Goal: Information Seeking & Learning: Find specific page/section

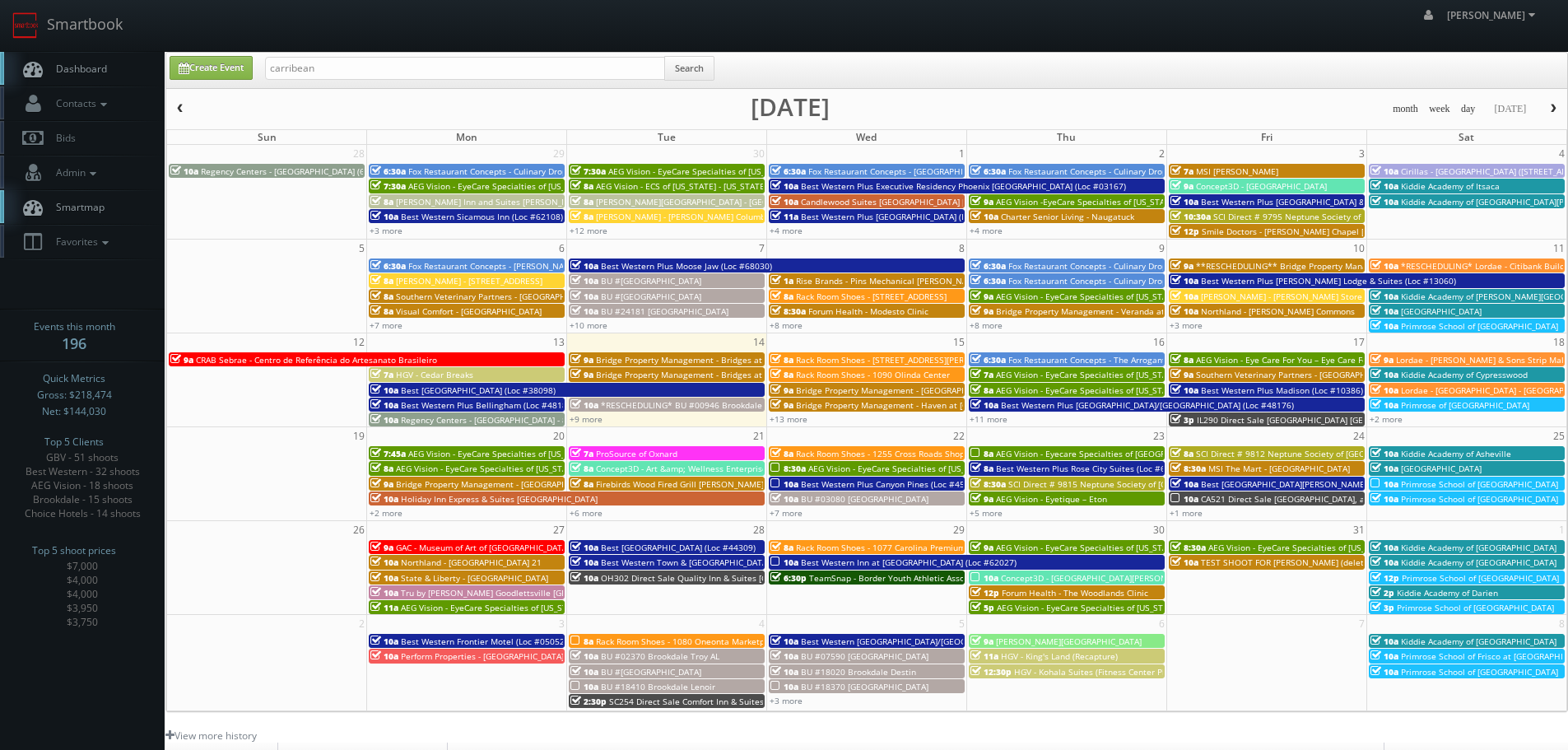
type input "carribean"
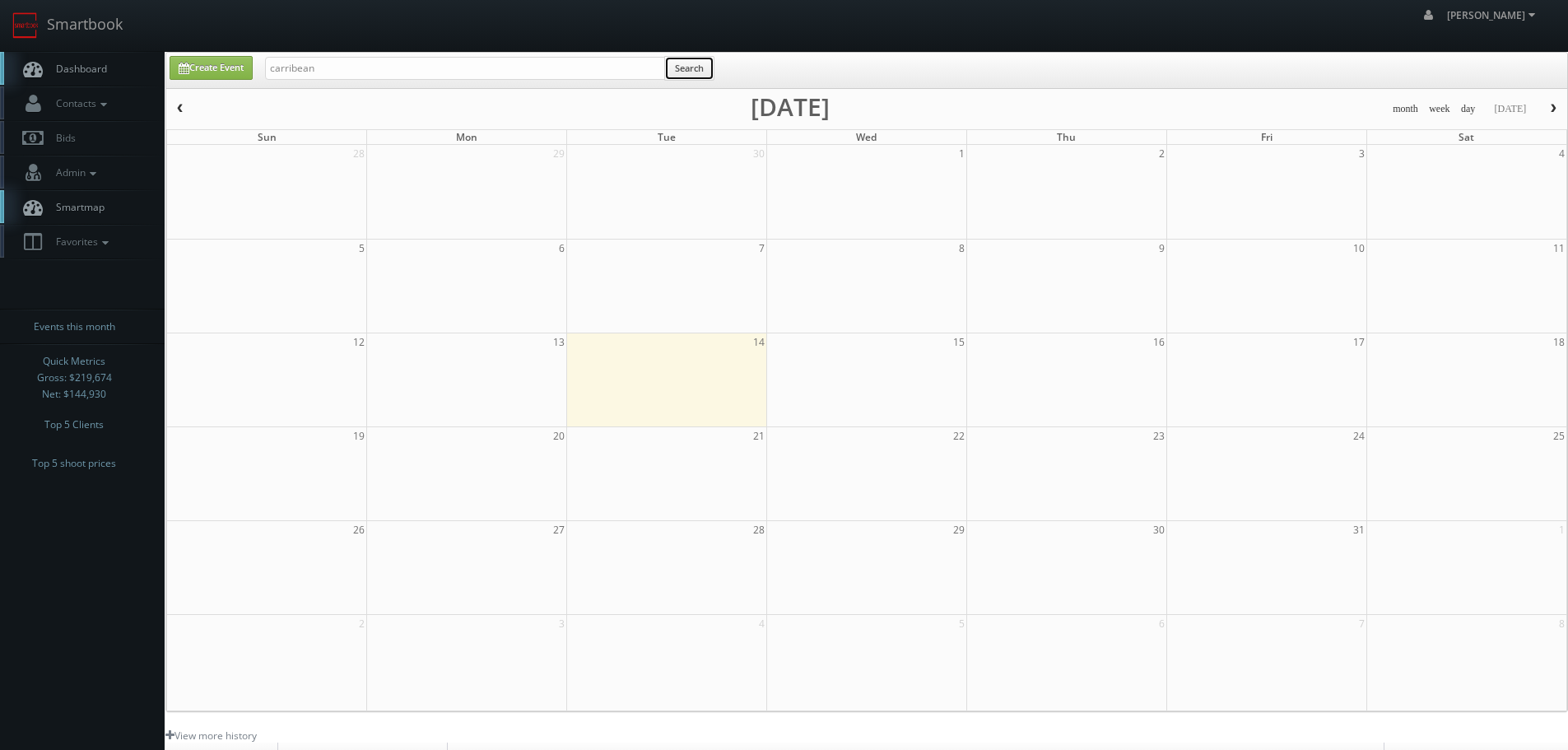
click at [699, 72] on button "Search" at bounding box center [689, 68] width 50 height 25
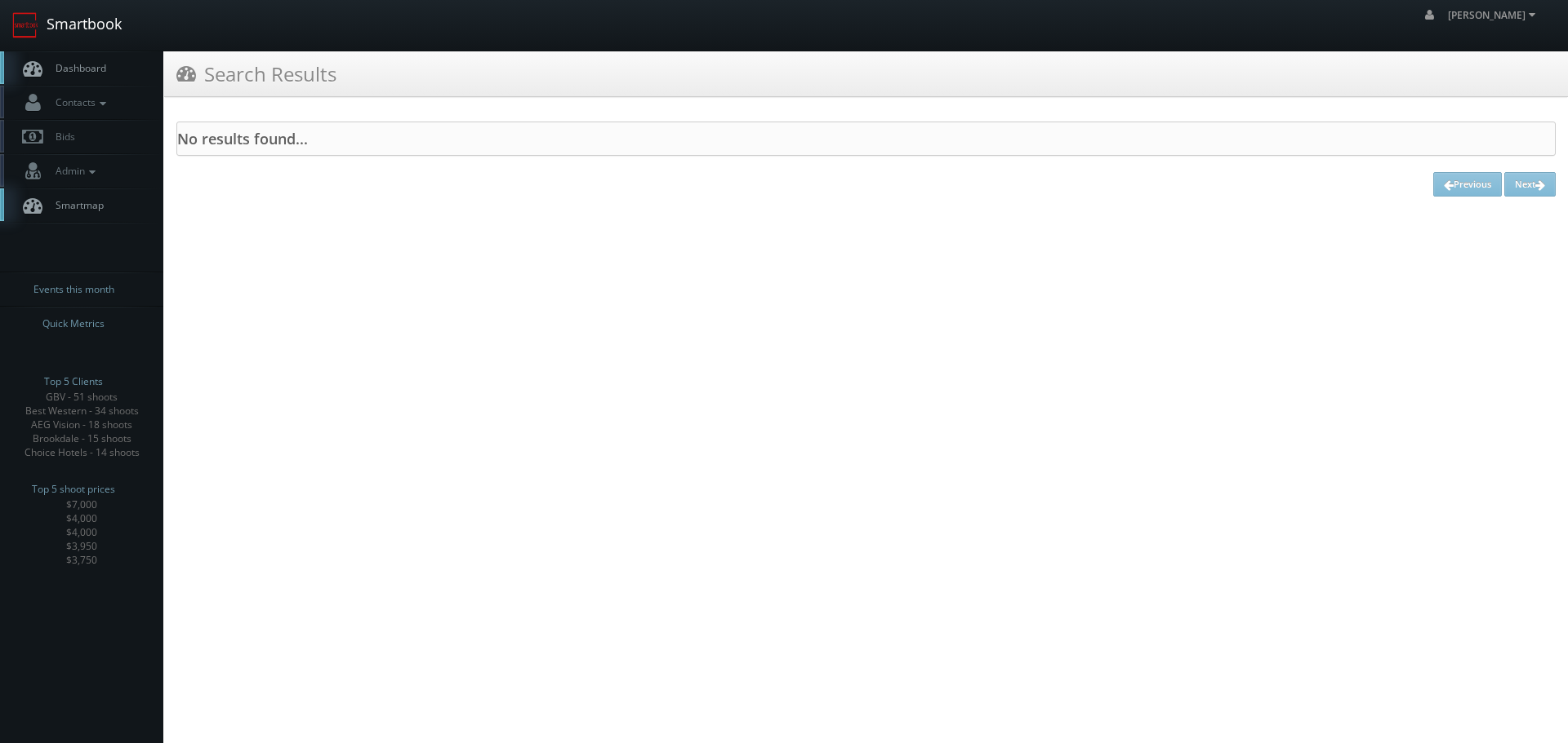
click at [84, 27] on link "Smartbook" at bounding box center [66, 25] width 134 height 51
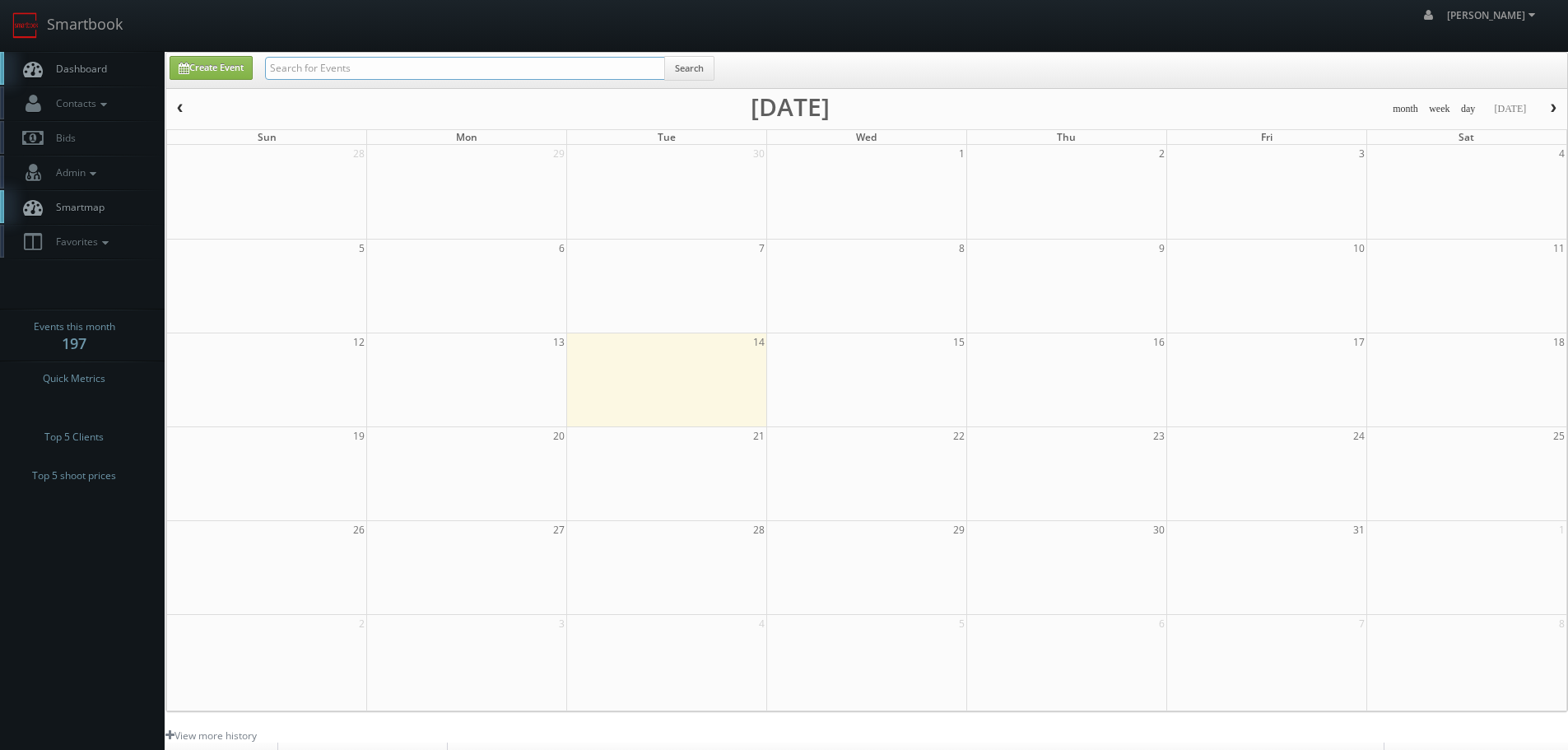
drag, startPoint x: 0, startPoint y: 0, endPoint x: 532, endPoint y: 70, distance: 536.6
click at [532, 70] on input "text" at bounding box center [464, 68] width 400 height 23
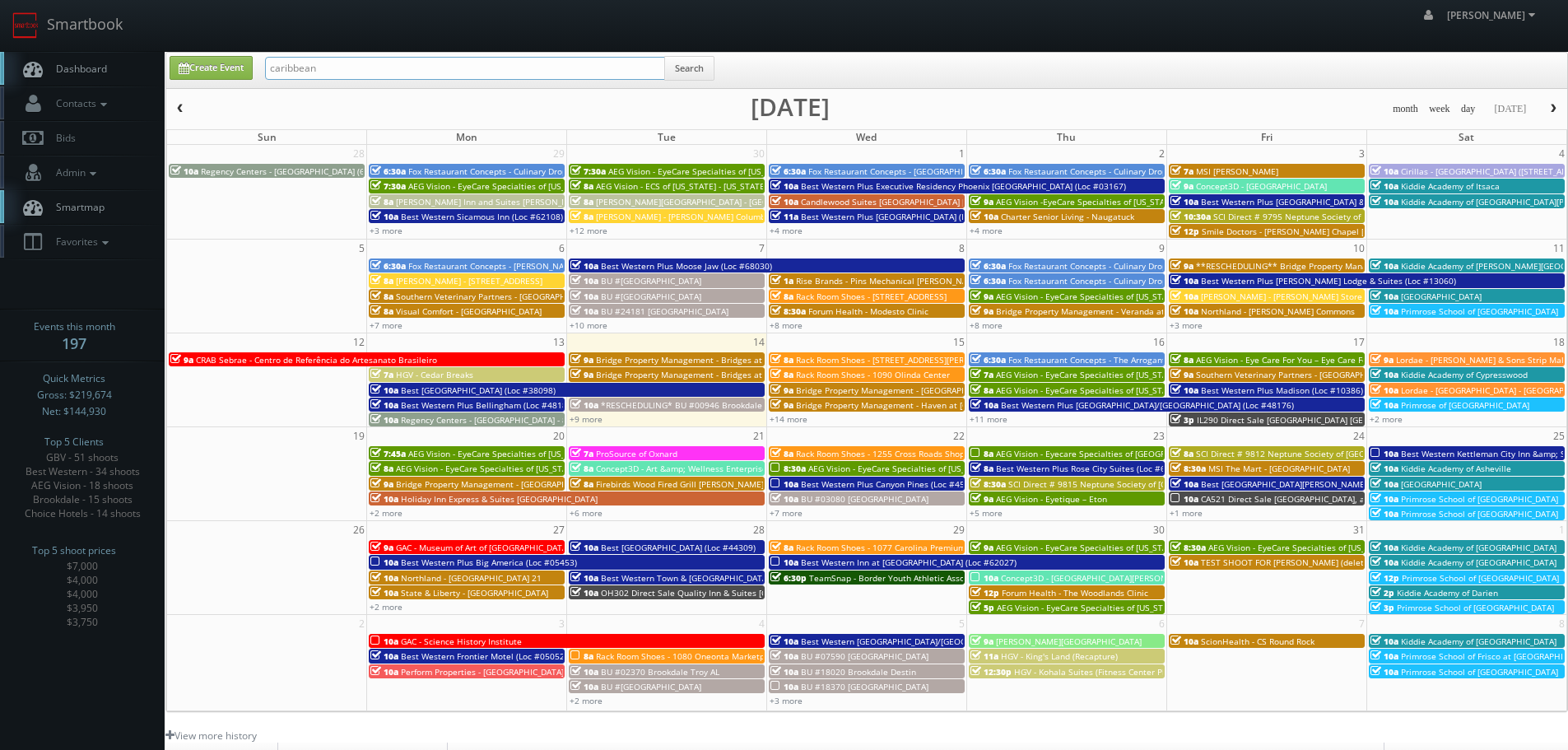
type input "caribbean"
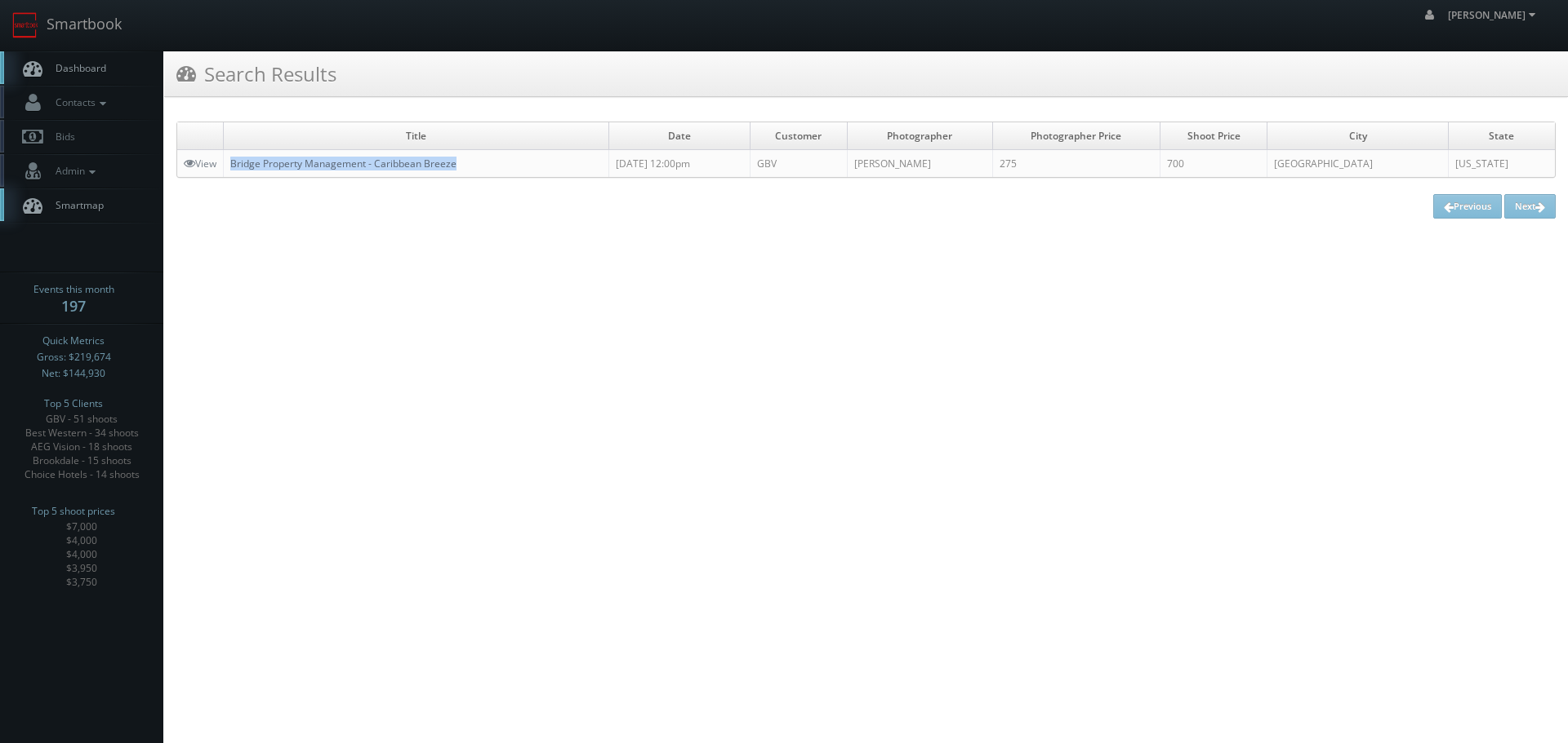
copy link "Bridge Property Management - Caribbean Breeze"
drag, startPoint x: 478, startPoint y: 164, endPoint x: 240, endPoint y: 151, distance: 238.4
click at [232, 159] on td "Bridge Property Management - Caribbean Breeze" at bounding box center [416, 164] width 385 height 28
click at [95, 36] on link "Smartbook" at bounding box center [66, 25] width 134 height 51
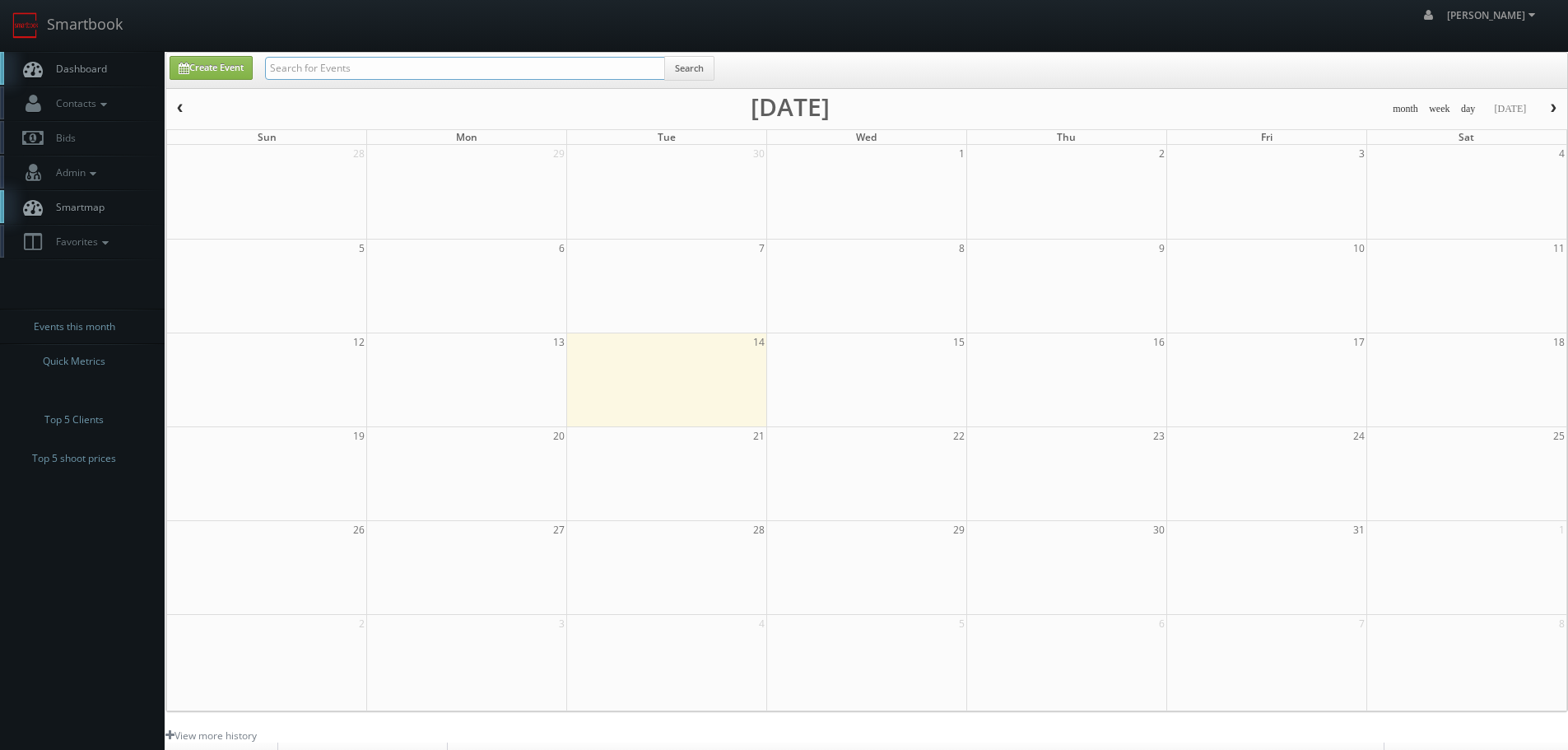
click at [465, 67] on input "text" at bounding box center [464, 68] width 400 height 23
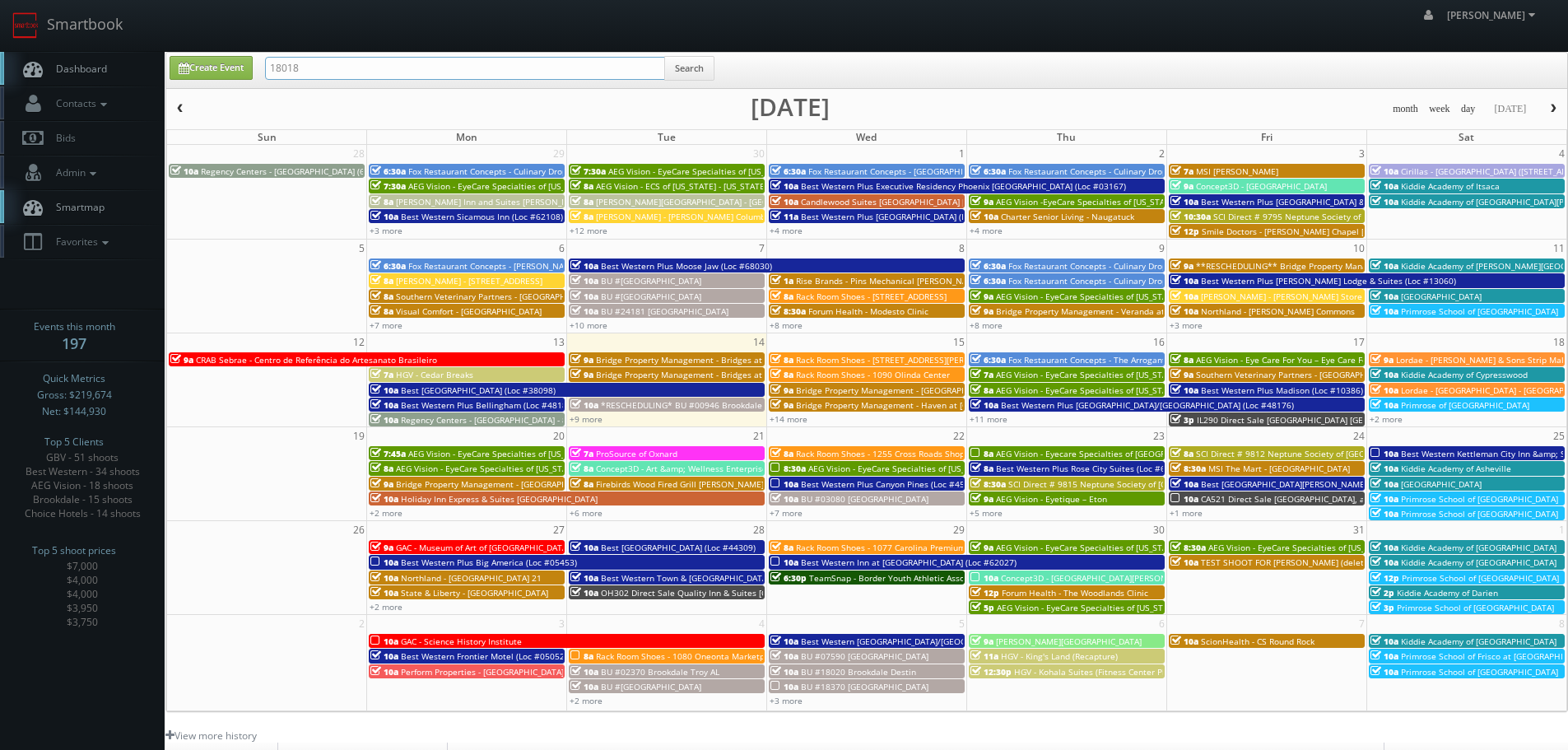
type input "18018"
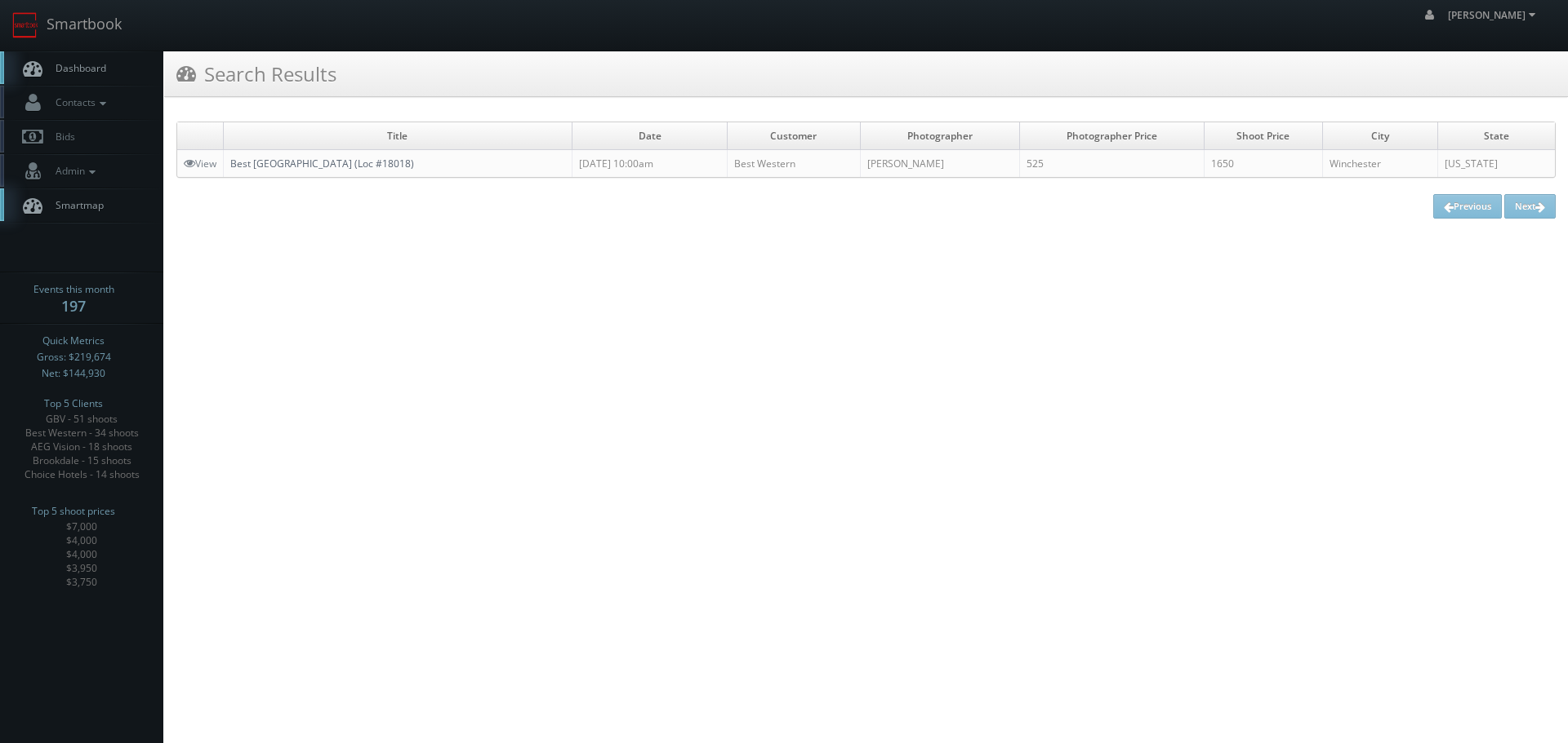
copy link "est [GEOGRAPHIC_DATA] (Loc #18018)"
copy link "Best [GEOGRAPHIC_DATA] (Loc #18018)"
drag, startPoint x: 464, startPoint y: 168, endPoint x: 231, endPoint y: 167, distance: 233.0
click at [231, 167] on td "Best [GEOGRAPHIC_DATA] (Loc #18018)" at bounding box center [398, 164] width 348 height 28
click at [77, 18] on link "Smartbook" at bounding box center [66, 25] width 134 height 51
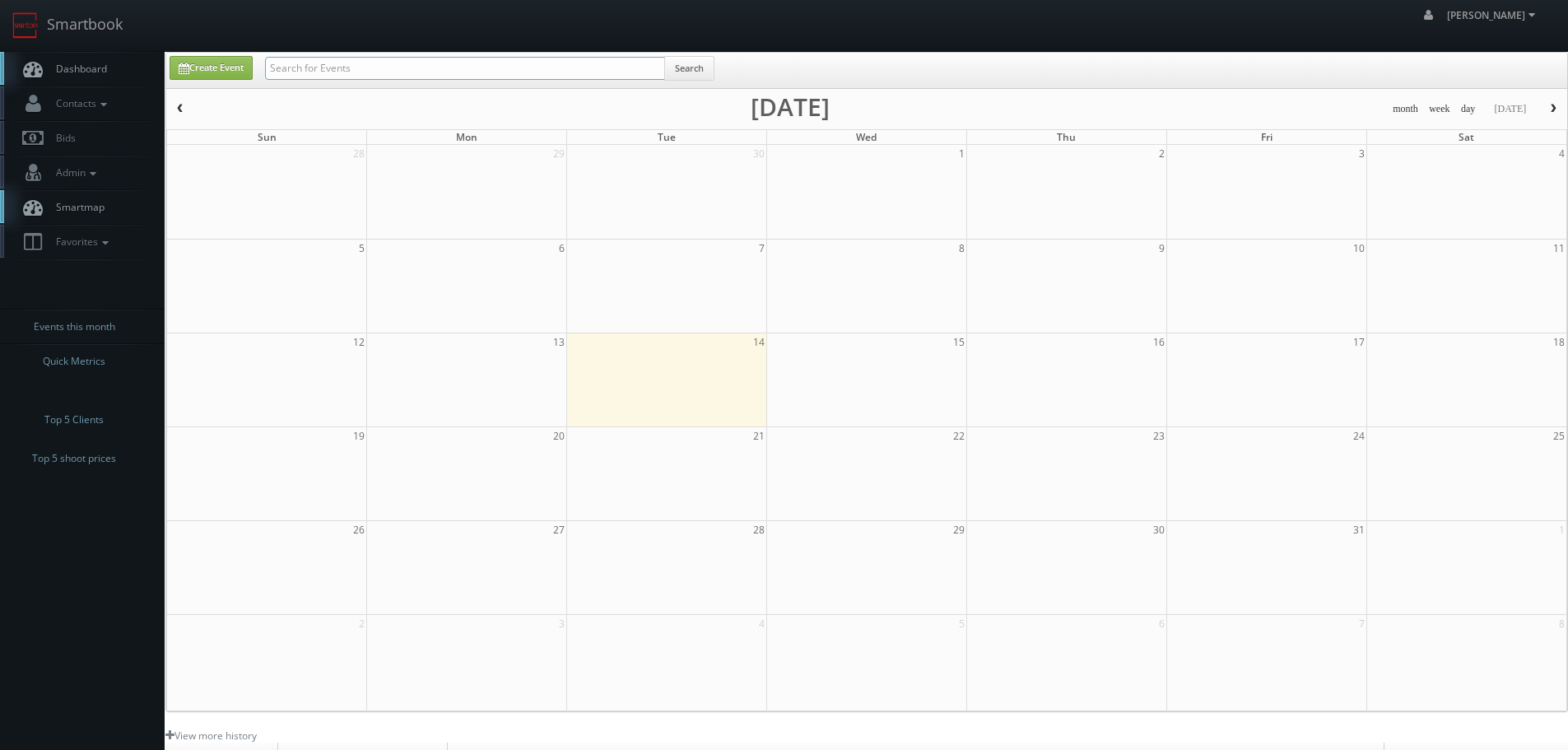
click at [412, 61] on input "text" at bounding box center [464, 68] width 400 height 23
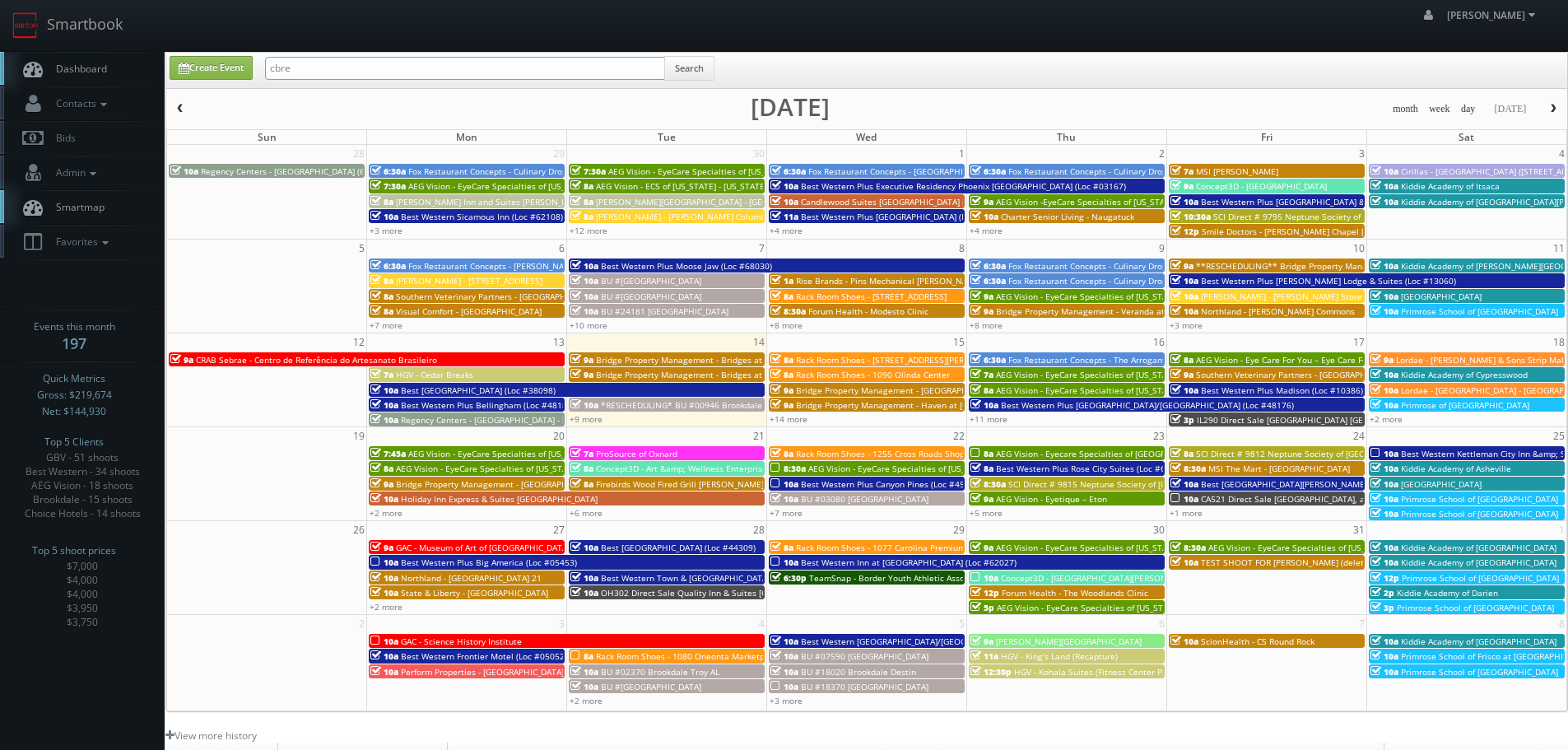
type input "cbre"
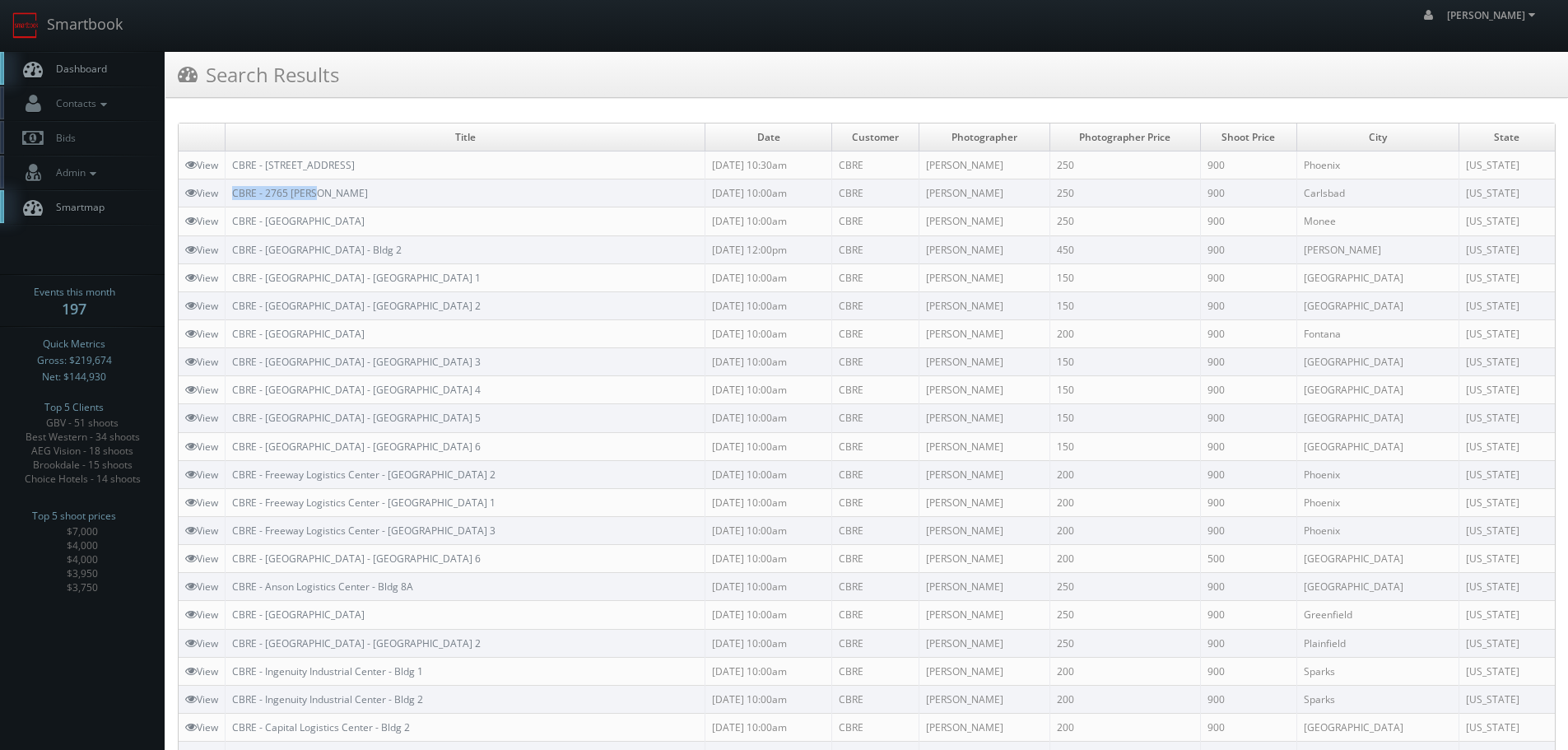
copy link "CBRE - 2765 [PERSON_NAME]"
drag, startPoint x: 372, startPoint y: 188, endPoint x: 229, endPoint y: 191, distance: 143.0
click at [231, 191] on td "CBRE - 2765 [PERSON_NAME]" at bounding box center [465, 193] width 480 height 28
click at [113, 18] on link "Smartbook" at bounding box center [67, 25] width 135 height 51
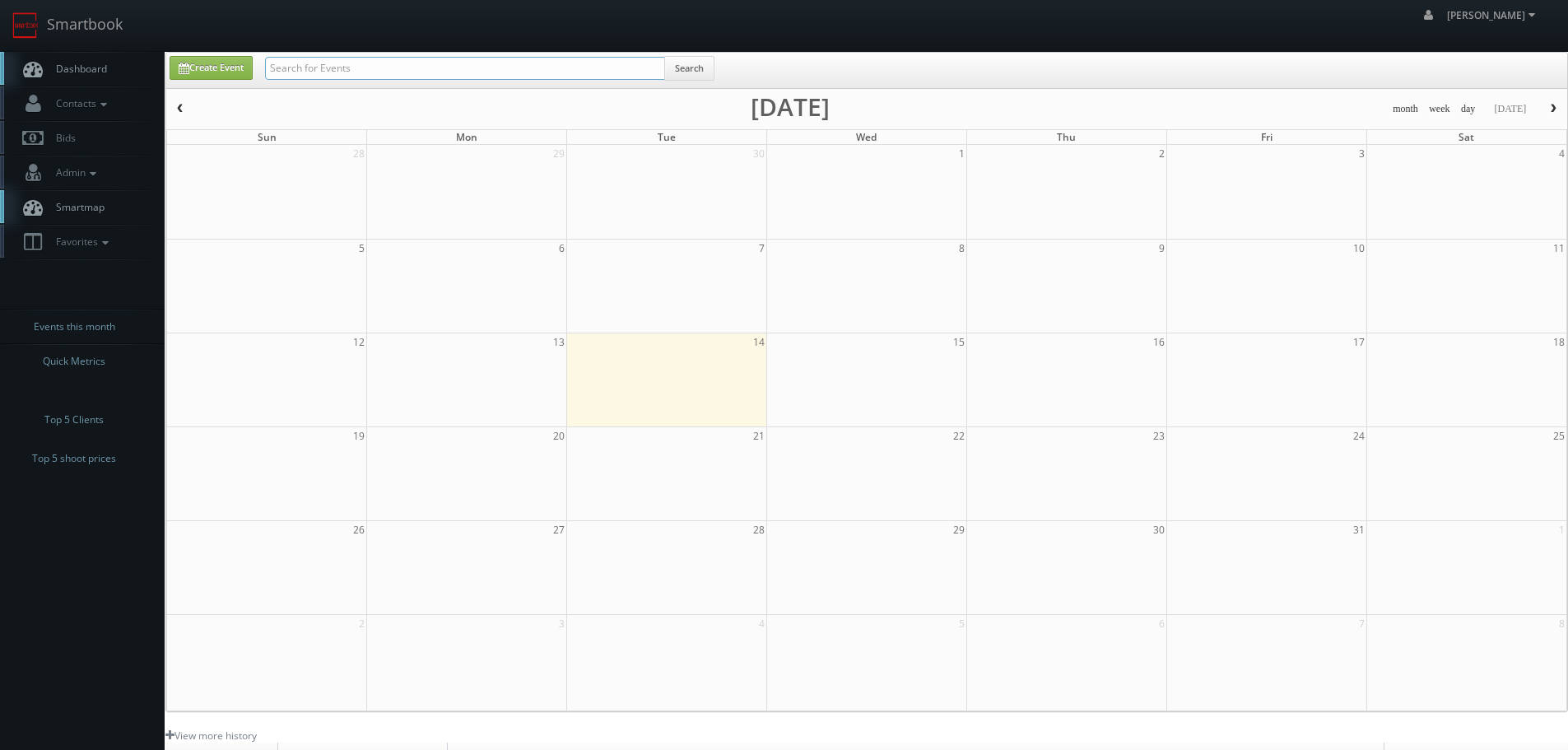
click at [365, 64] on input "text" at bounding box center [464, 68] width 400 height 23
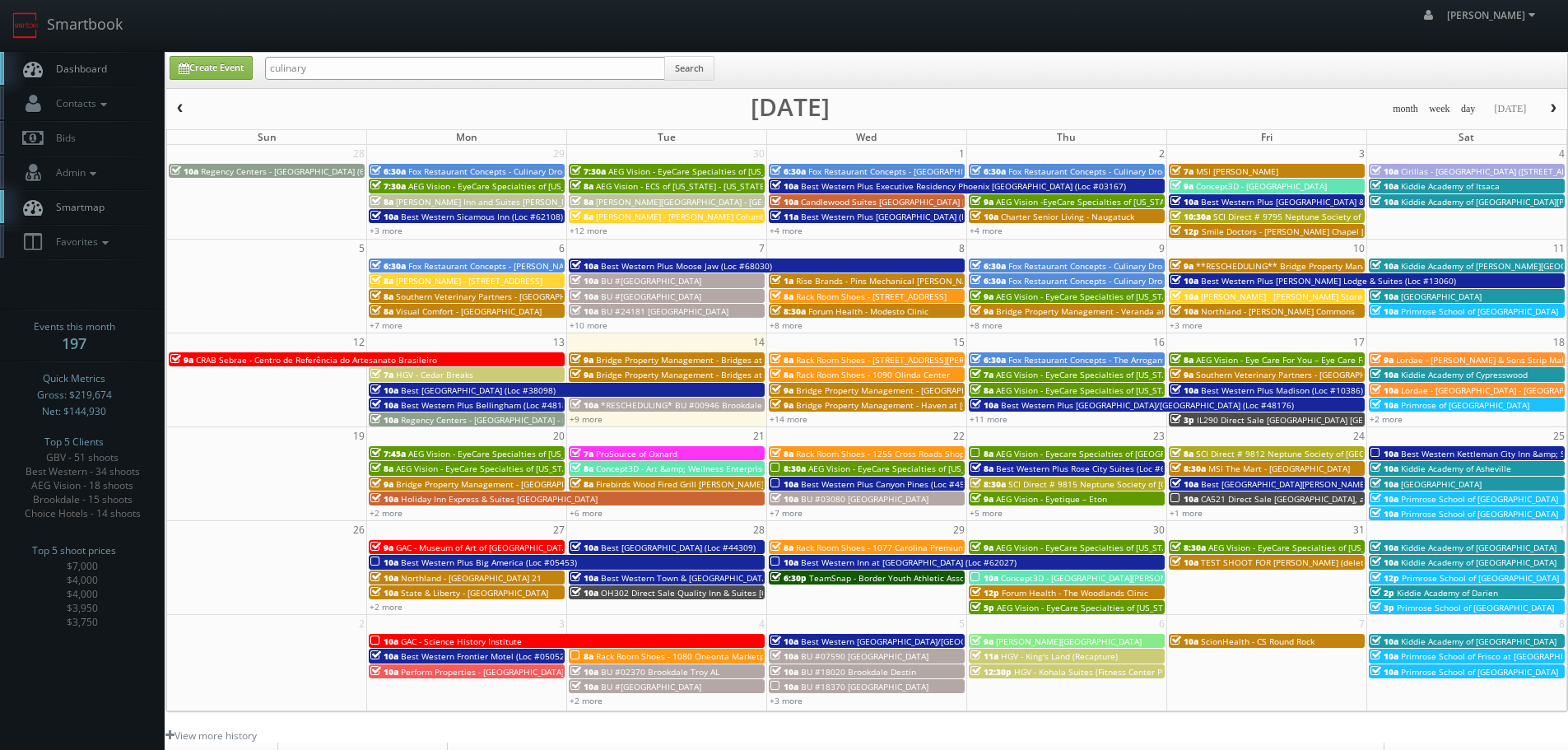
type input "culinary"
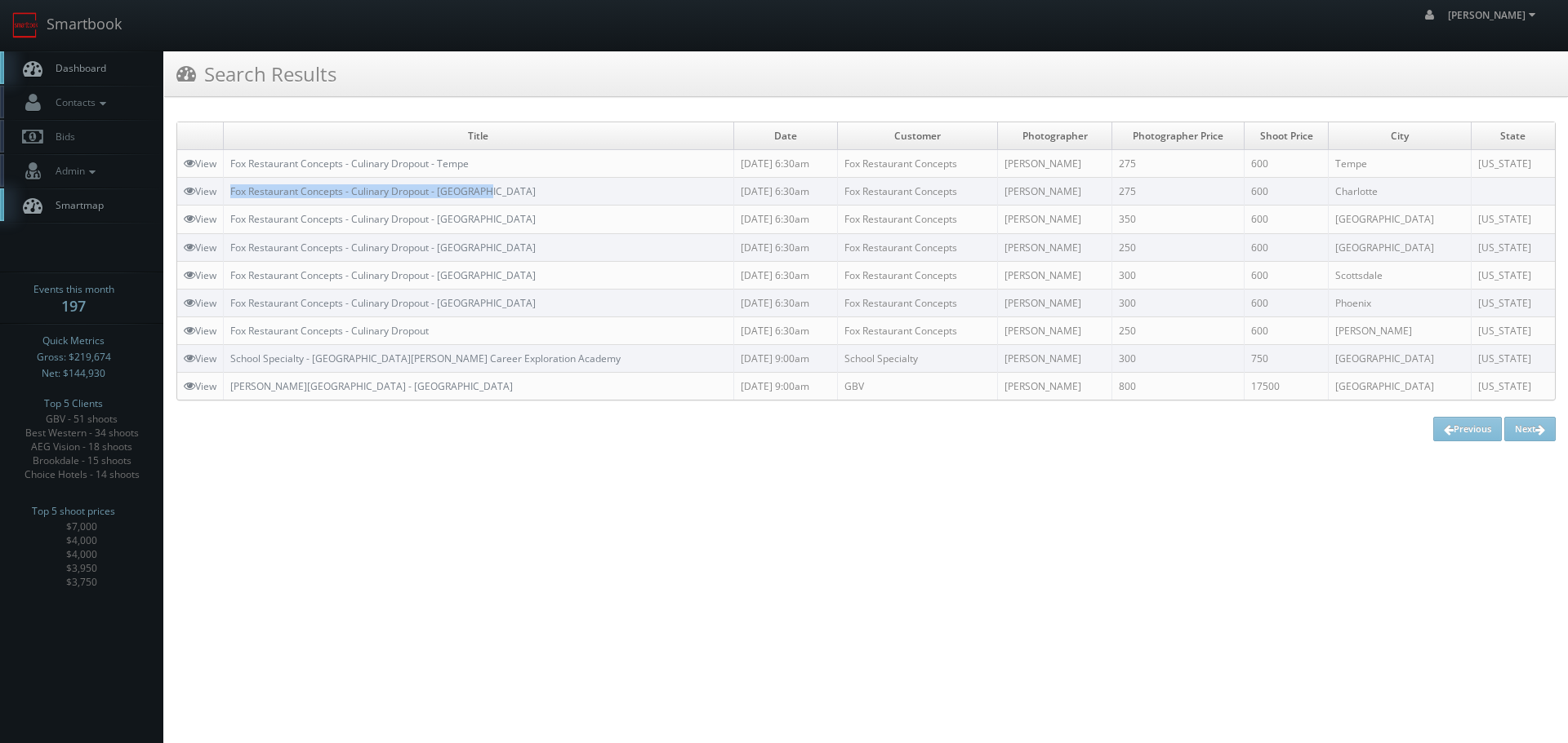
copy link "Fox Restaurant Concepts - Culinary Dropout - [GEOGRAPHIC_DATA]"
drag, startPoint x: 527, startPoint y: 188, endPoint x: 232, endPoint y: 190, distance: 295.0
click at [232, 190] on td "Fox Restaurant Concepts - Culinary Dropout - [GEOGRAPHIC_DATA]" at bounding box center [479, 192] width 510 height 28
click at [105, 37] on link "Smartbook" at bounding box center [66, 25] width 134 height 51
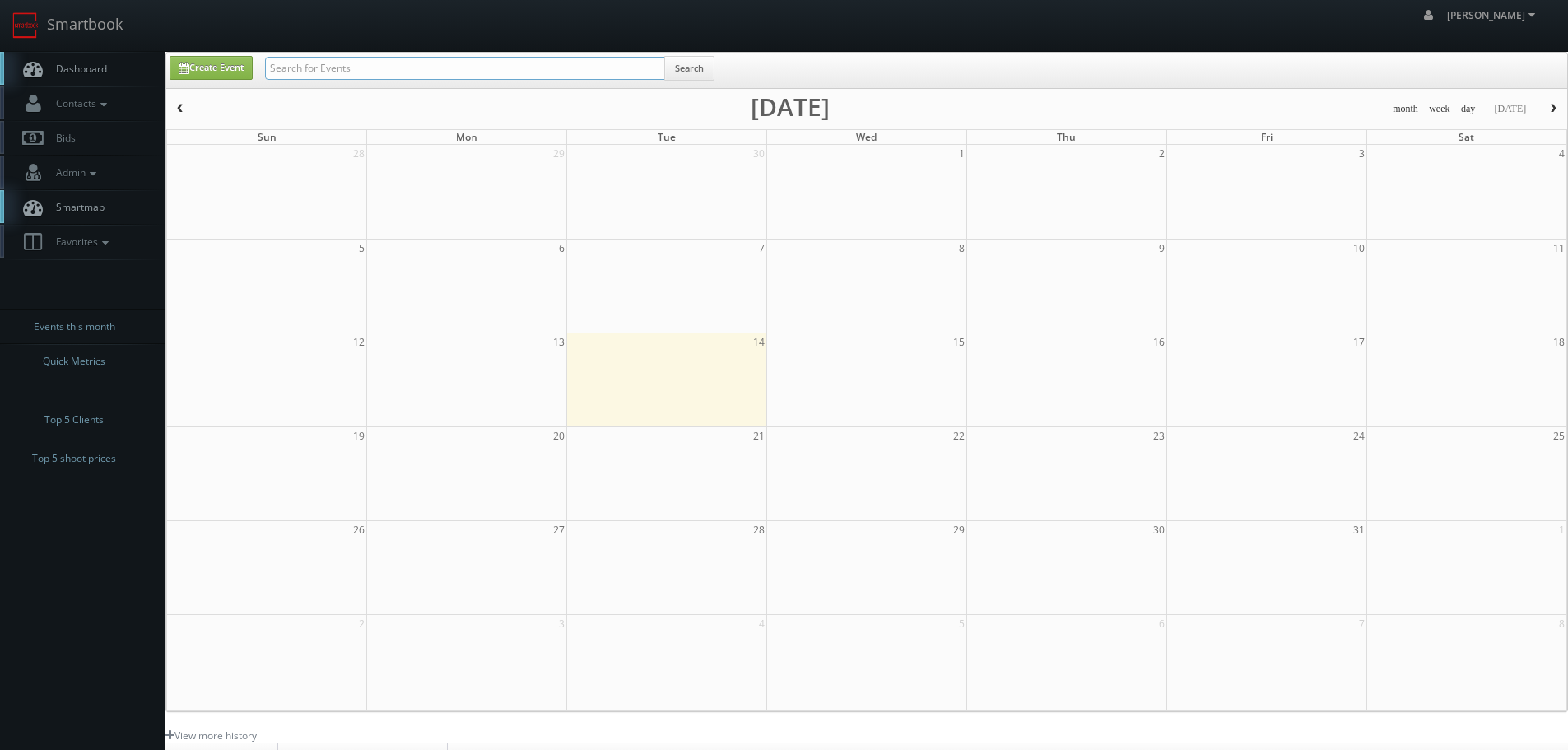
click at [373, 73] on input "text" at bounding box center [464, 68] width 400 height 23
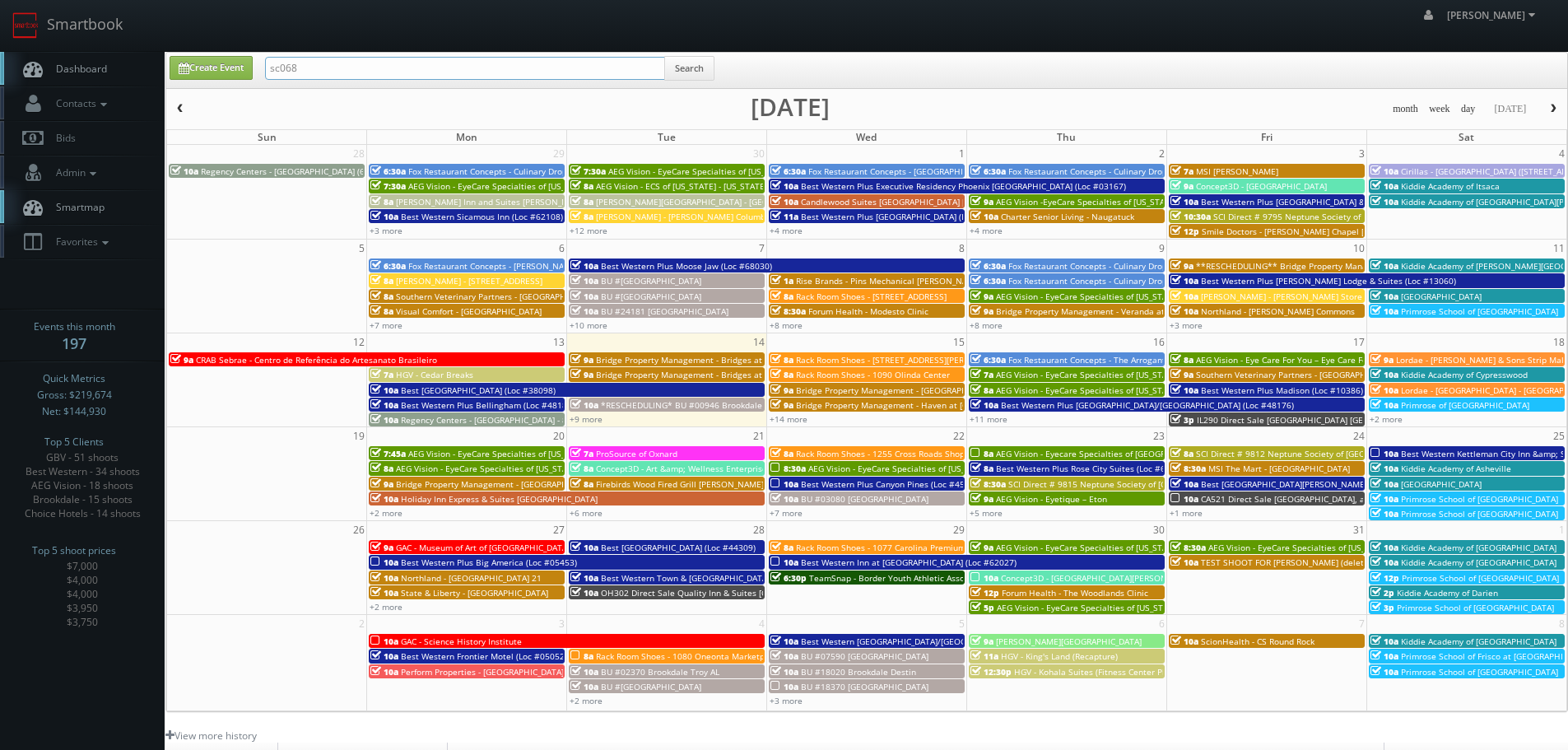
type input "sc068"
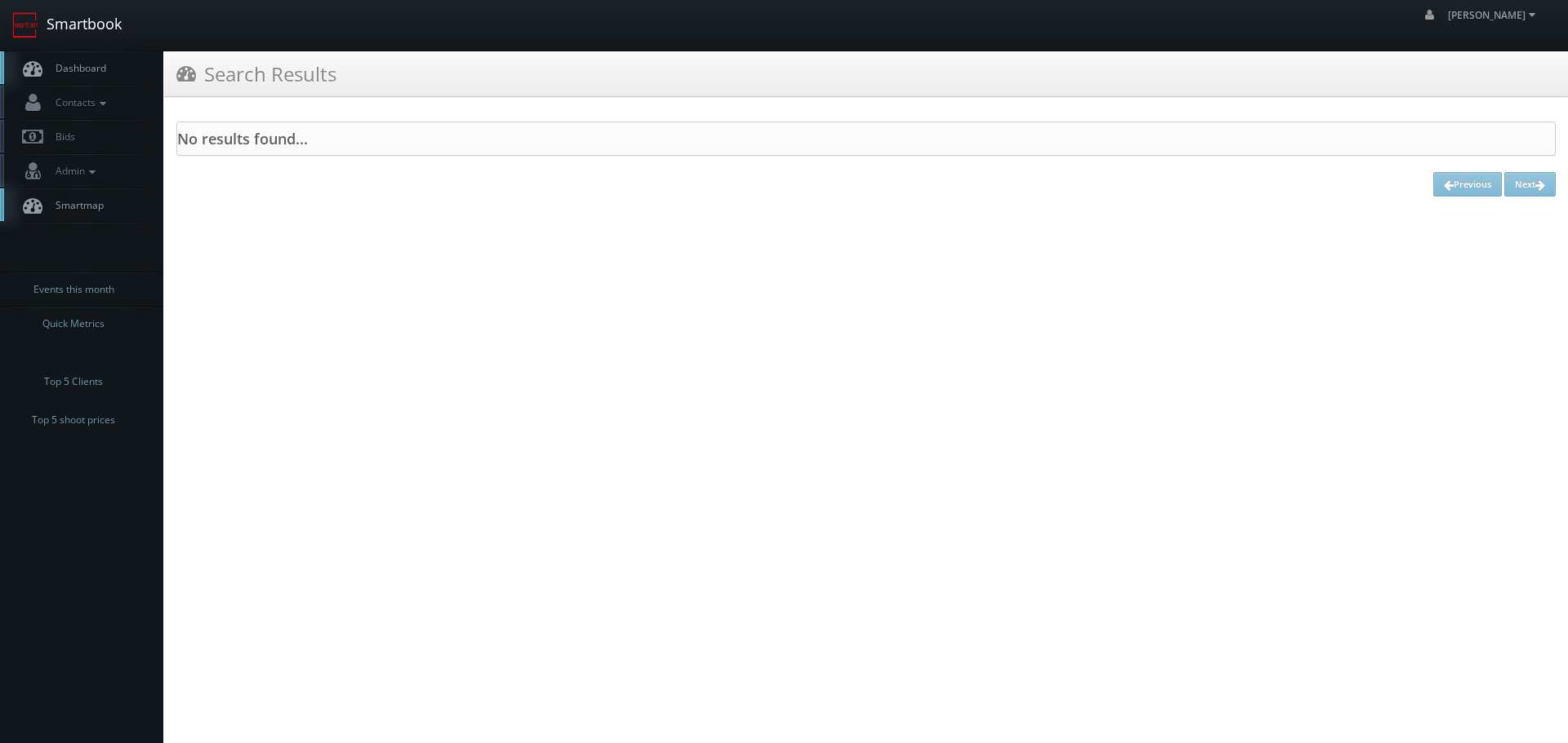
click at [76, 17] on link "Smartbook" at bounding box center [66, 25] width 134 height 51
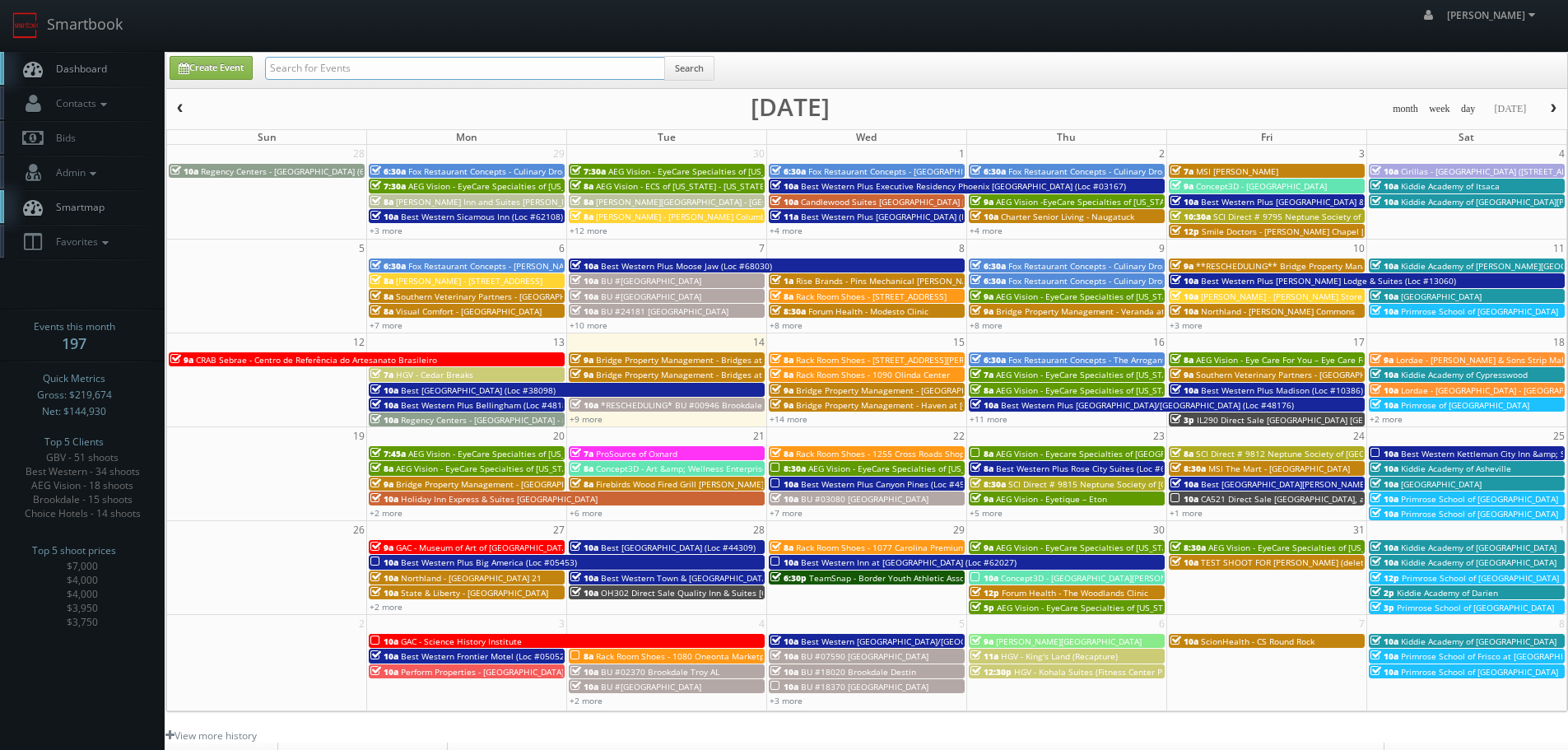
click at [346, 66] on input "text" at bounding box center [464, 68] width 400 height 23
type input "sc068"
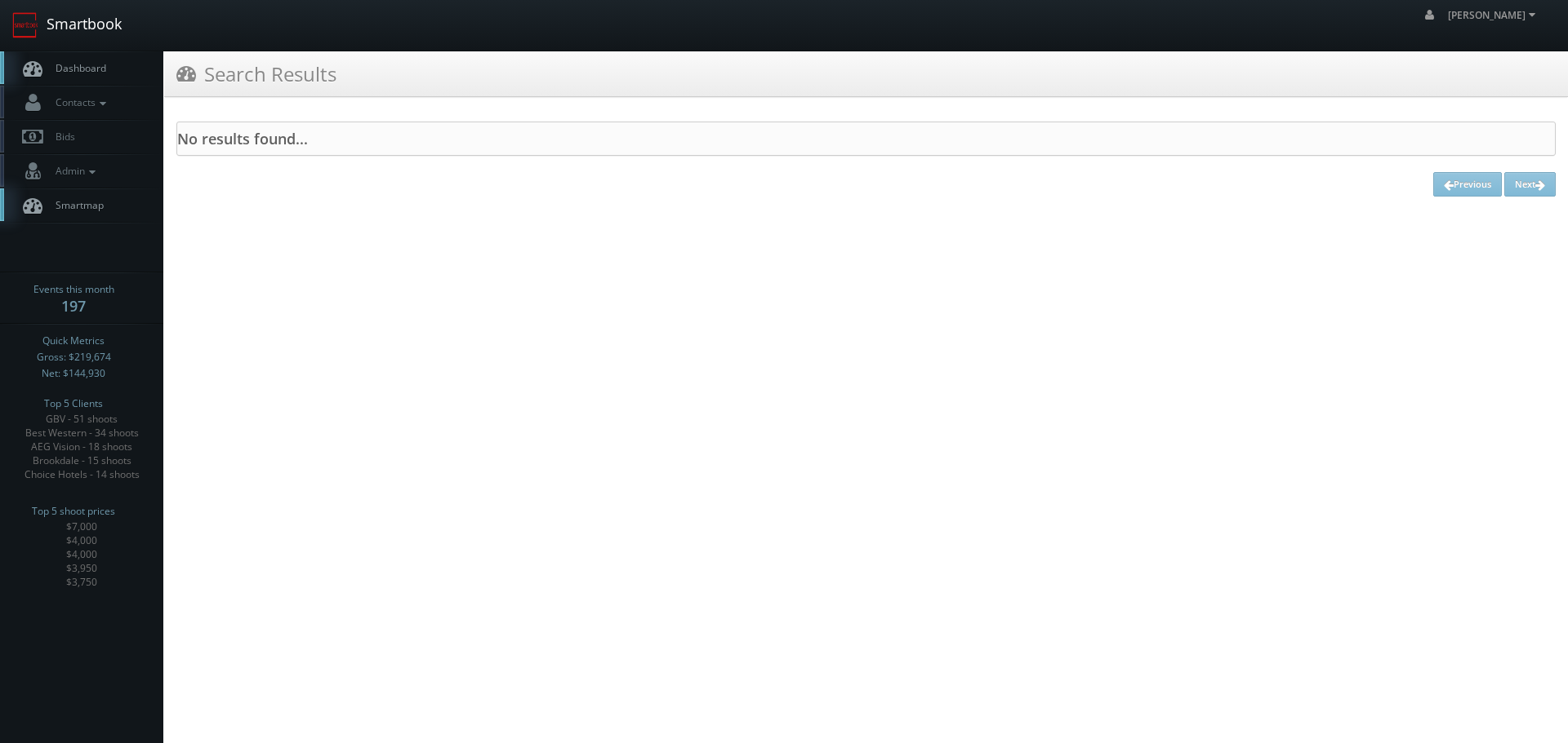
click at [118, 17] on link "Smartbook" at bounding box center [66, 25] width 134 height 51
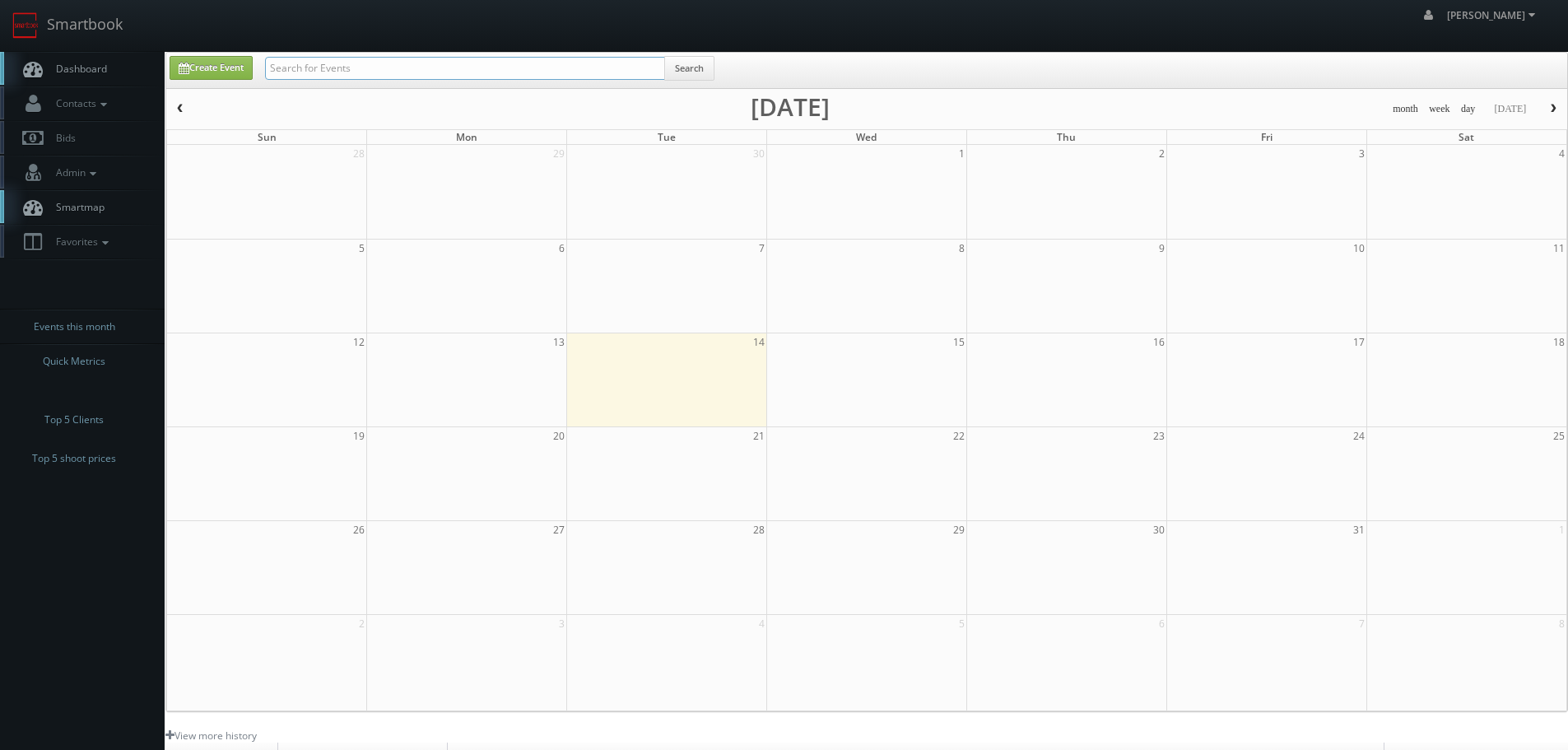
drag, startPoint x: 0, startPoint y: 0, endPoint x: 370, endPoint y: 69, distance: 376.4
click at [370, 69] on input "text" at bounding box center [464, 68] width 400 height 23
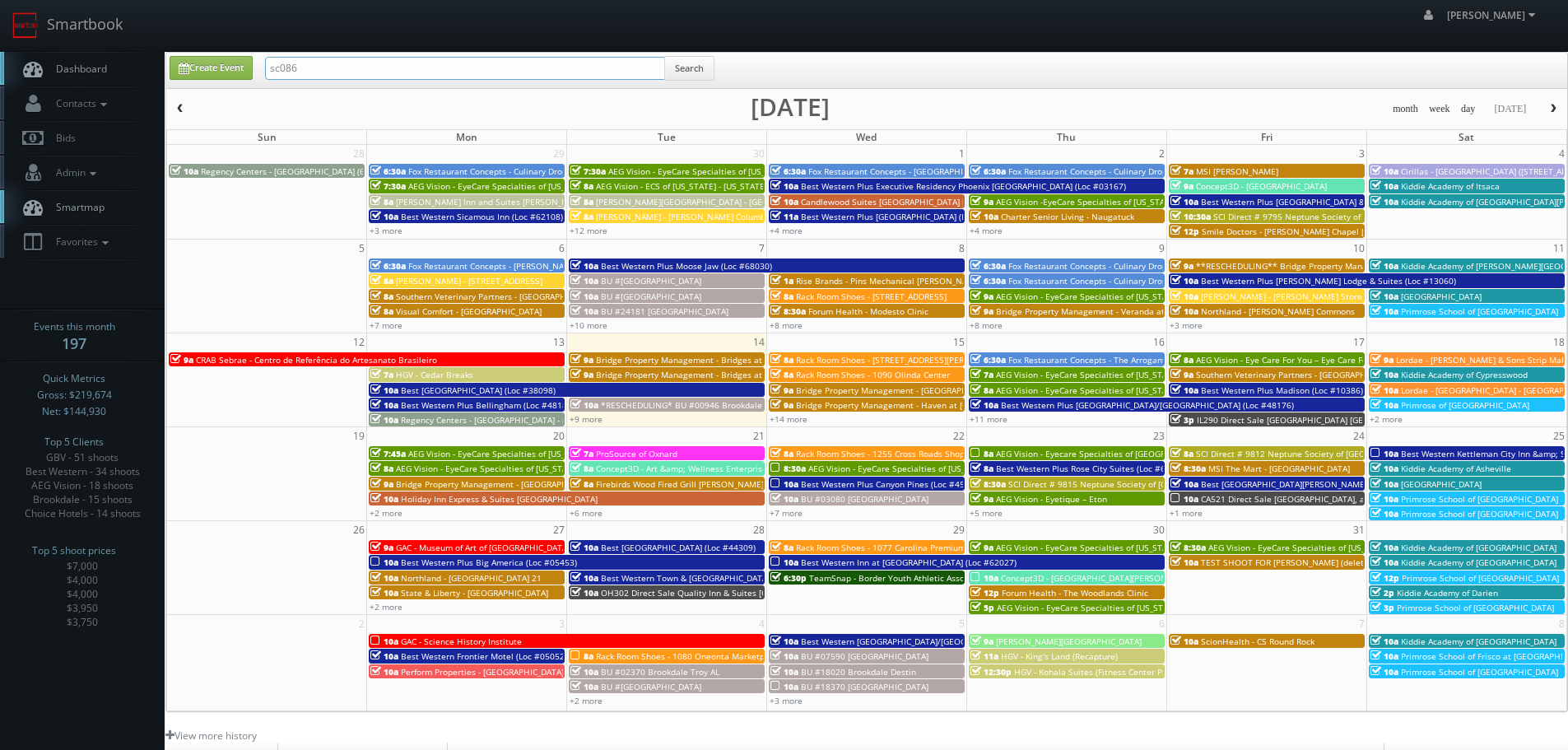
type input "sc086"
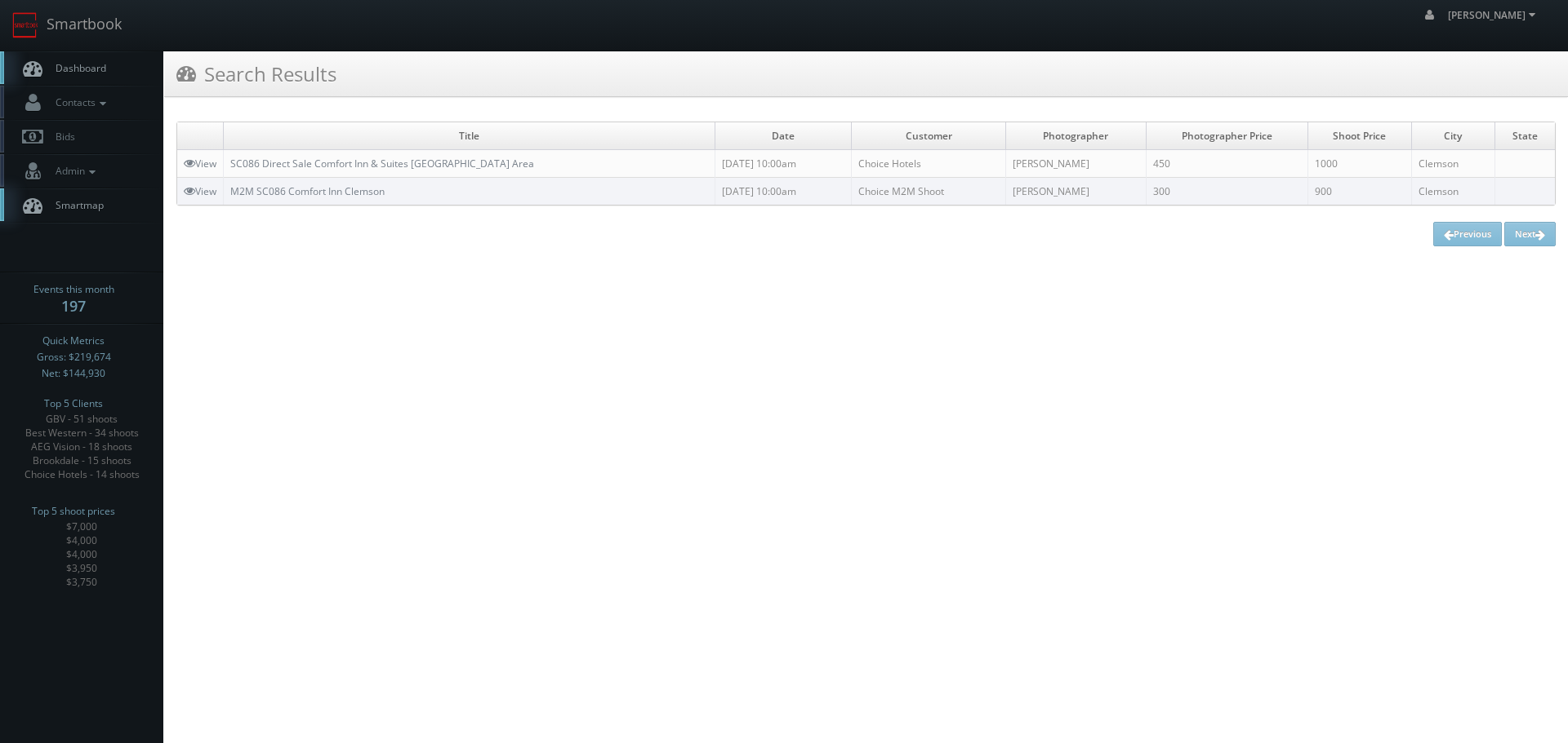
copy link "SC086 Direct Sale Comfort Inn & Suites [GEOGRAPHIC_DATA] Area"
drag, startPoint x: 521, startPoint y: 167, endPoint x: 226, endPoint y: 165, distance: 295.0
click at [226, 165] on td "SC086 Direct Sale Comfort Inn & Suites [GEOGRAPHIC_DATA] Area" at bounding box center [469, 164] width 491 height 28
click at [207, 157] on link "View" at bounding box center [199, 163] width 32 height 14
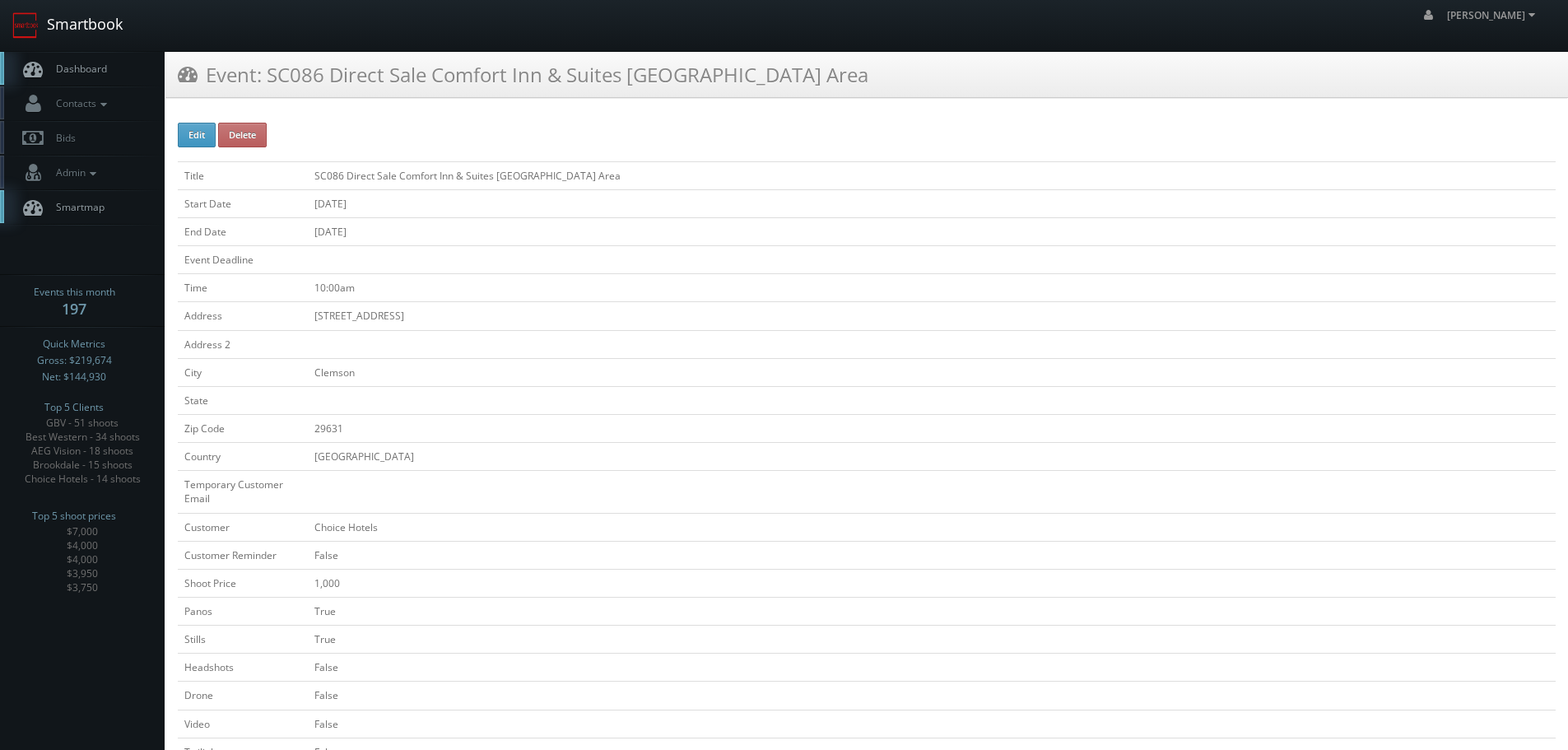
click at [103, 12] on link "Smartbook" at bounding box center [67, 25] width 135 height 51
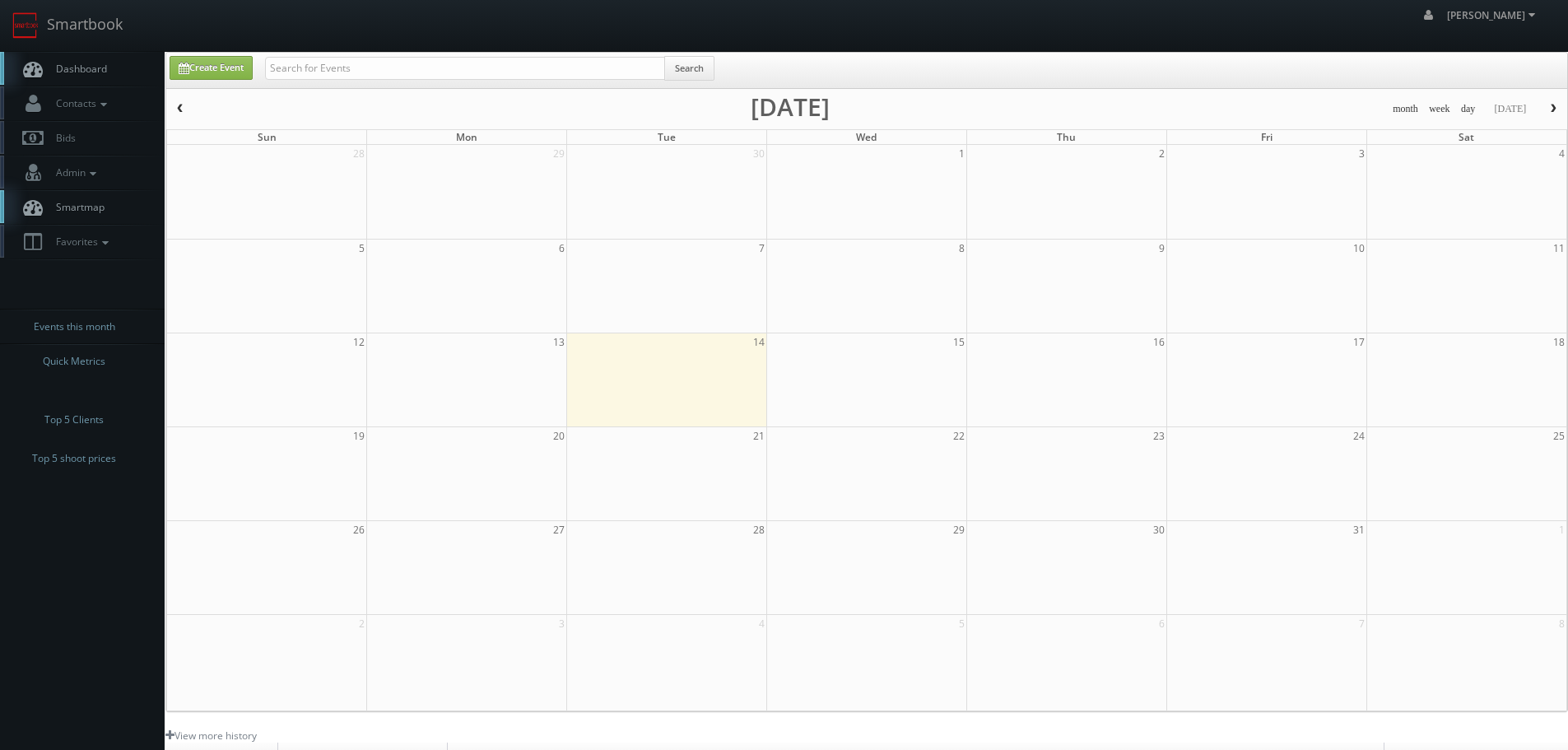
drag, startPoint x: 0, startPoint y: 0, endPoint x: 371, endPoint y: 60, distance: 375.8
click at [365, 54] on body "Smartbook Toggle Side Navigation Toggle Top Navigation robert robert Profile Lo…" at bounding box center [784, 526] width 1568 height 1052
click at [381, 72] on input "text" at bounding box center [464, 68] width 400 height 23
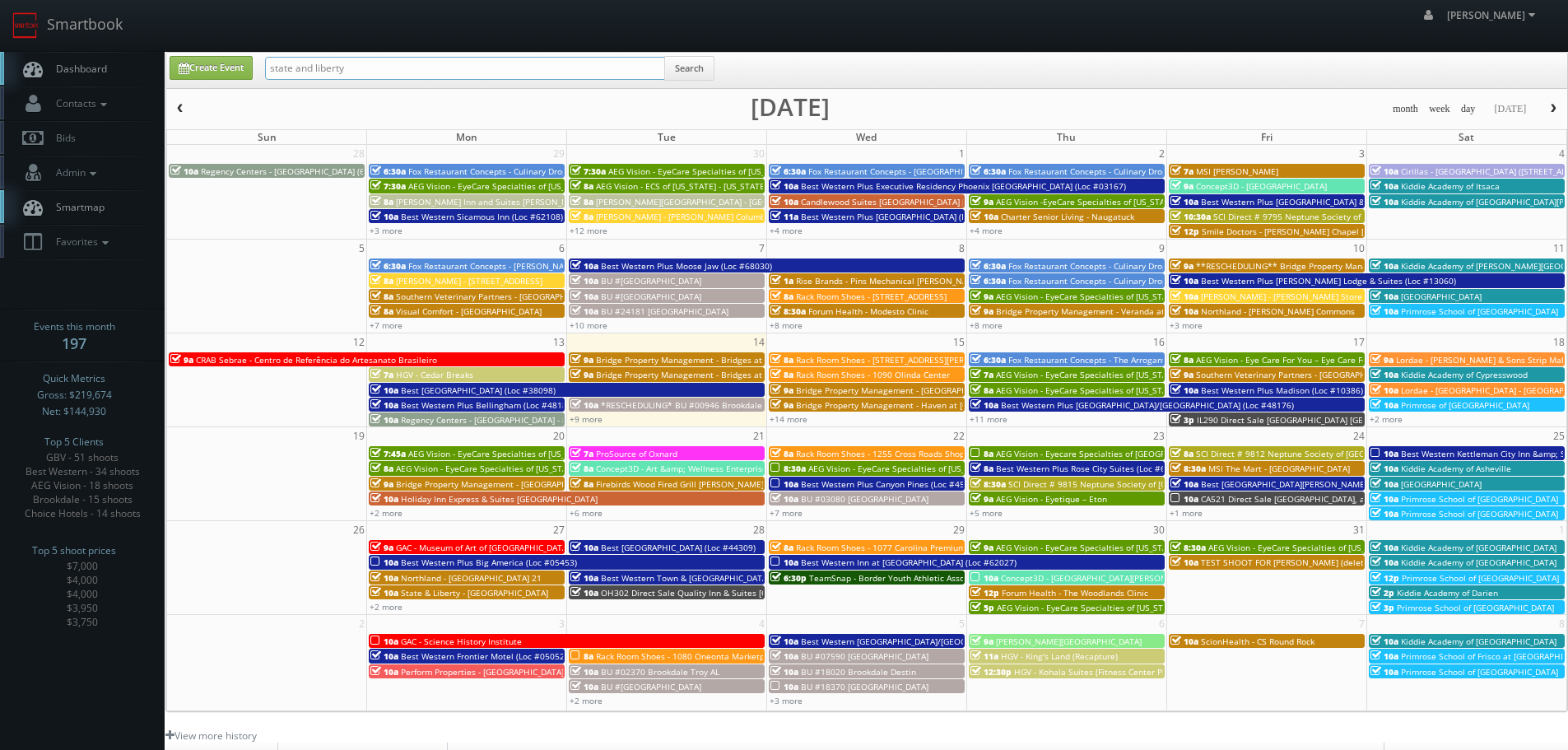
type input "state and liberty"
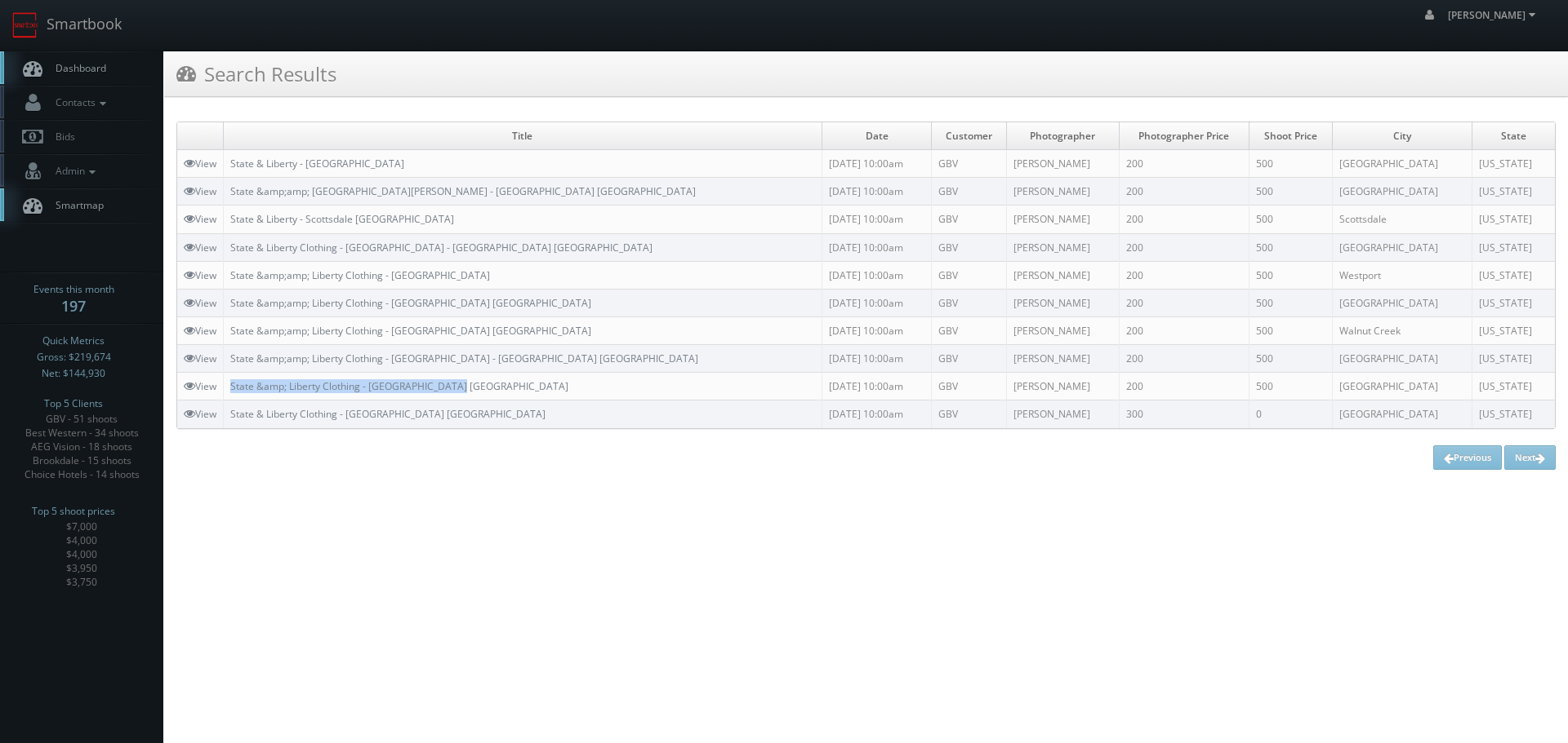
copy link "State &amp; Liberty Clothing - [GEOGRAPHIC_DATA] [GEOGRAPHIC_DATA]"
drag, startPoint x: 513, startPoint y: 385, endPoint x: 232, endPoint y: 389, distance: 281.0
click at [232, 389] on td "State &amp; Liberty Clothing - [GEOGRAPHIC_DATA] [GEOGRAPHIC_DATA]" at bounding box center [523, 387] width 599 height 28
click at [525, 441] on div "Title Date Customer Photographer Photographer Price Shoot Price City State View…" at bounding box center [865, 296] width 1379 height 348
copy link "State &amp; Liberty Clothing - [GEOGRAPHIC_DATA] [GEOGRAPHIC_DATA]"
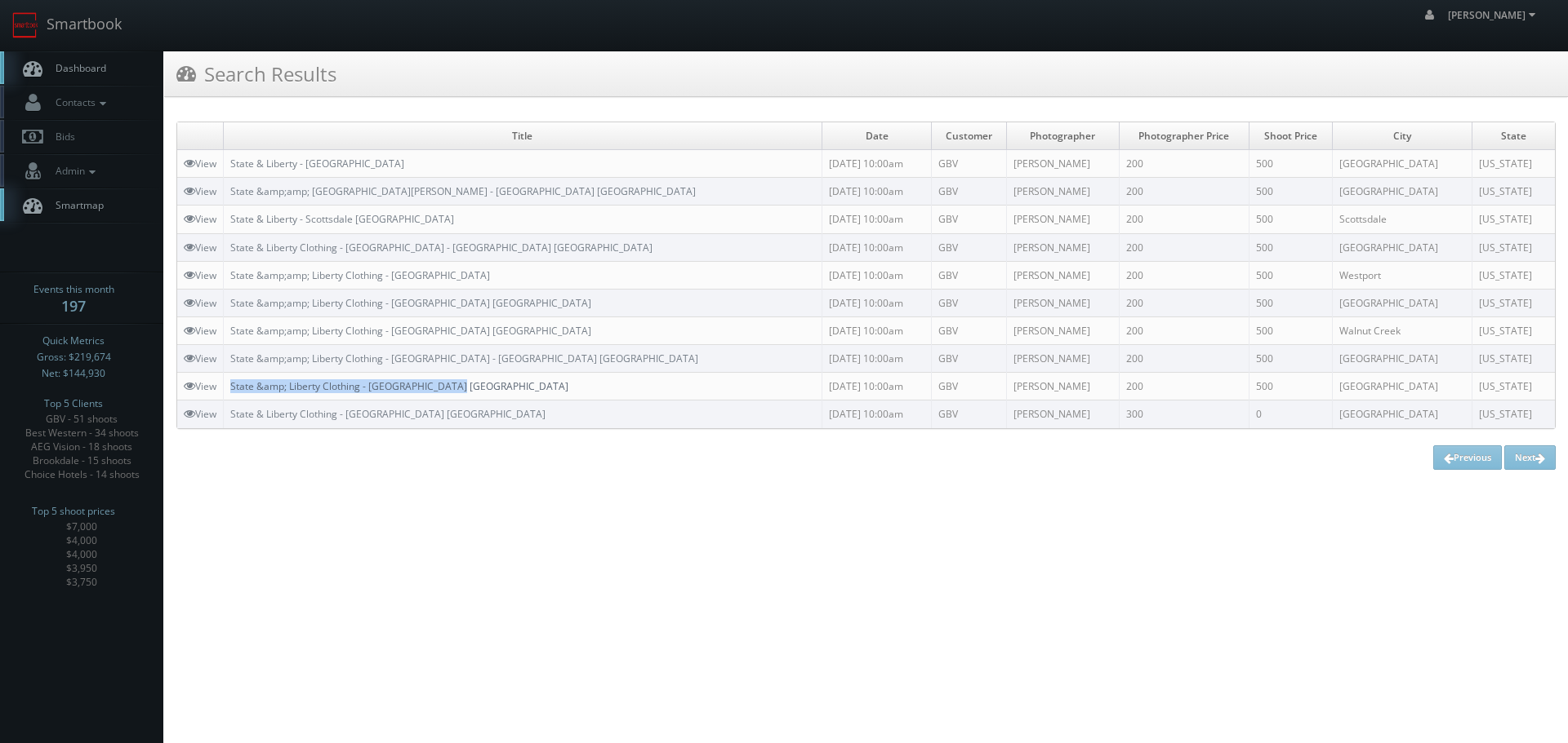
drag, startPoint x: 506, startPoint y: 384, endPoint x: 233, endPoint y: 388, distance: 273.0
click at [233, 388] on td "State &amp; Liberty Clothing - [GEOGRAPHIC_DATA] [GEOGRAPHIC_DATA]" at bounding box center [523, 387] width 599 height 28
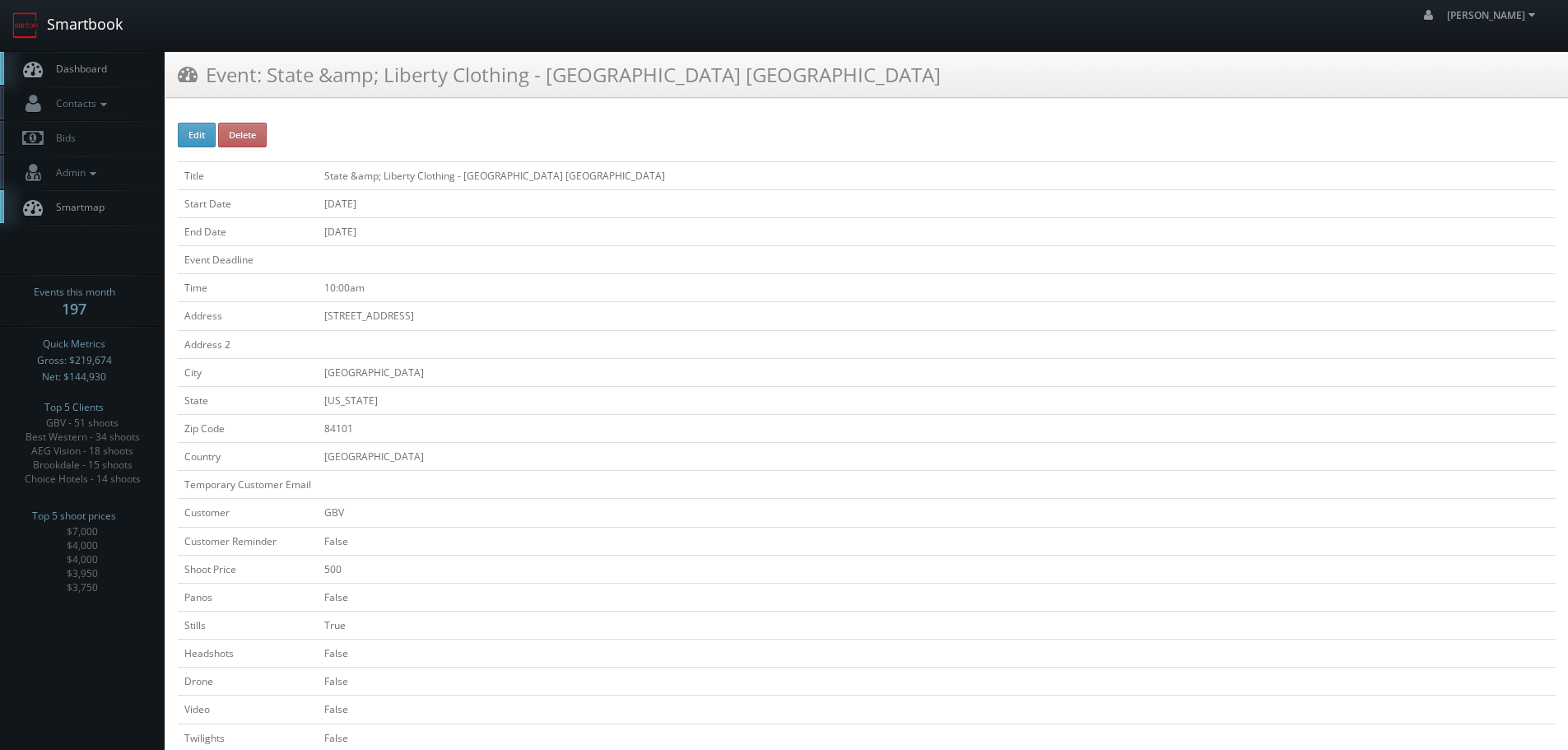
click at [104, 20] on link "Smartbook" at bounding box center [67, 25] width 135 height 51
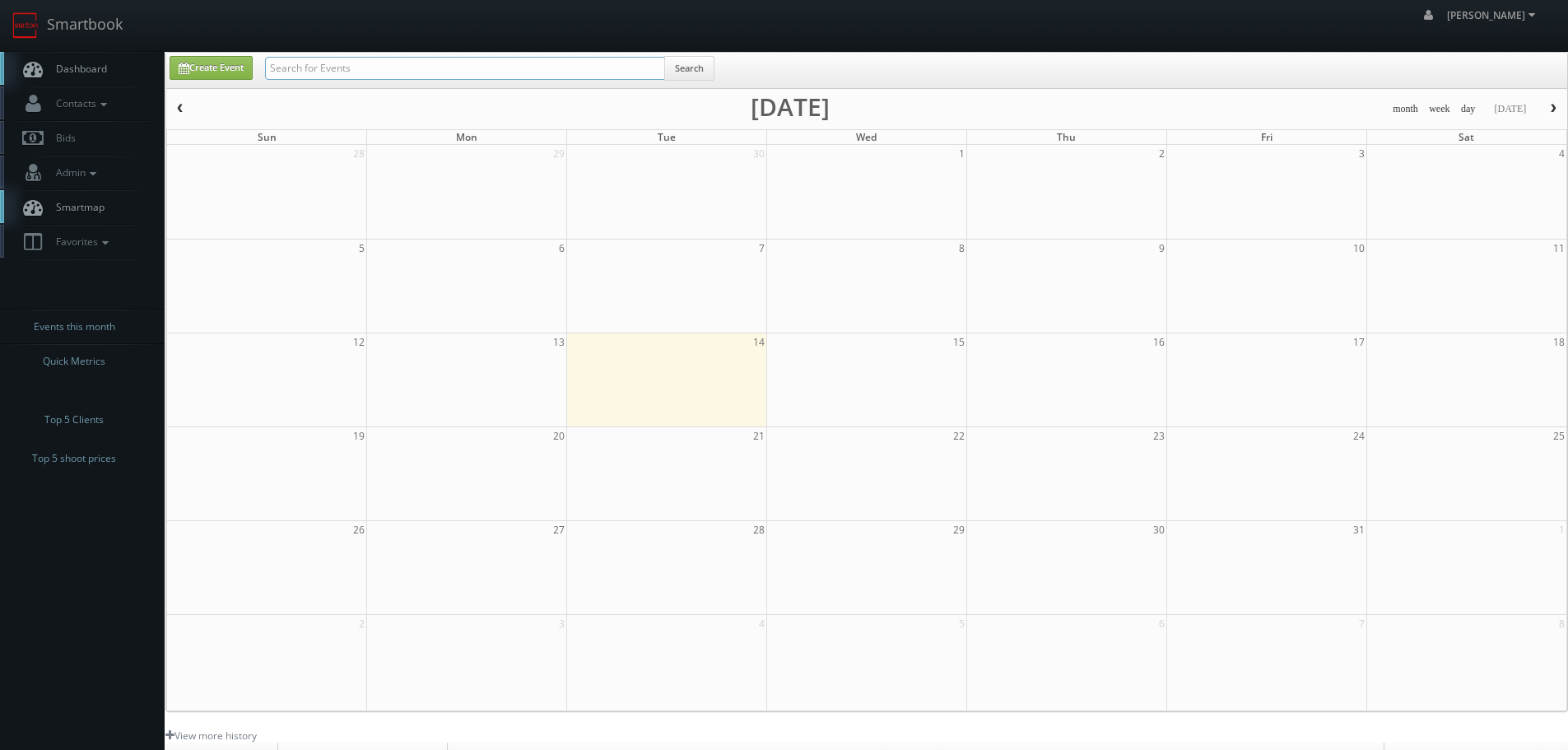
click at [322, 59] on input "text" at bounding box center [464, 68] width 400 height 23
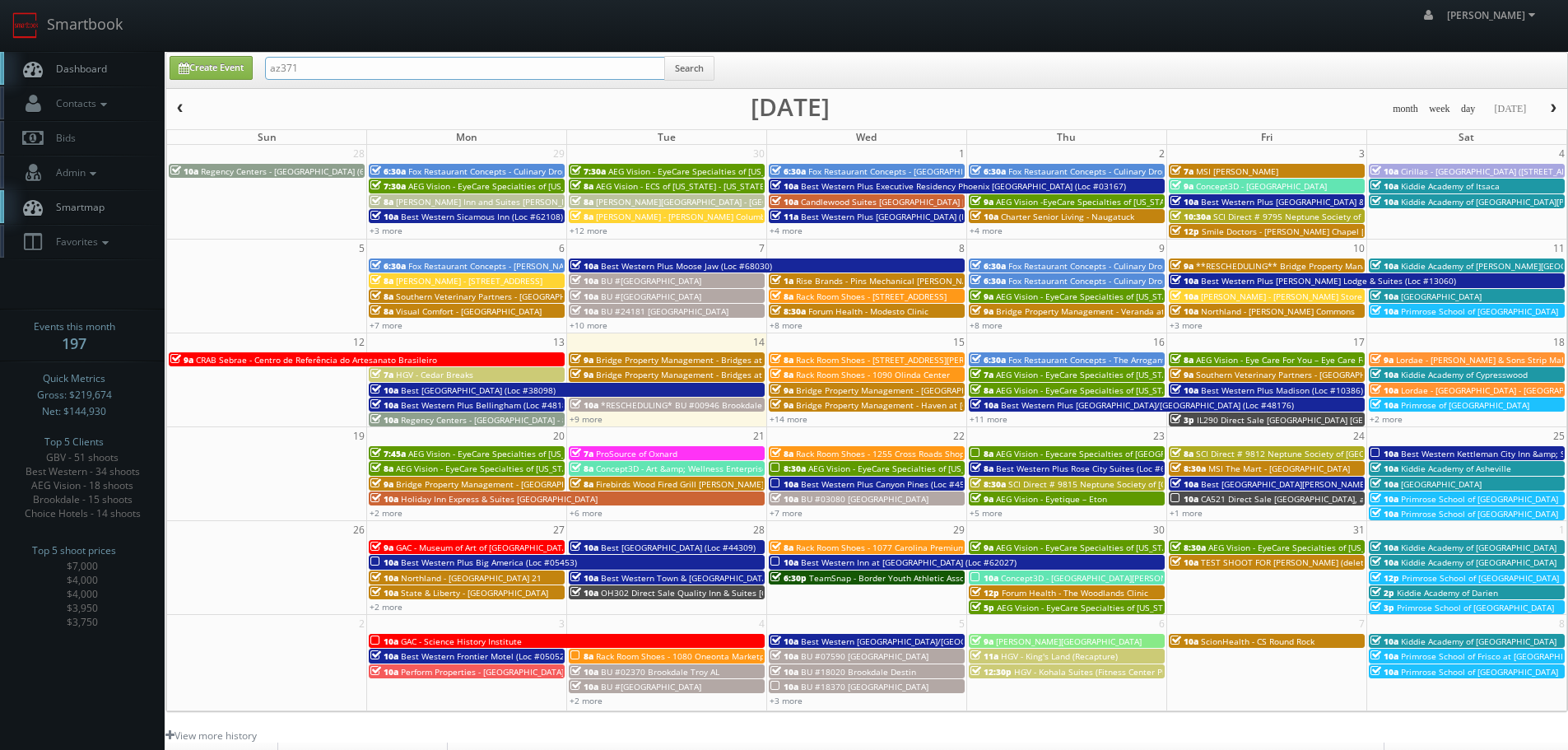
type input "az371"
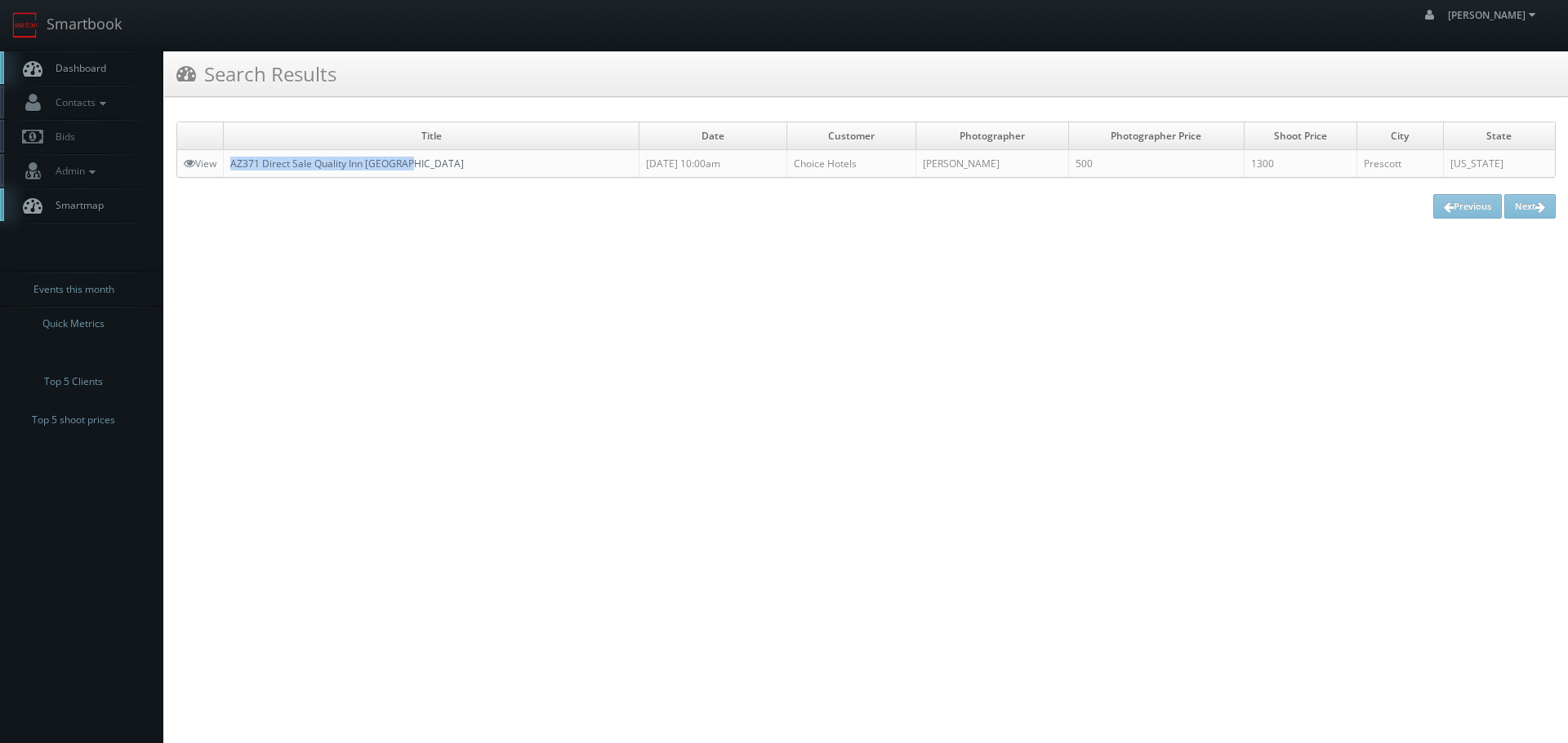
copy link "AZ371 Direct Sale Quality Inn [GEOGRAPHIC_DATA]"
drag, startPoint x: 447, startPoint y: 168, endPoint x: 233, endPoint y: 159, distance: 214.2
click at [233, 159] on td "AZ371 Direct Sale Quality Inn [GEOGRAPHIC_DATA]" at bounding box center [431, 164] width 415 height 28
click at [118, 24] on link "Smartbook" at bounding box center [66, 25] width 134 height 51
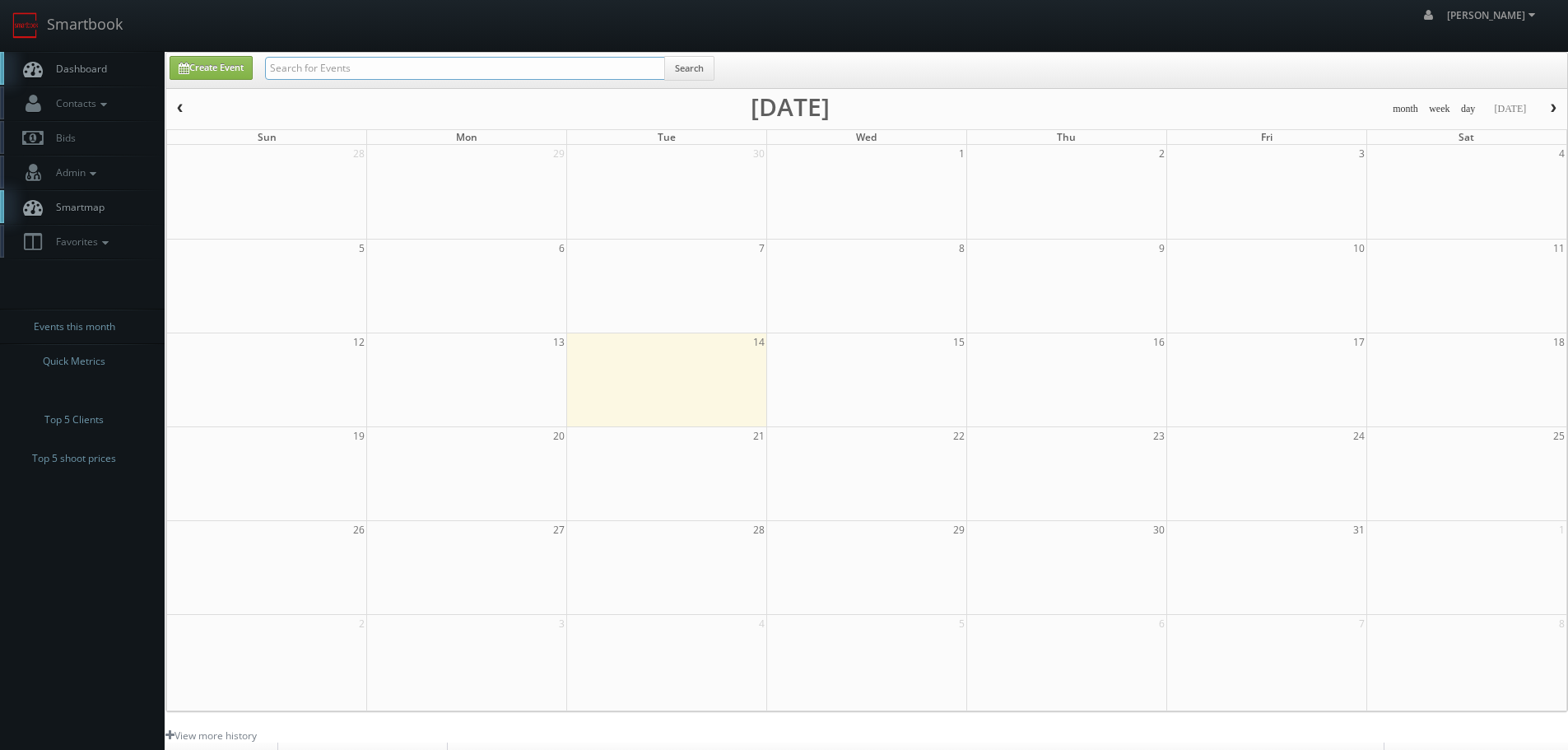
click at [464, 57] on input "text" at bounding box center [464, 68] width 400 height 23
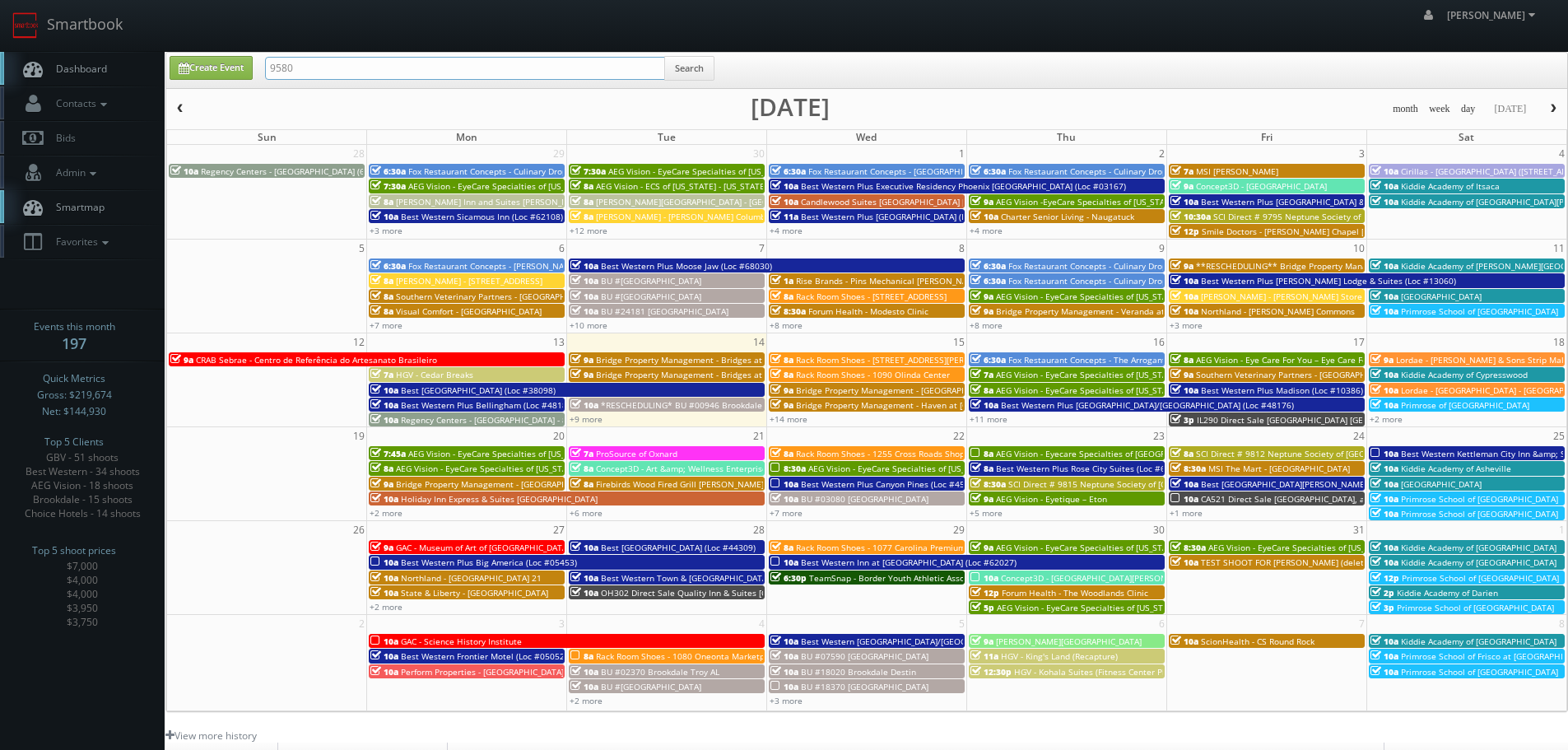
type input "9580"
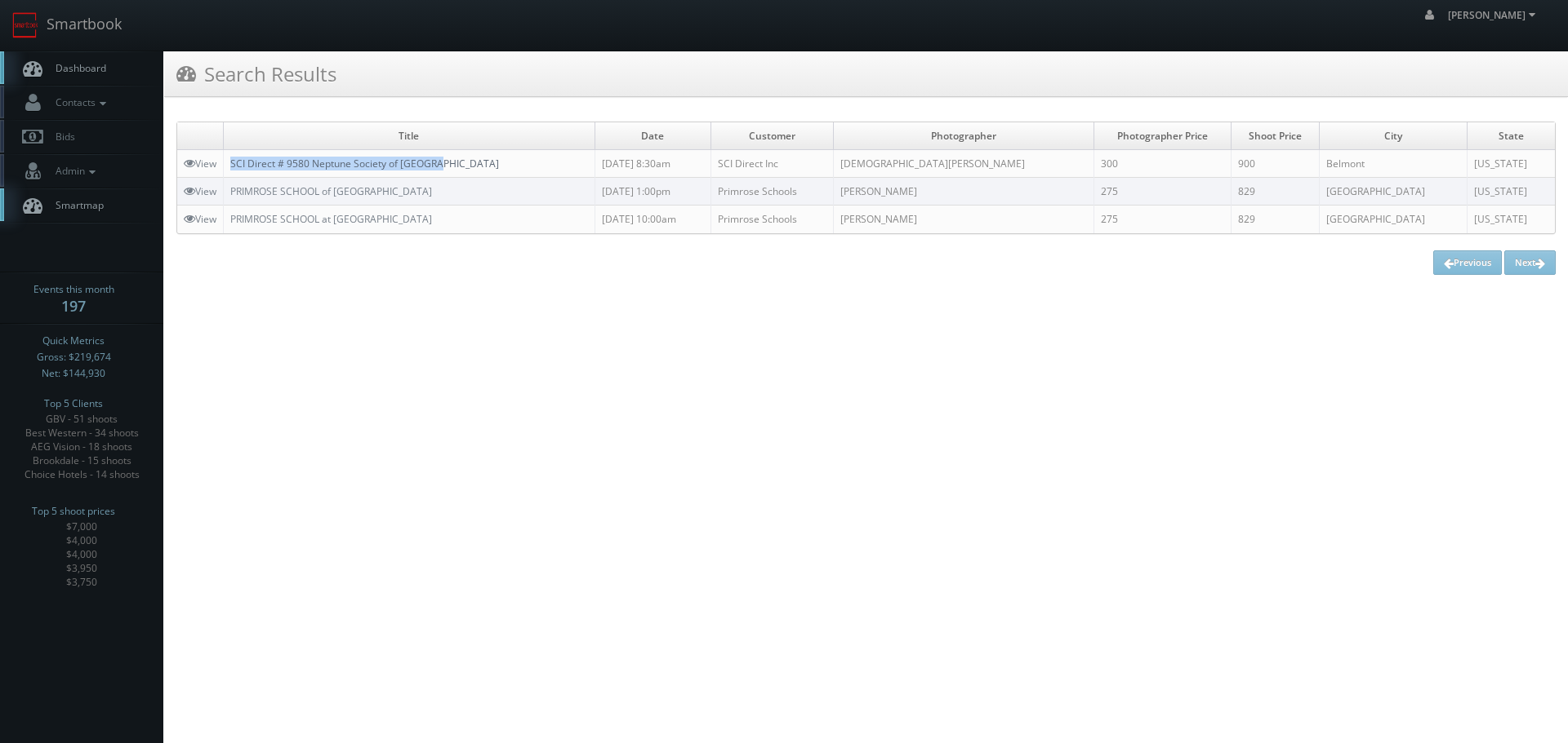
copy link "SCI Direct # 9580 Neptune Society of [GEOGRAPHIC_DATA]"
drag, startPoint x: 477, startPoint y: 163, endPoint x: 233, endPoint y: 157, distance: 244.1
click at [233, 157] on td "SCI Direct # 9580 Neptune Society of [GEOGRAPHIC_DATA]" at bounding box center [409, 164] width 371 height 28
click at [94, 31] on link "Smartbook" at bounding box center [66, 25] width 134 height 51
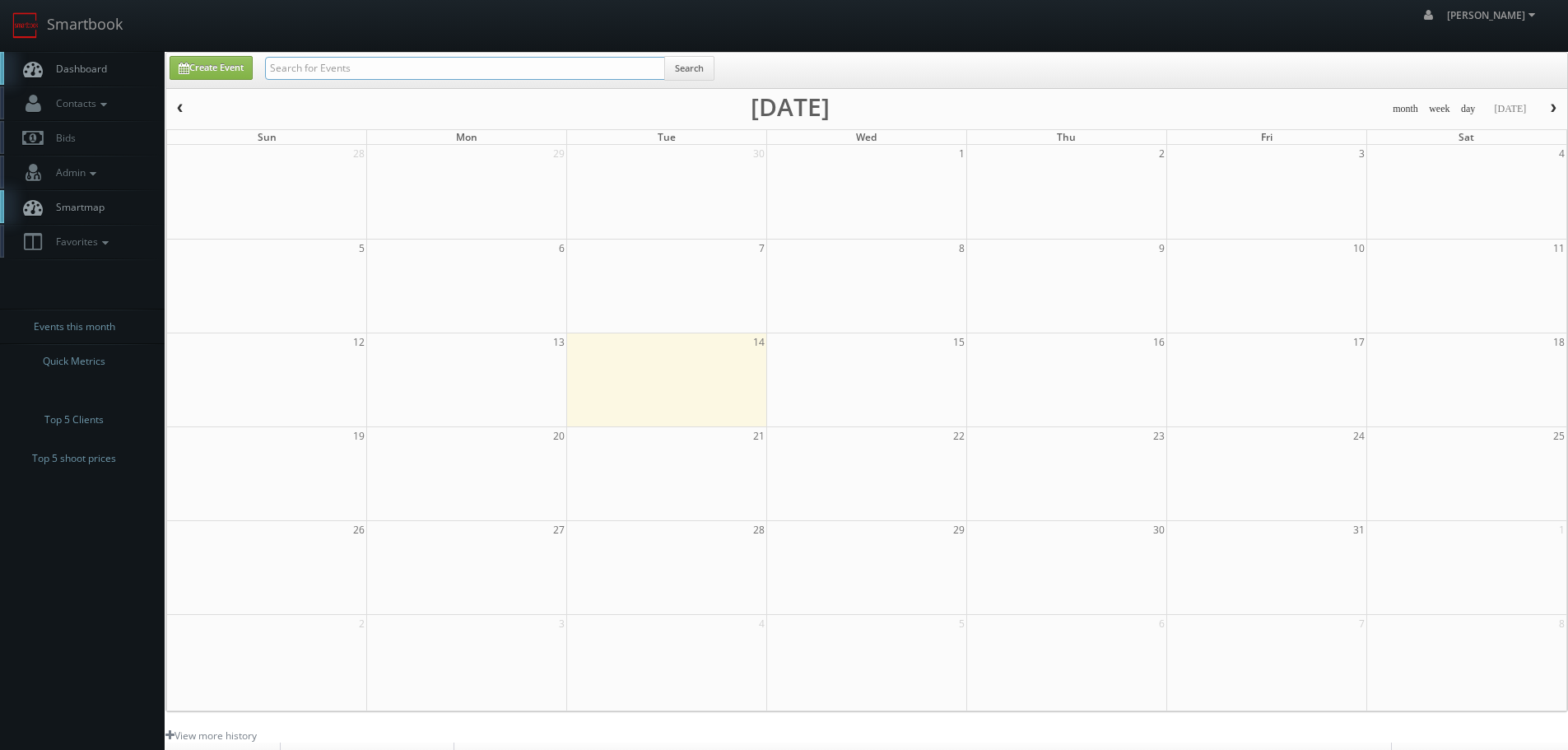
click at [320, 64] on input "text" at bounding box center [464, 68] width 400 height 23
type input "aeg"
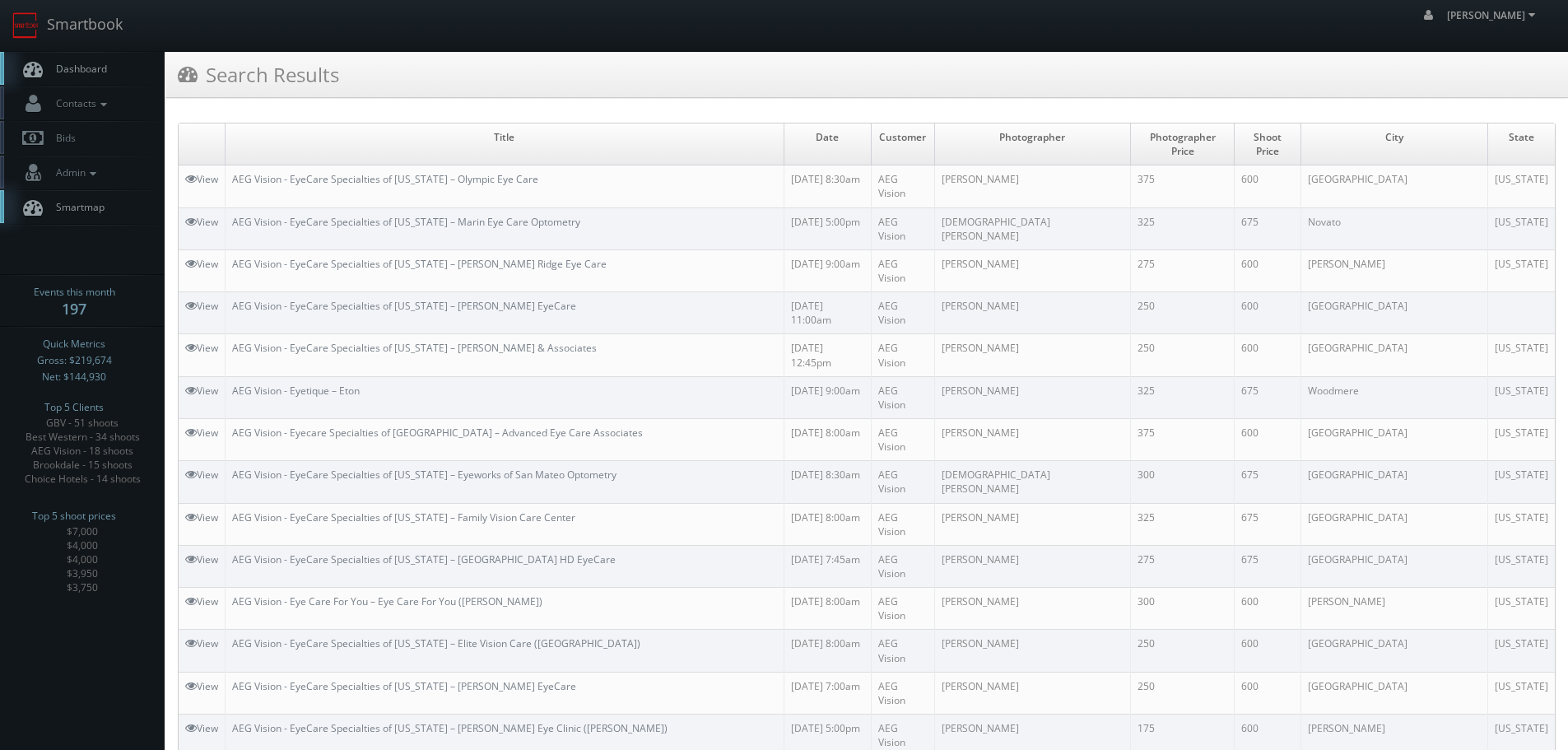
copy link "AEG Vision - EyeCare Specialties of [US_STATE] – Advanced Eye Care Center"
drag, startPoint x: 584, startPoint y: 557, endPoint x: 237, endPoint y: 559, distance: 347.0
drag, startPoint x: 103, startPoint y: 20, endPoint x: 111, endPoint y: 25, distance: 9.4
click at [103, 20] on link "Smartbook" at bounding box center [67, 25] width 135 height 51
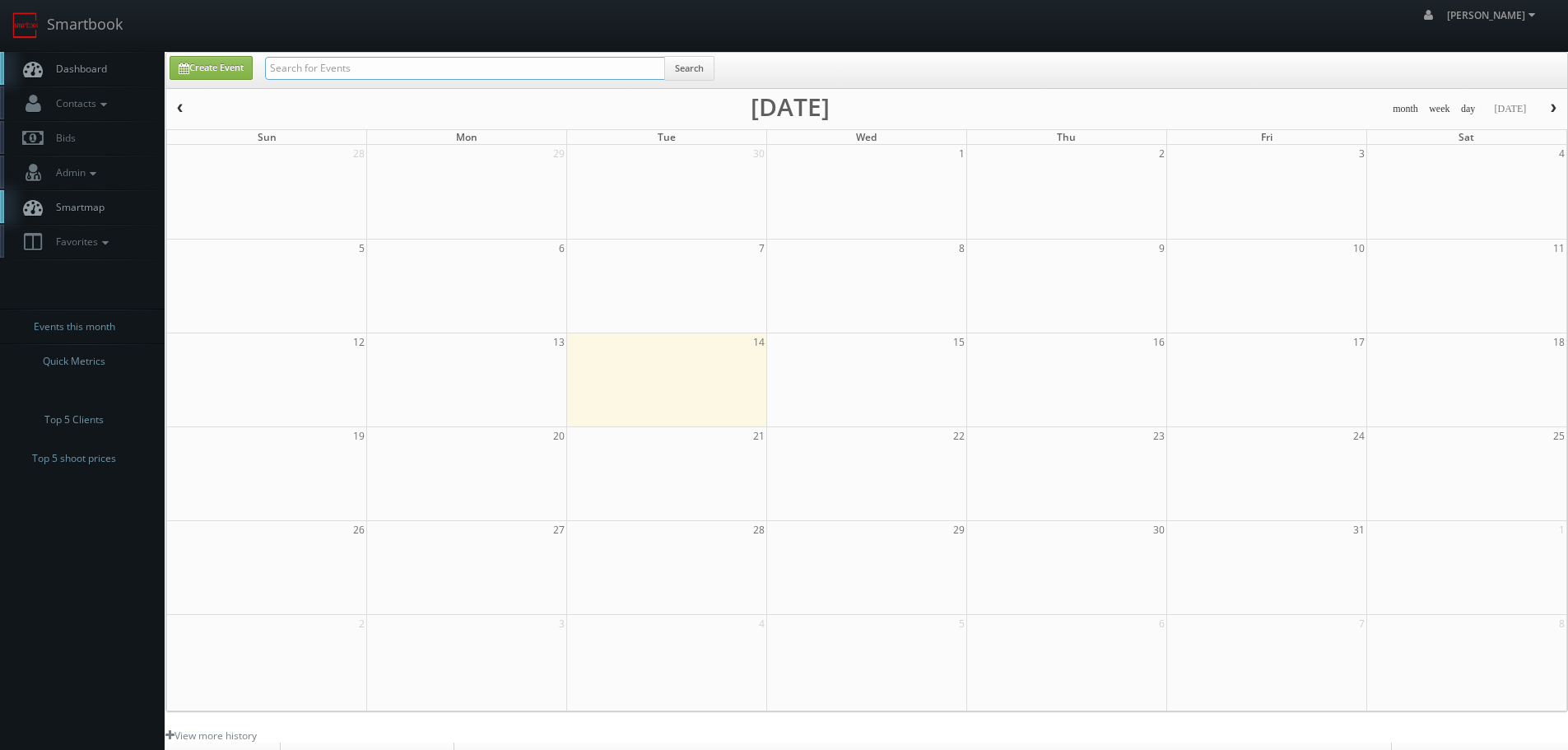
click at [329, 75] on input "text" at bounding box center [464, 68] width 400 height 23
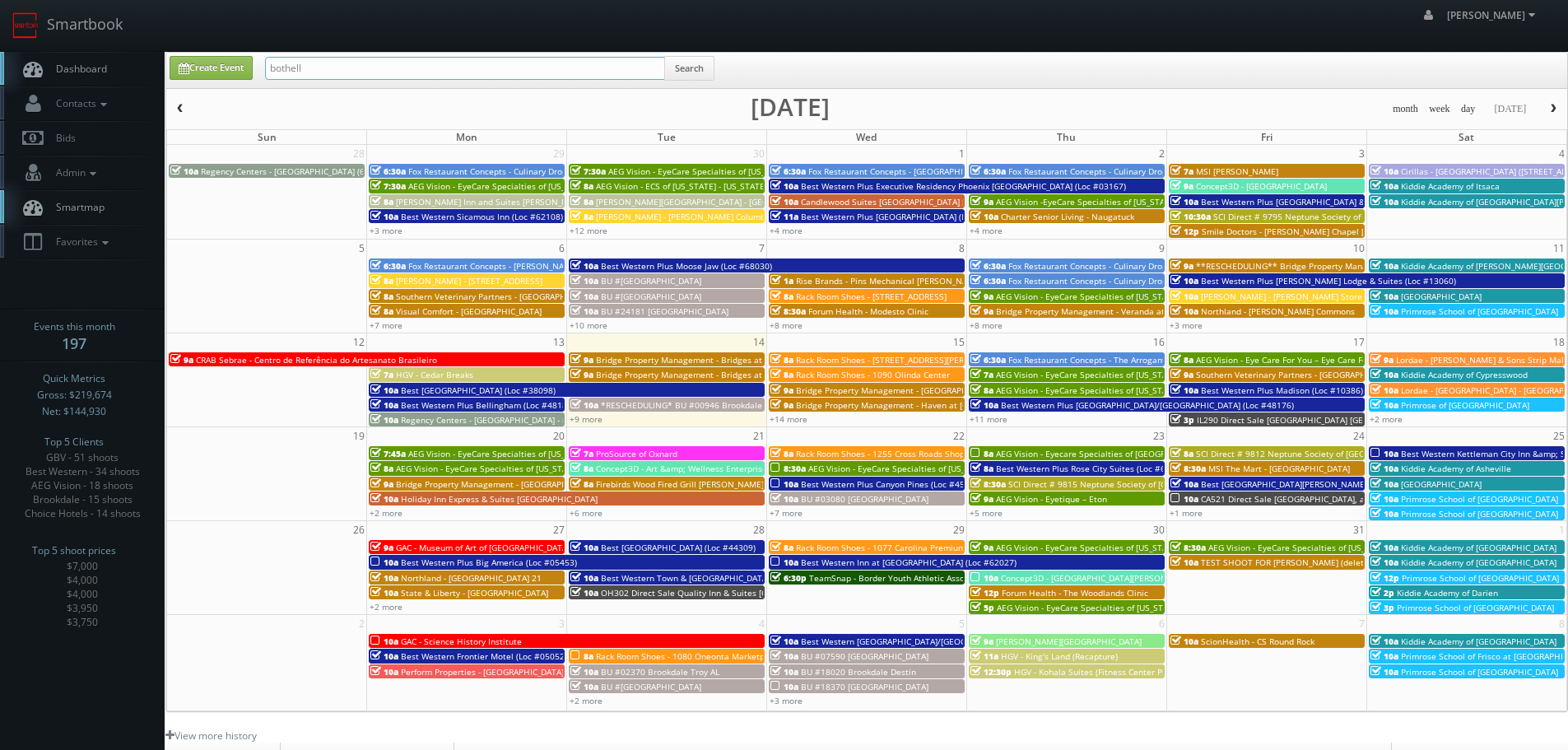
type input "bothell"
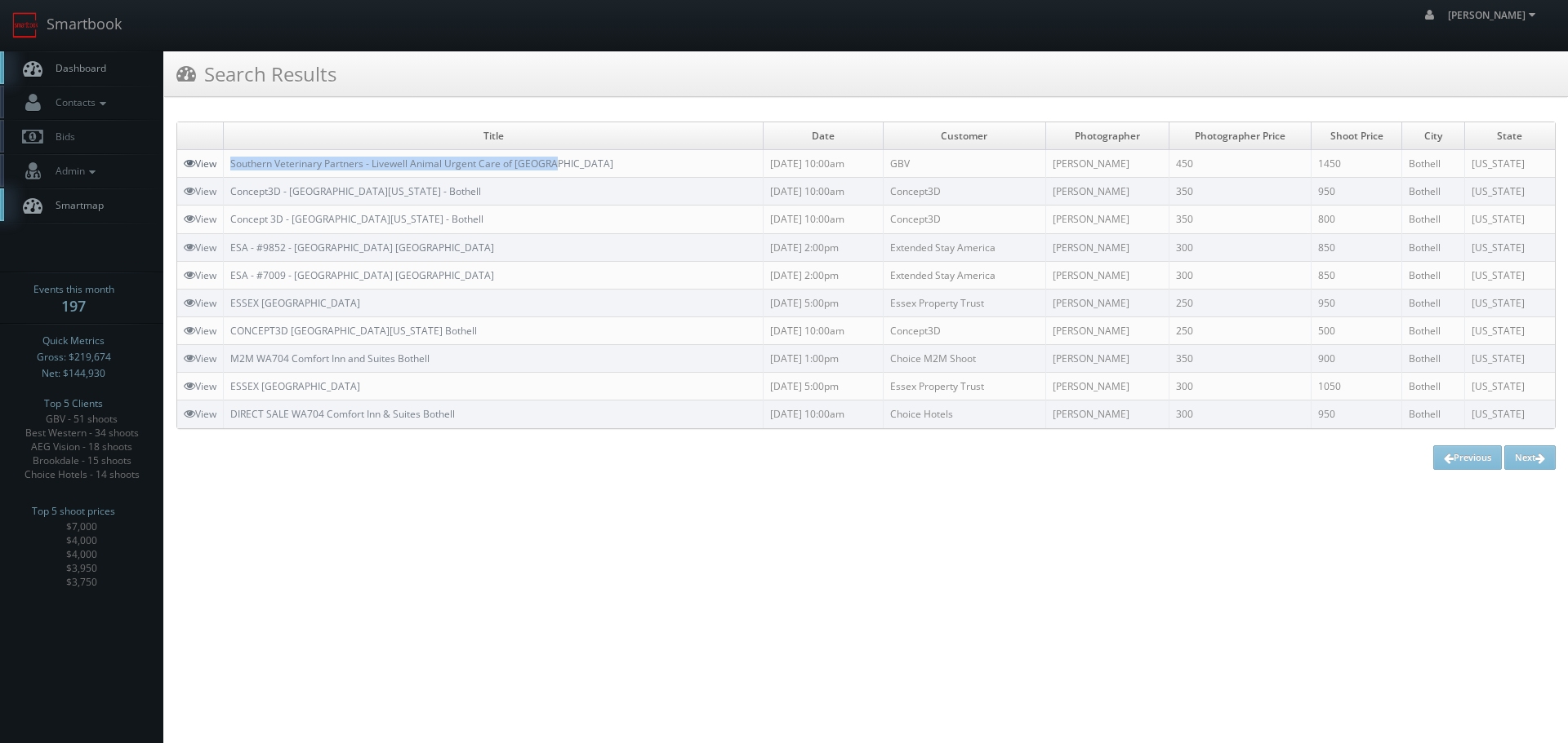
drag, startPoint x: 583, startPoint y: 160, endPoint x: 217, endPoint y: 164, distance: 366.0
click at [217, 164] on tr "View Southern Veterinary Partners - Livewell Animal Urgent Care of Bothell [DAT…" at bounding box center [865, 164] width 1377 height 28
copy tr "Southern Veterinary Partners - Livewell Animal Urgent Care of [GEOGRAPHIC_DATA]"
drag, startPoint x: 104, startPoint y: 26, endPoint x: 123, endPoint y: 30, distance: 19.4
click at [104, 26] on link "Smartbook" at bounding box center [66, 25] width 134 height 51
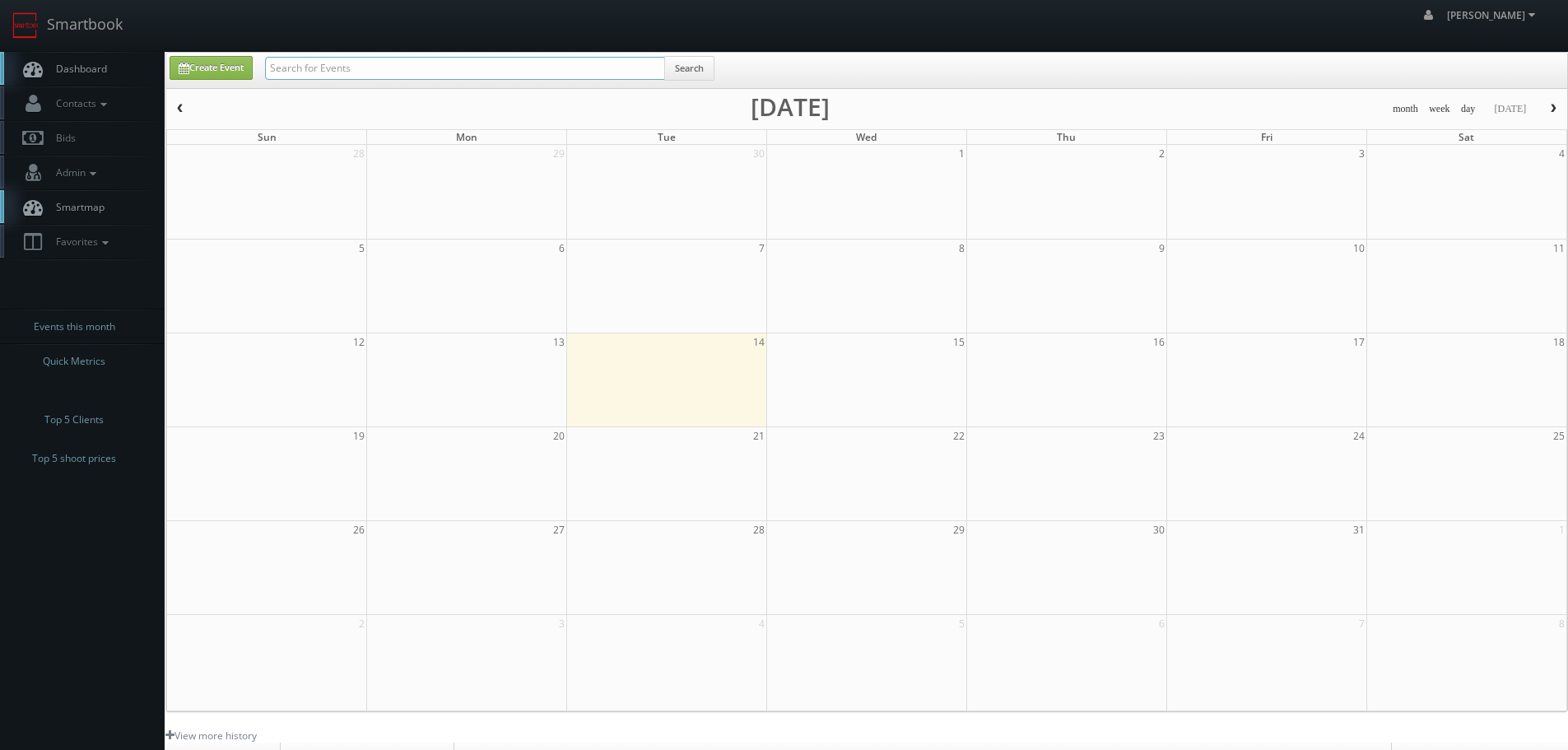
click at [328, 75] on input "text" at bounding box center [464, 68] width 400 height 23
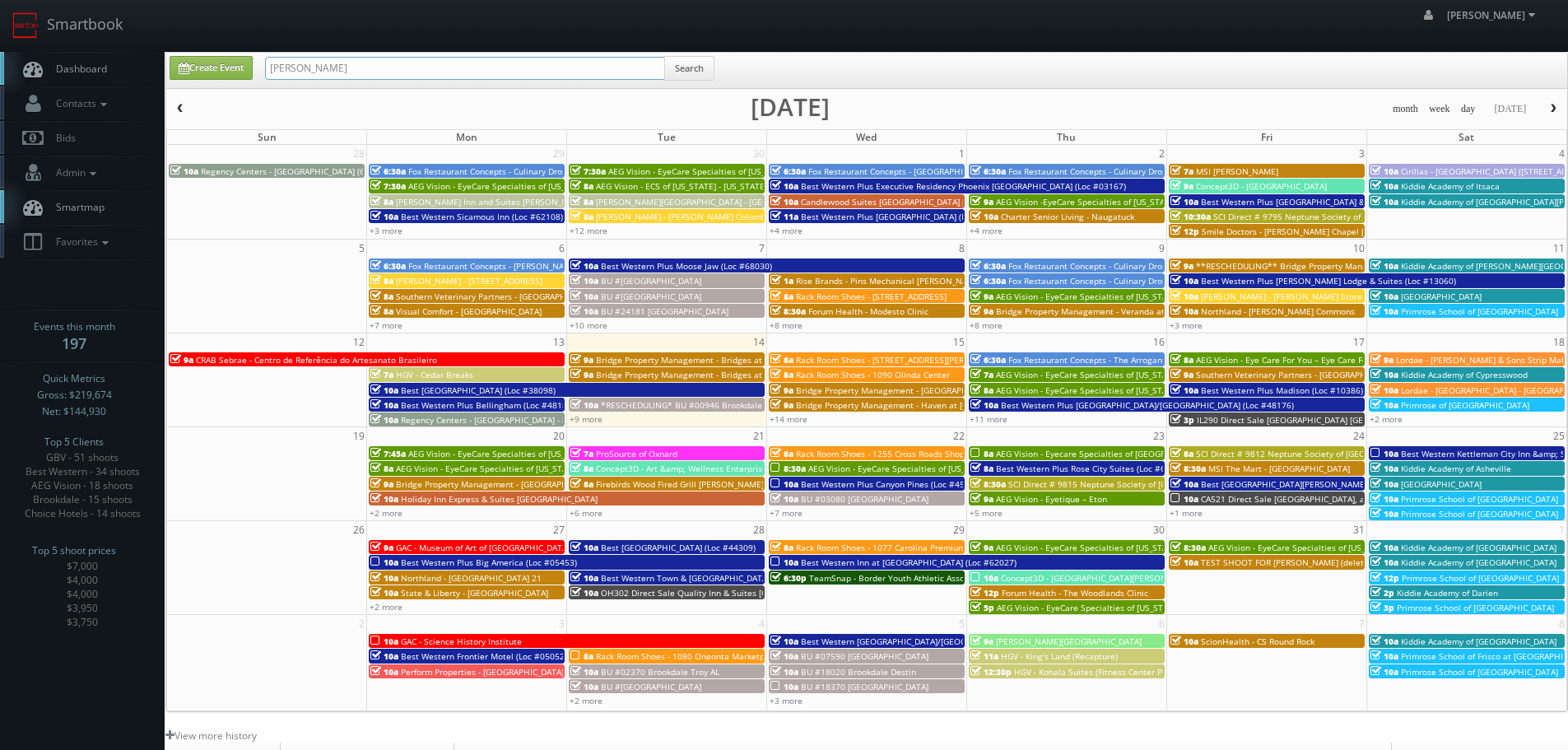
type input "bigelow"
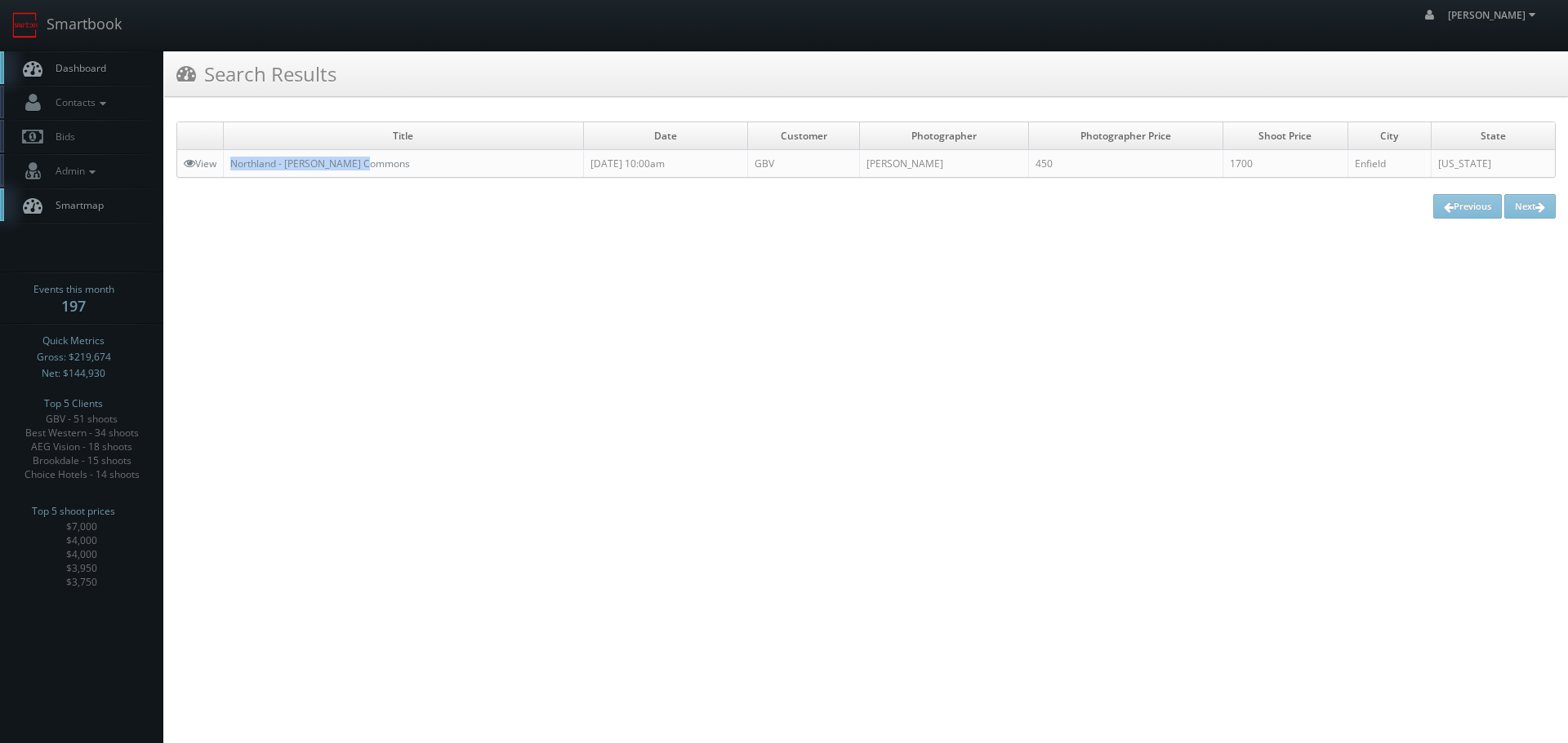
copy link "Northland - [PERSON_NAME] Commons"
drag, startPoint x: 413, startPoint y: 159, endPoint x: 227, endPoint y: 155, distance: 186.0
click at [227, 155] on td "Northland - [PERSON_NAME] Commons" at bounding box center [404, 164] width 360 height 28
click at [63, 40] on link "Smartbook" at bounding box center [66, 25] width 134 height 51
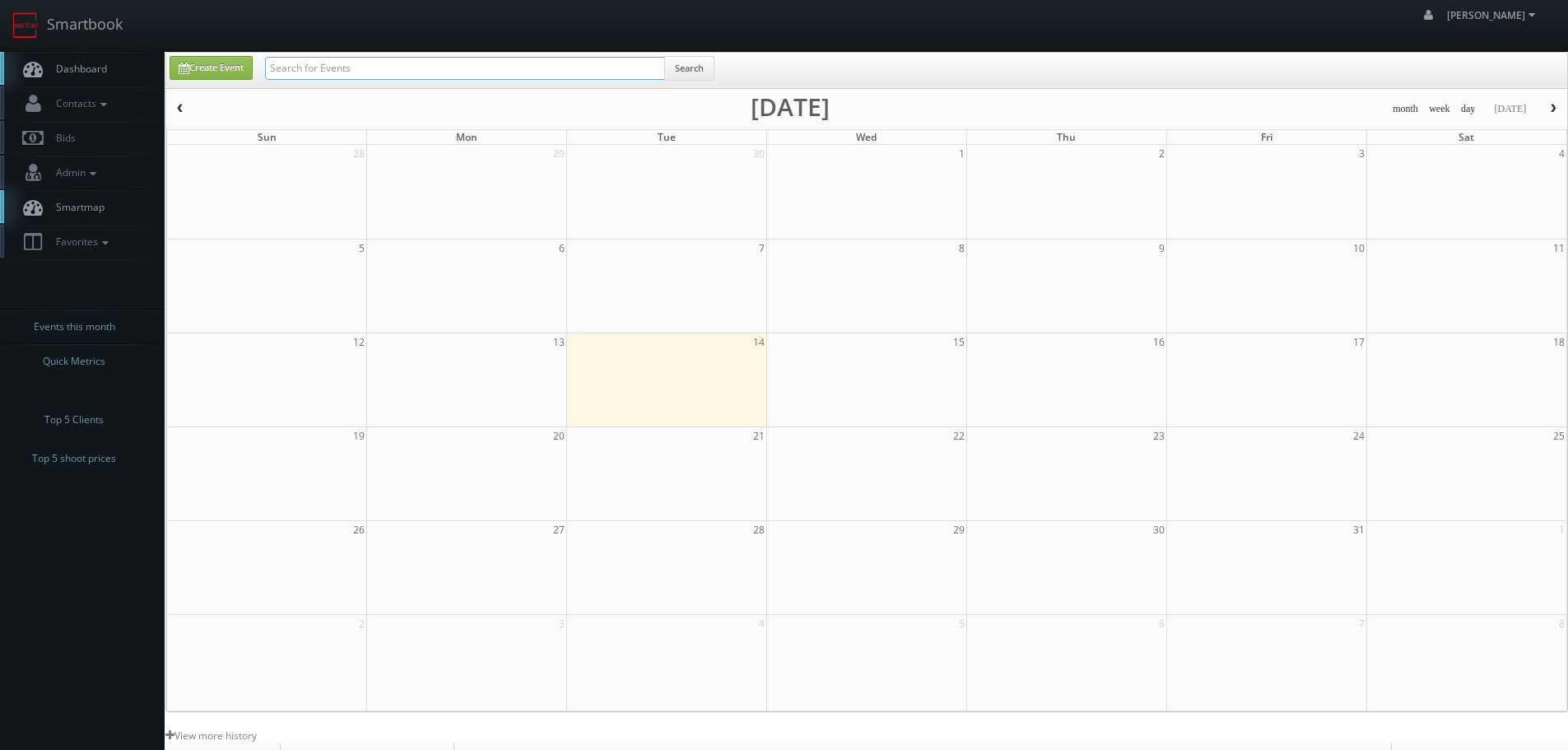
click at [326, 71] on input "text" at bounding box center [464, 68] width 400 height 23
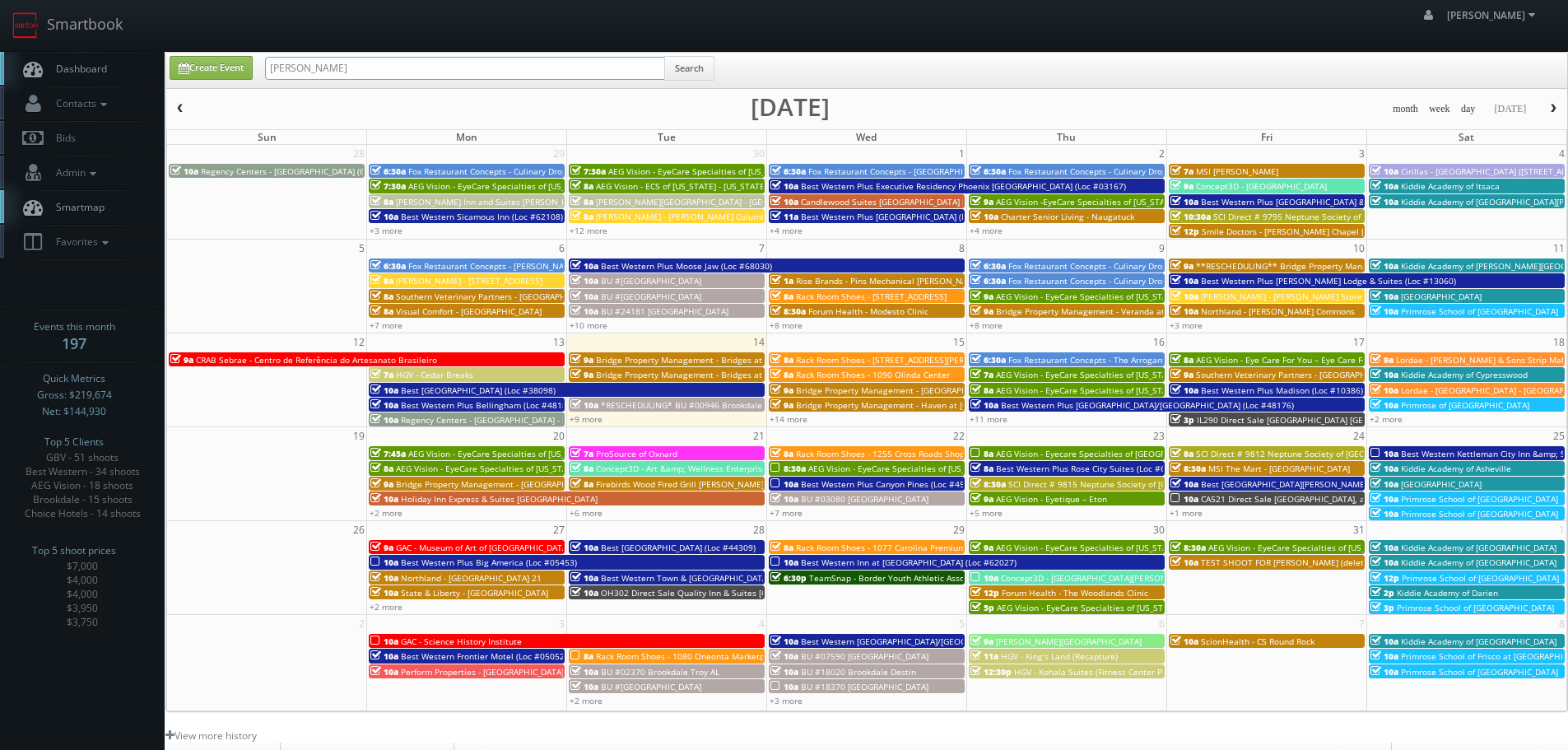
type input "behler"
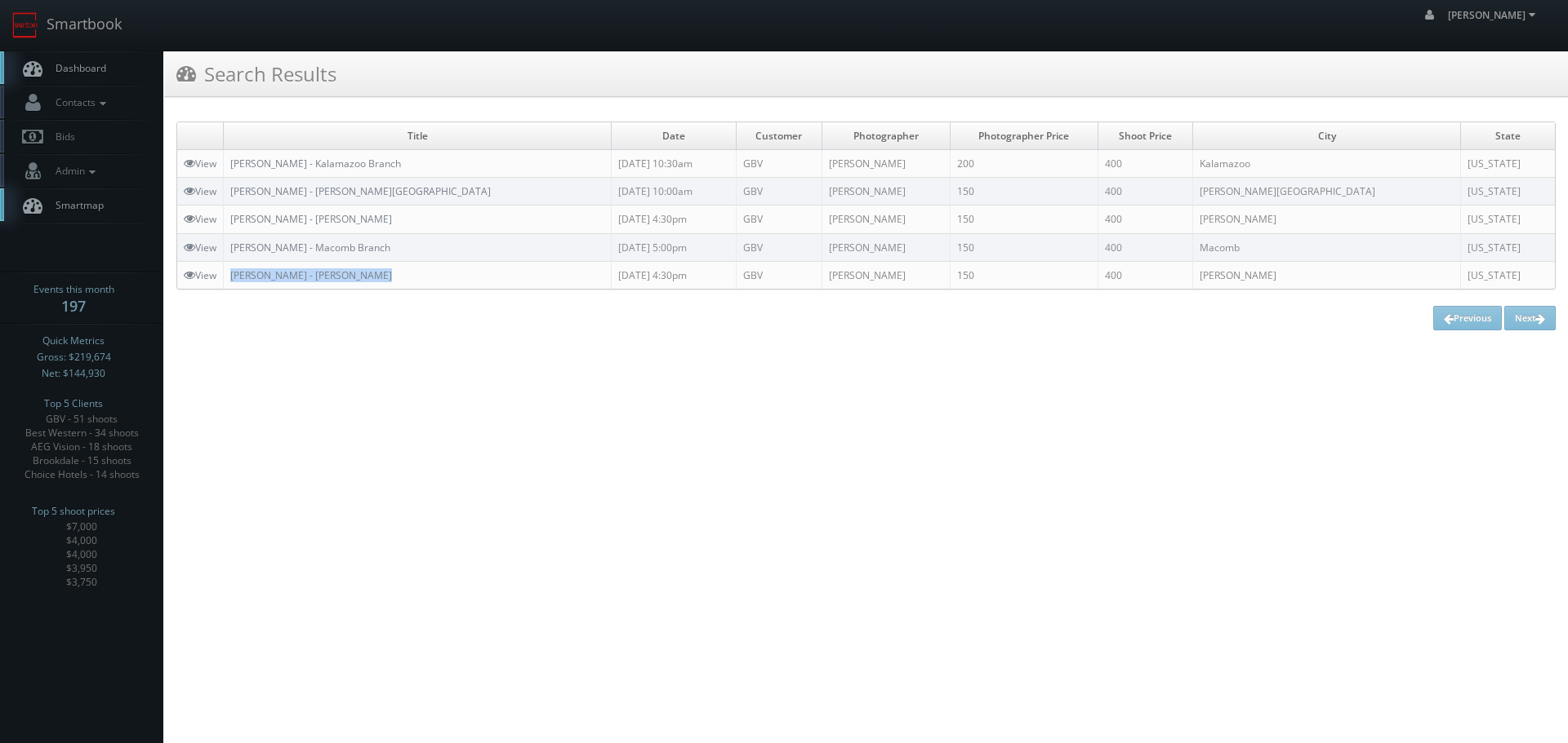
copy link "[PERSON_NAME] - [PERSON_NAME]"
drag, startPoint x: 417, startPoint y: 276, endPoint x: 228, endPoint y: 276, distance: 189.0
click at [228, 276] on td "[PERSON_NAME] - [PERSON_NAME]" at bounding box center [417, 275] width 388 height 28
click at [398, 218] on td "[PERSON_NAME] - [PERSON_NAME]" at bounding box center [417, 219] width 388 height 28
drag, startPoint x: 389, startPoint y: 219, endPoint x: 227, endPoint y: 218, distance: 162.0
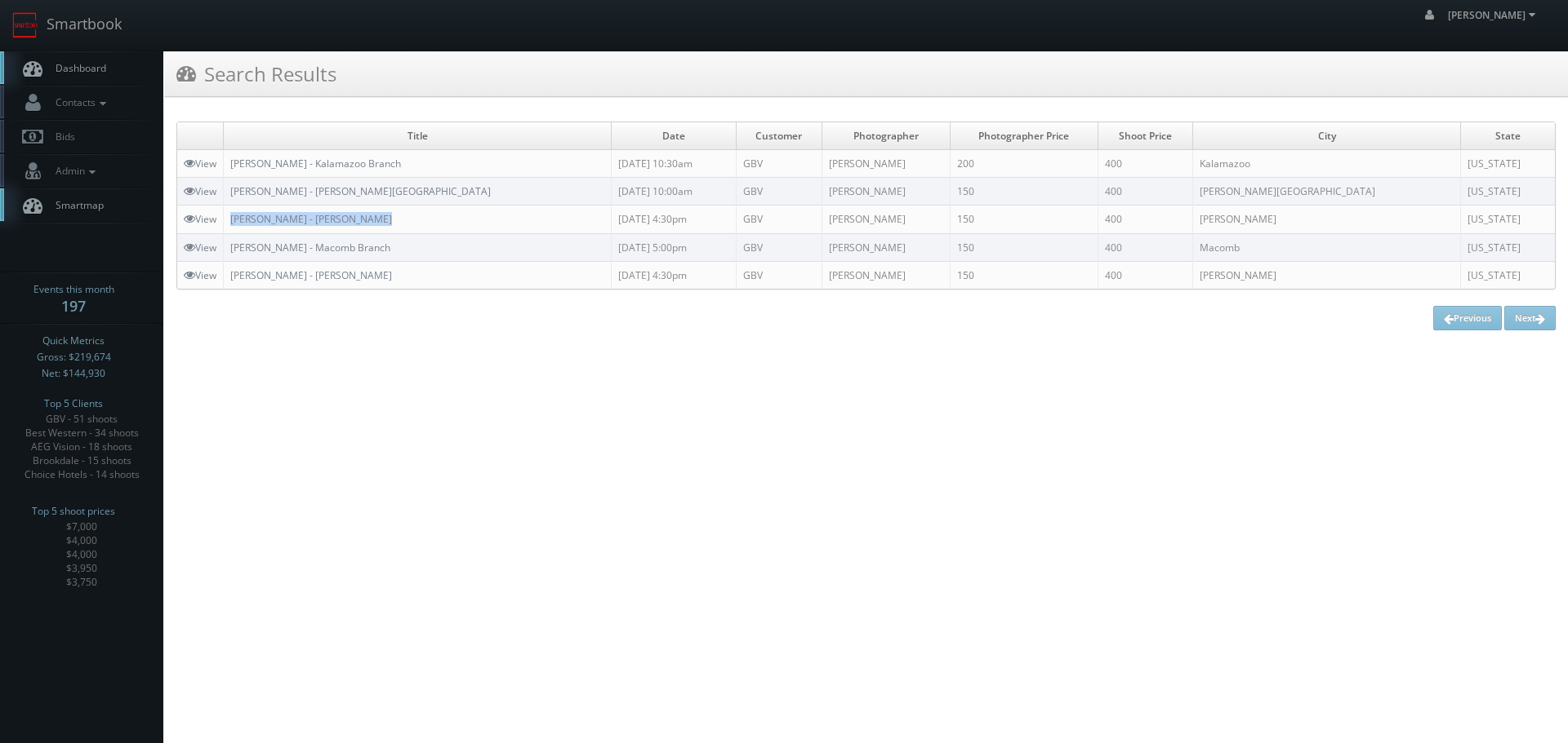
click at [227, 218] on td "[PERSON_NAME] - [PERSON_NAME]" at bounding box center [417, 219] width 388 height 28
copy link "[PERSON_NAME] - [PERSON_NAME]"
click at [419, 261] on td "[PERSON_NAME] - Macomb Branch" at bounding box center [417, 247] width 388 height 28
copy link "Macomb Branch"
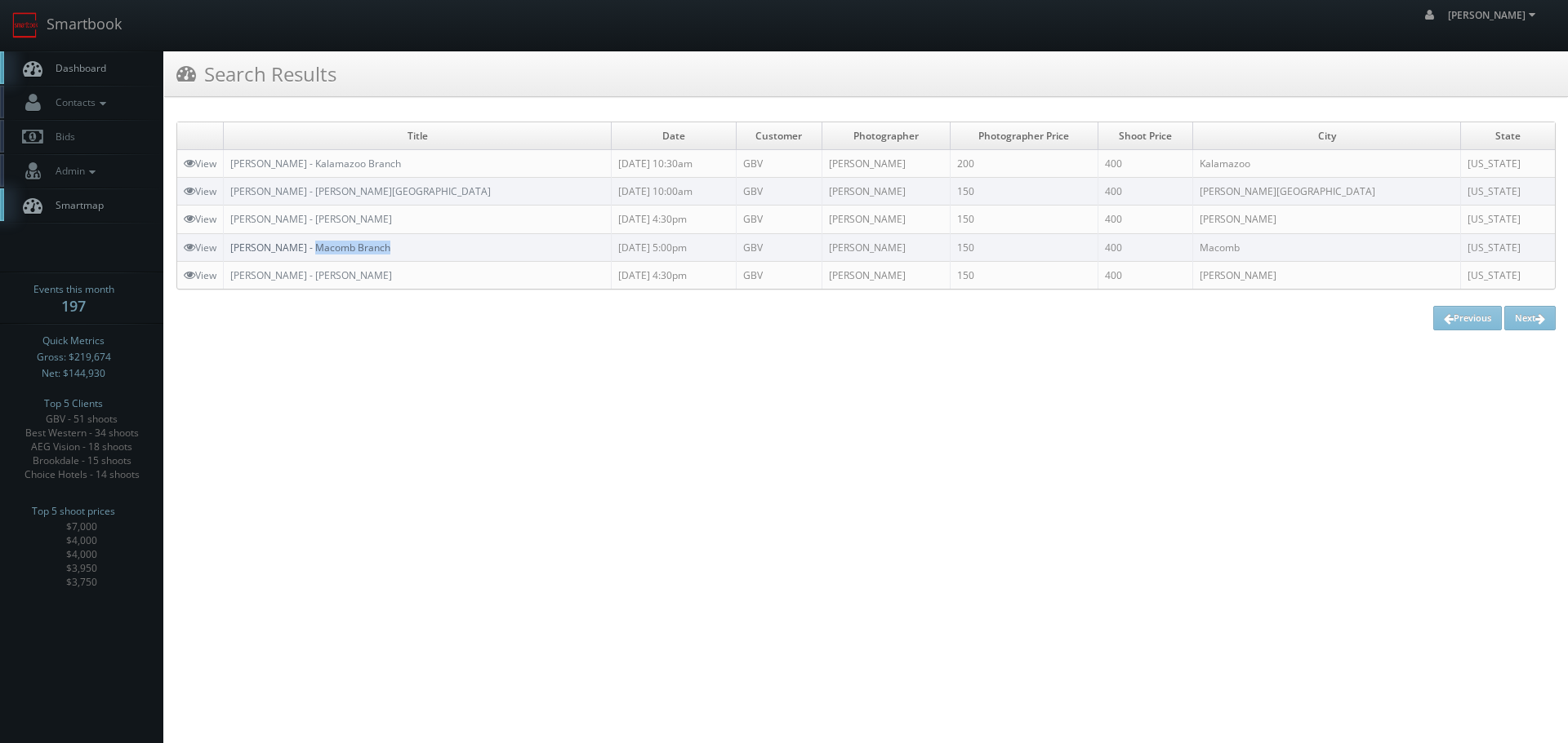
drag, startPoint x: 427, startPoint y: 252, endPoint x: 309, endPoint y: 251, distance: 118.0
click at [309, 251] on td "Behler- Young - Macomb Branch" at bounding box center [417, 247] width 388 height 28
click at [132, 31] on link "Smartbook" at bounding box center [66, 25] width 134 height 51
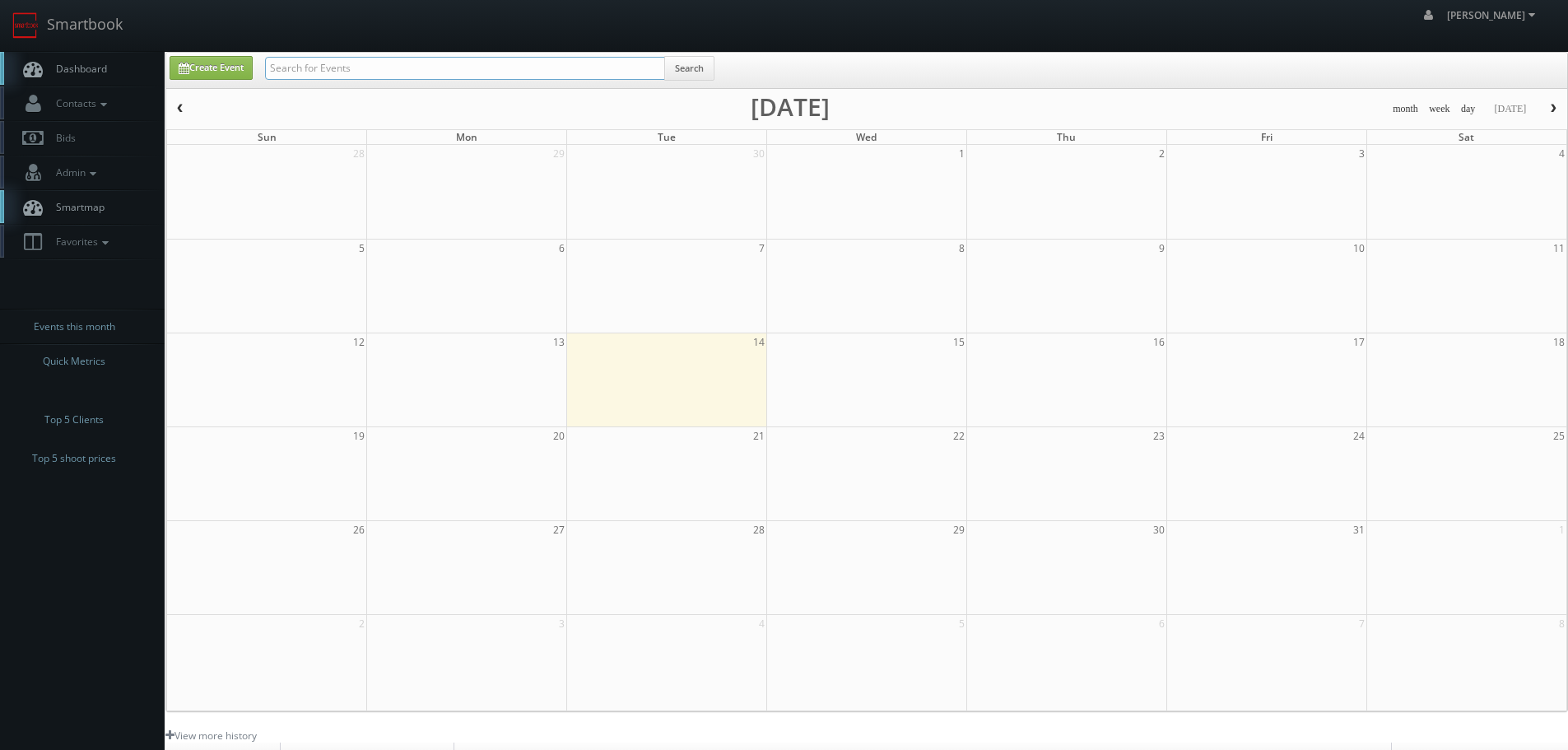
click at [373, 64] on input "text" at bounding box center [464, 68] width 400 height 23
paste input "Kiddie Academy of Meadowville, 731 Bermuda Hundred ..."
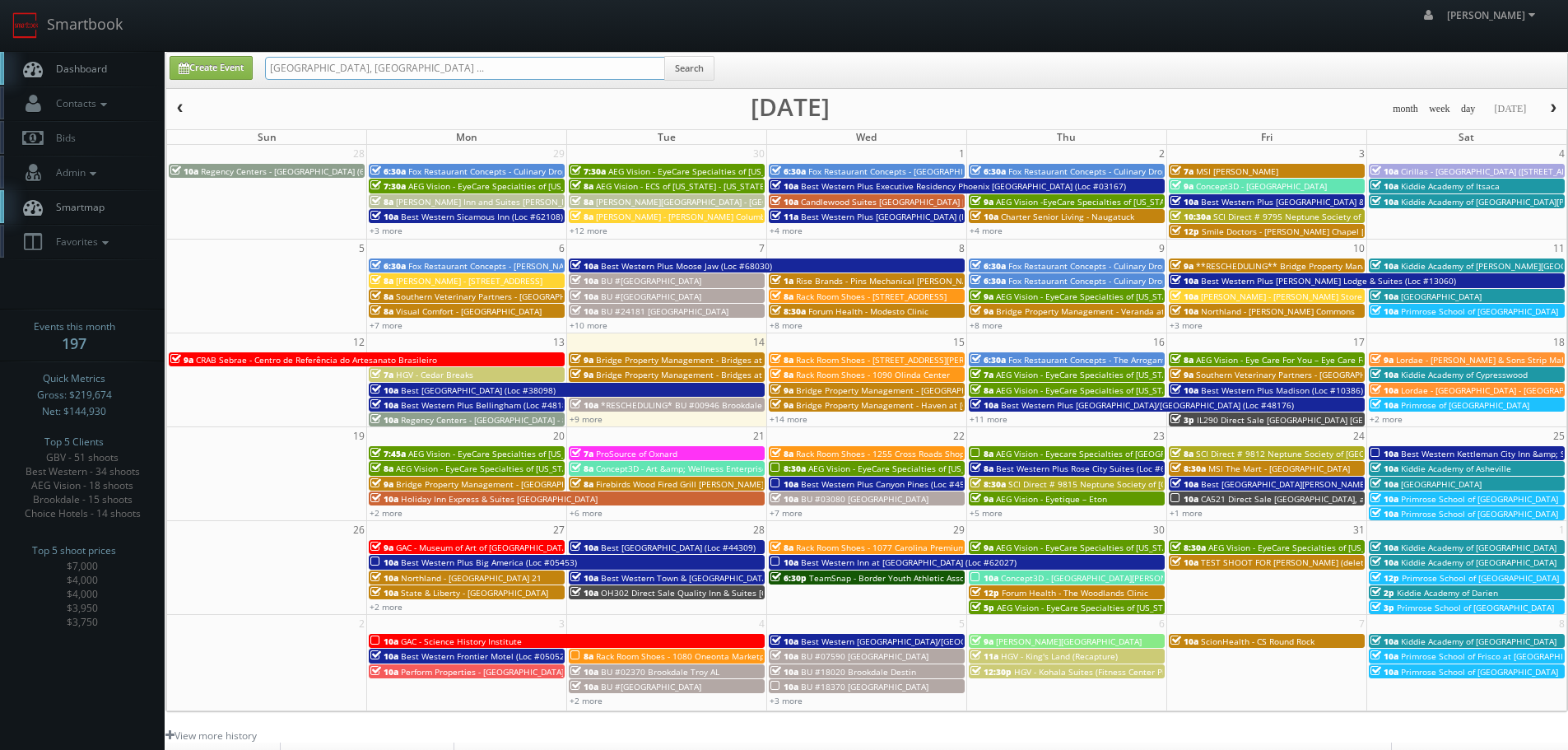
drag, startPoint x: 417, startPoint y: 69, endPoint x: 771, endPoint y: 83, distance: 354.3
click at [746, 77] on div "Create Event Kiddie Academy of Meadowville, 731 Bermuda Hundred ... Search" at bounding box center [868, 72] width 1422 height 33
type input "Kiddie Academy of Meadowville"
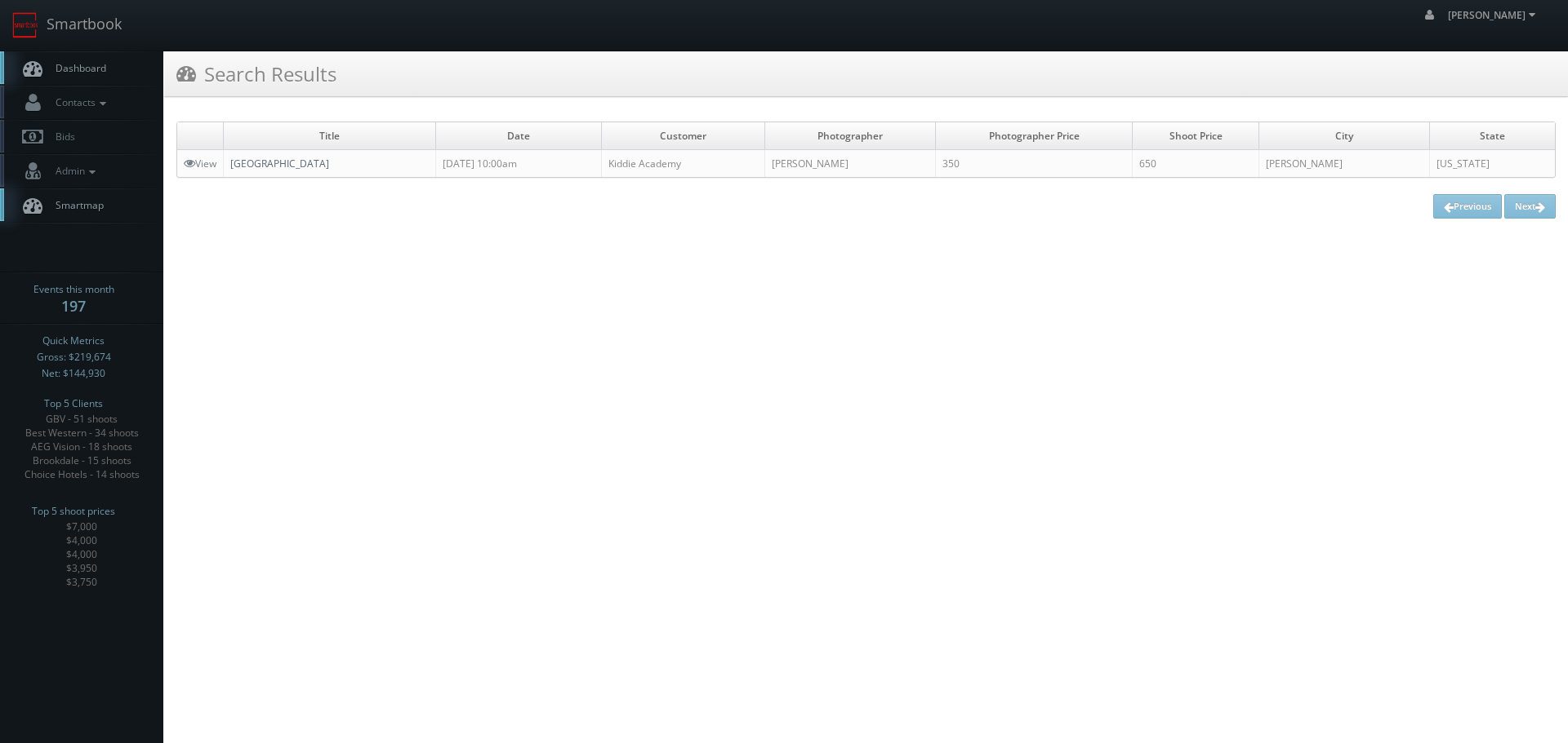
copy link "[GEOGRAPHIC_DATA]"
drag, startPoint x: 413, startPoint y: 159, endPoint x: 235, endPoint y: 161, distance: 178.0
click at [235, 161] on td "[GEOGRAPHIC_DATA]" at bounding box center [330, 164] width 212 height 28
click at [109, 15] on link "Smartbook" at bounding box center [66, 25] width 134 height 51
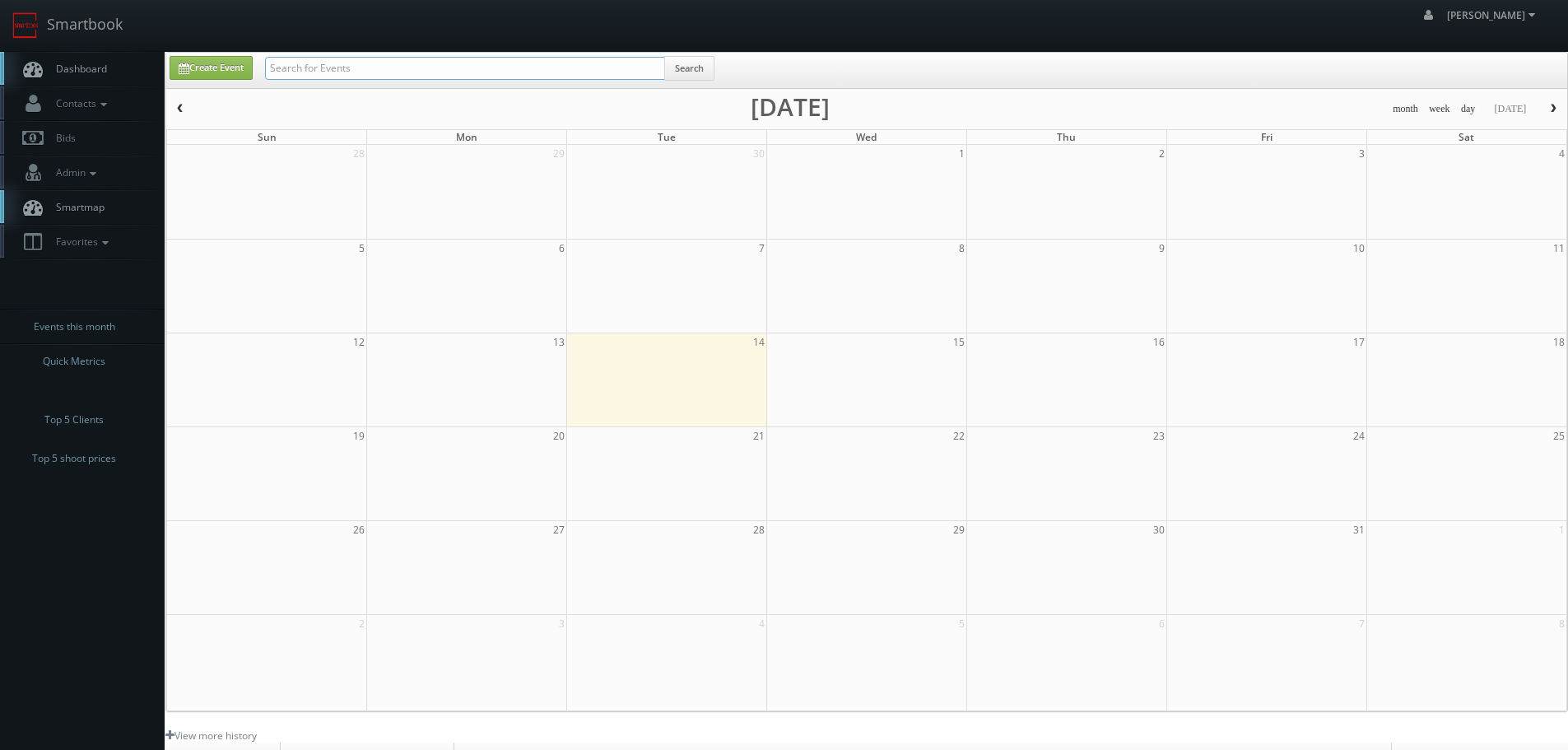
click at [325, 70] on input "text" at bounding box center [464, 68] width 400 height 23
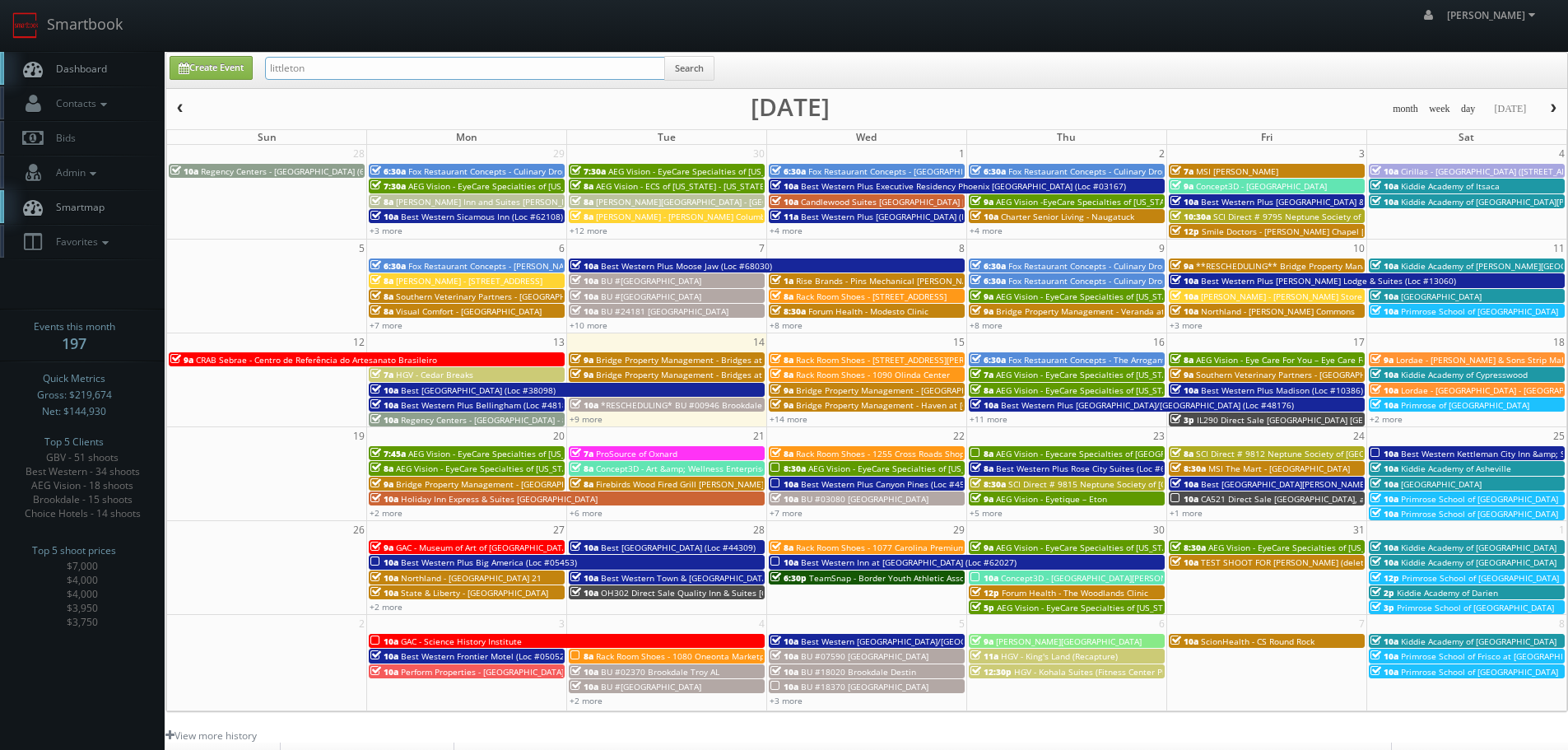
type input "littleton"
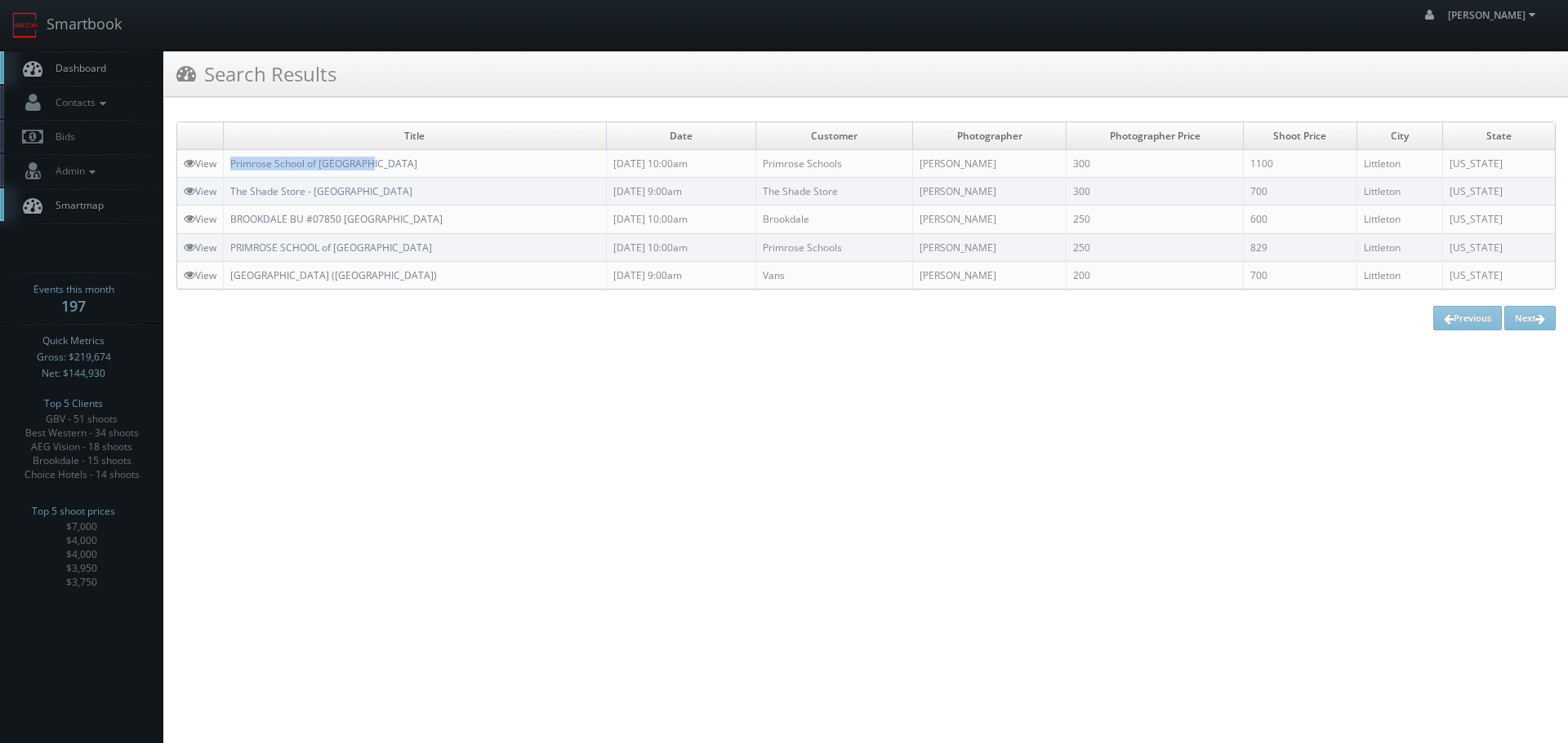
copy link "Primrose School of [GEOGRAPHIC_DATA]"
drag, startPoint x: 375, startPoint y: 169, endPoint x: 235, endPoint y: 157, distance: 140.5
click at [232, 158] on td "Primrose School of [GEOGRAPHIC_DATA]" at bounding box center [415, 164] width 383 height 28
click at [67, 32] on link "Smartbook" at bounding box center [66, 25] width 134 height 51
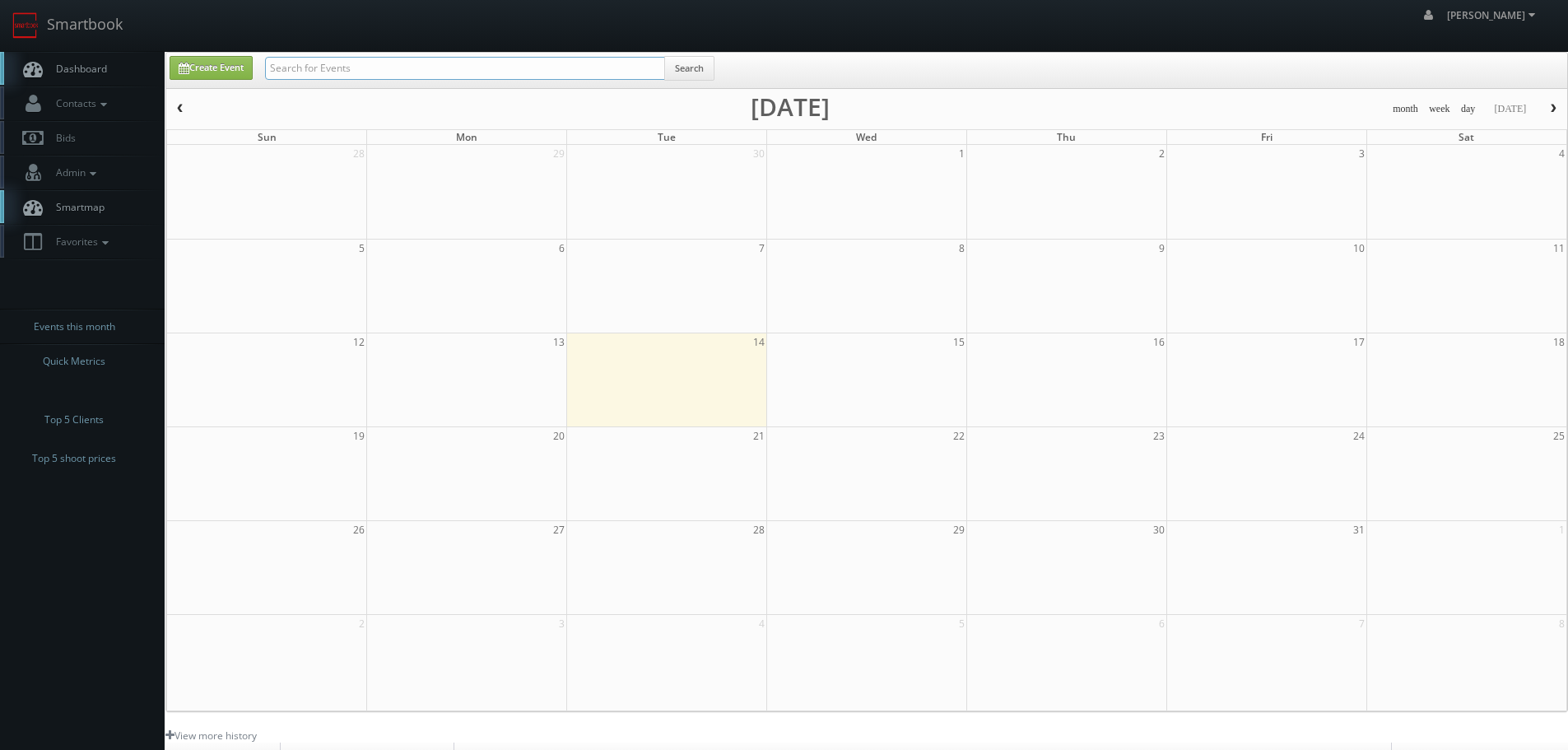
click at [357, 64] on input "text" at bounding box center [464, 68] width 400 height 23
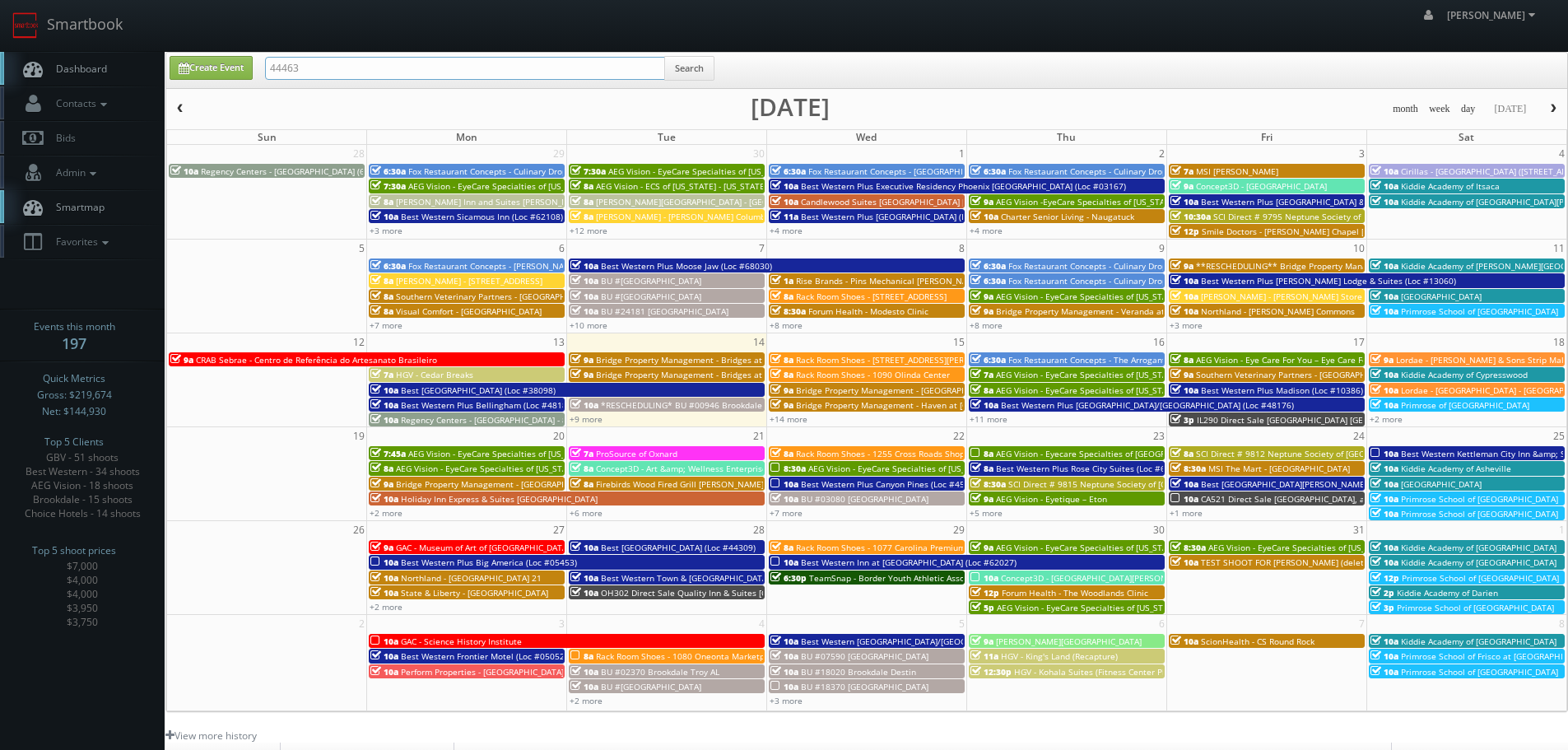
type input "44463"
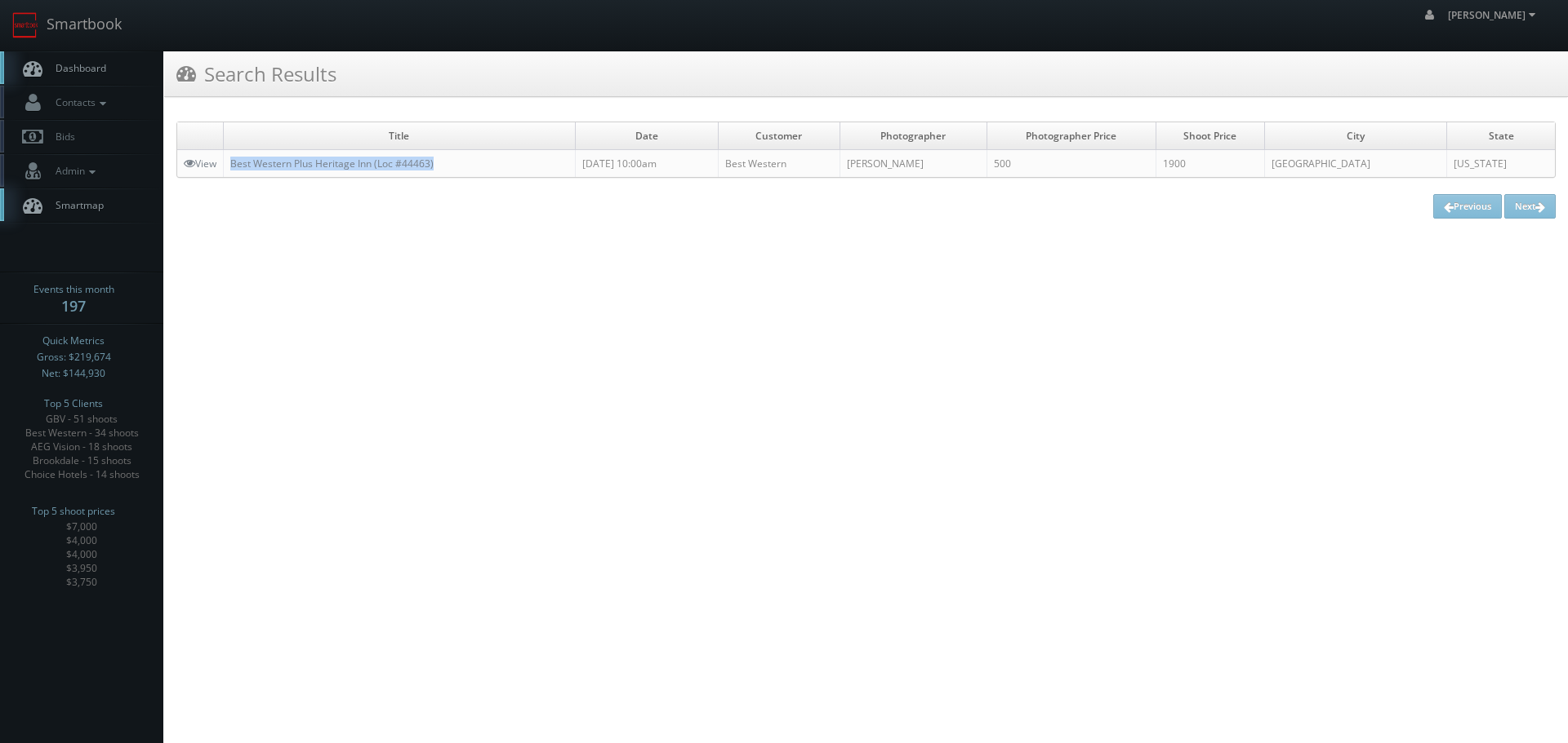
copy link "Best Western Plus Heritage Inn (Loc #44463)"
drag, startPoint x: 459, startPoint y: 164, endPoint x: 228, endPoint y: 164, distance: 231.0
click at [228, 164] on td "Best Western Plus Heritage Inn (Loc #44463)" at bounding box center [400, 164] width 352 height 28
click at [205, 159] on link "View" at bounding box center [199, 163] width 32 height 14
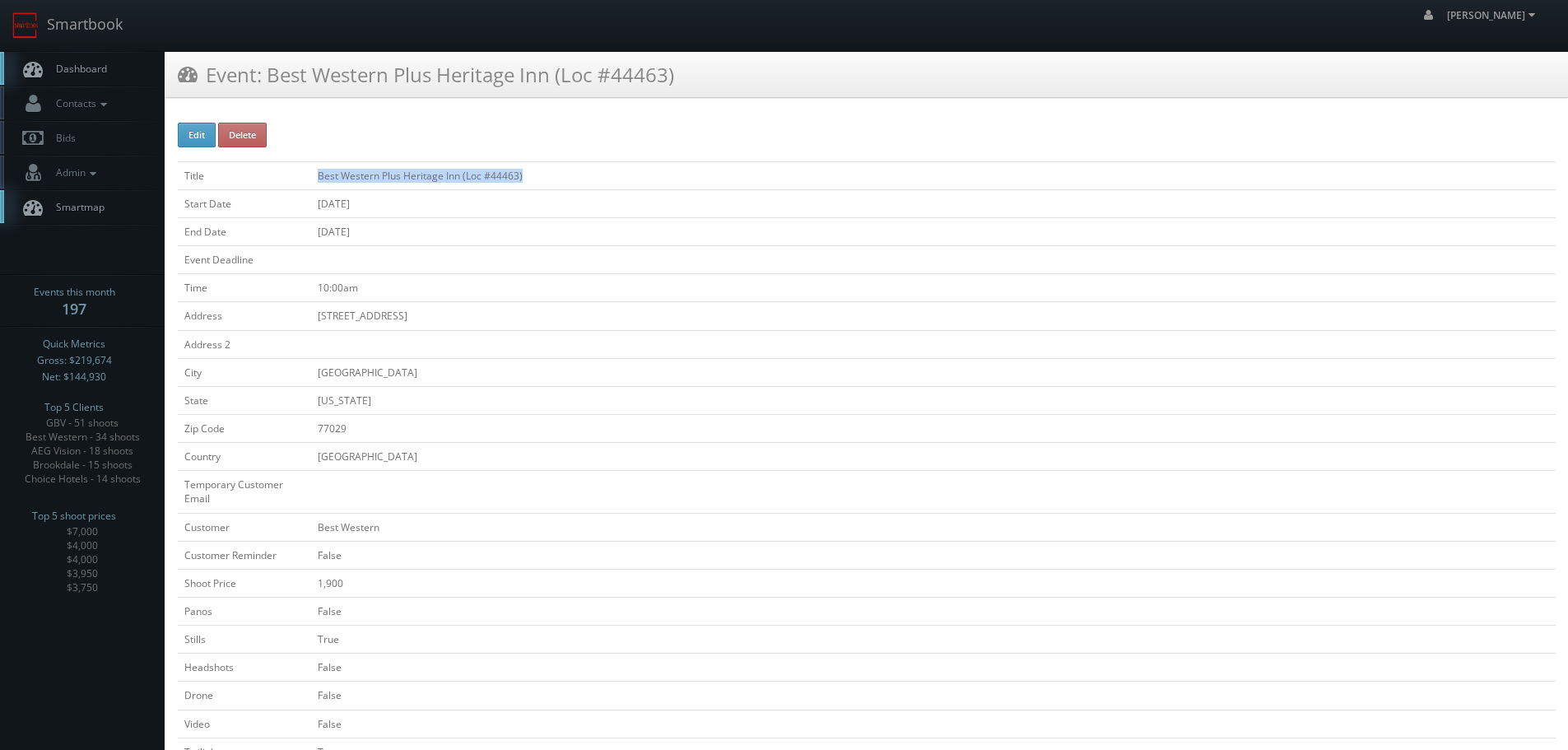
copy td "Best Western Plus Heritage Inn (Loc #44463)"
drag, startPoint x: 558, startPoint y: 173, endPoint x: 313, endPoint y: 172, distance: 245.0
click at [313, 172] on td "Best Western Plus Heritage Inn (Loc #44463)" at bounding box center [934, 176] width 1245 height 28
click at [117, 24] on link "Smartbook" at bounding box center [67, 25] width 135 height 51
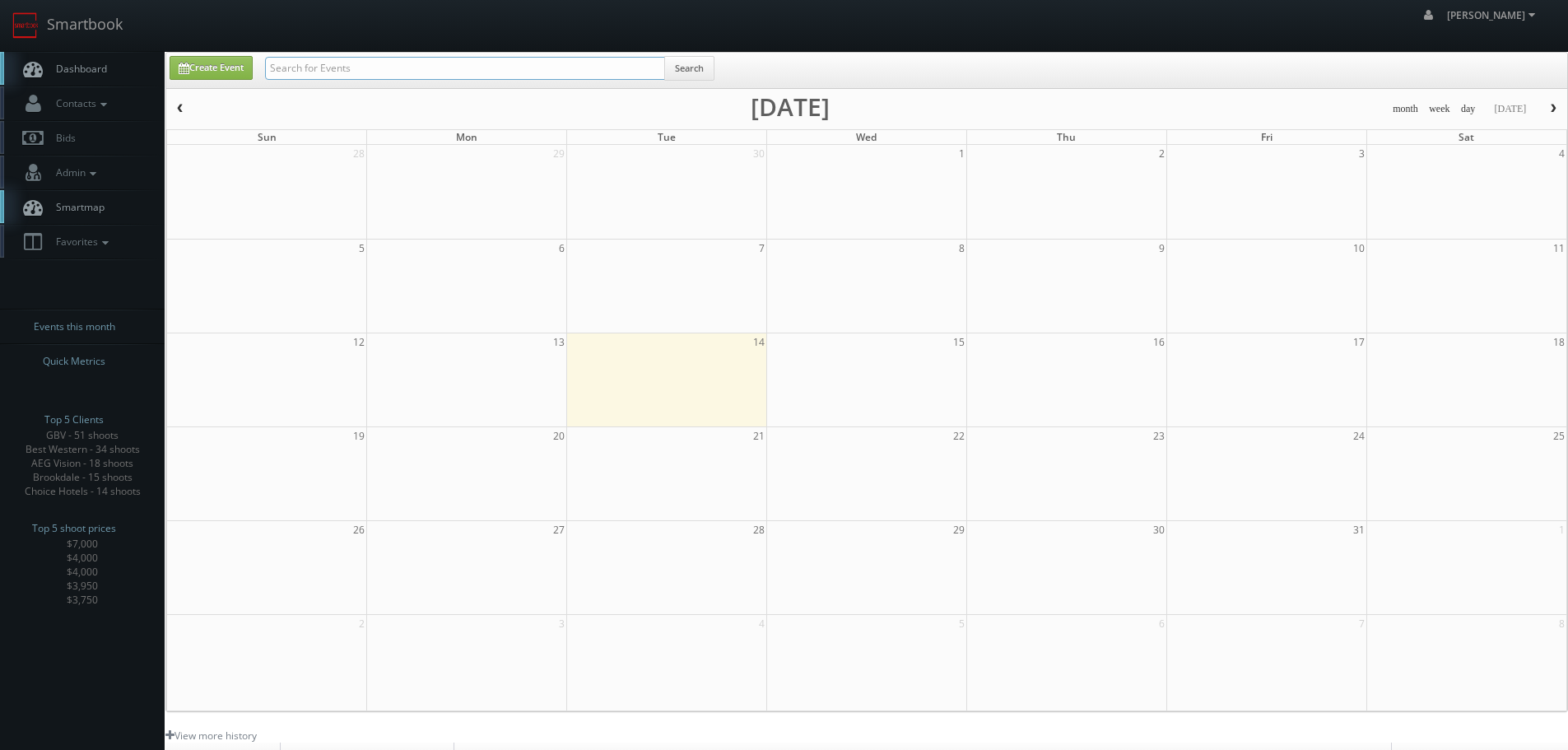
click at [424, 72] on input "text" at bounding box center [464, 68] width 400 height 23
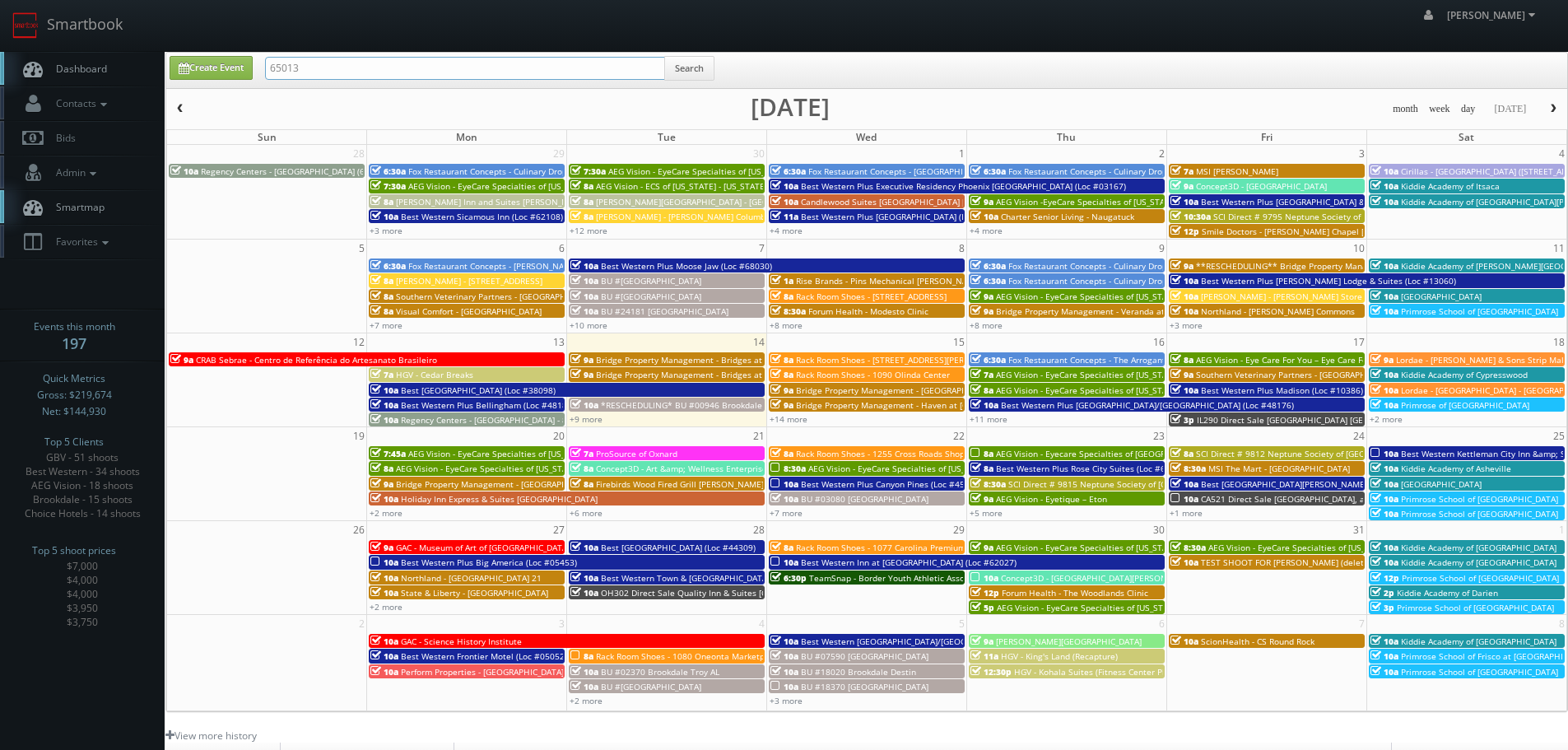
type input "65013"
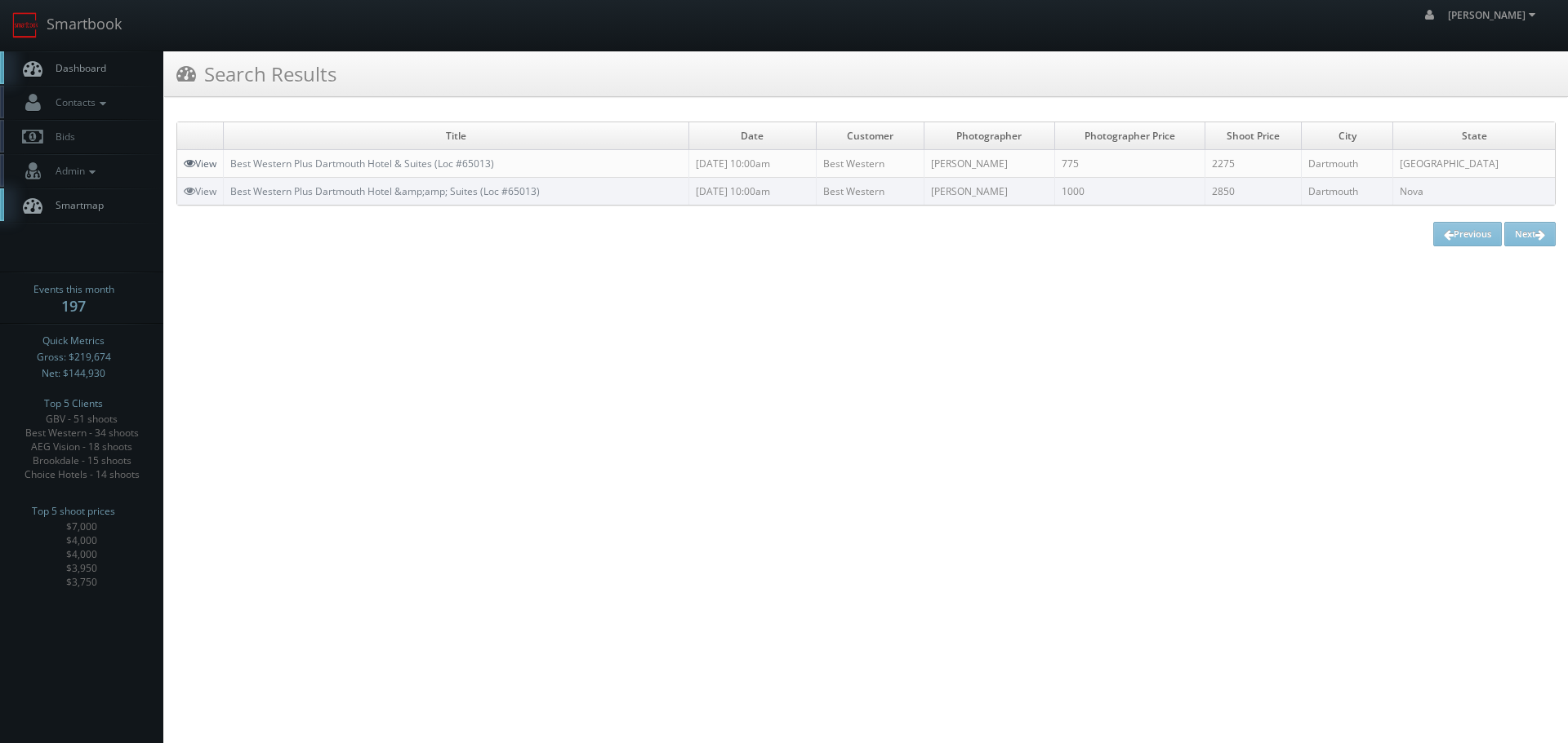
click at [207, 163] on link "View" at bounding box center [199, 163] width 32 height 14
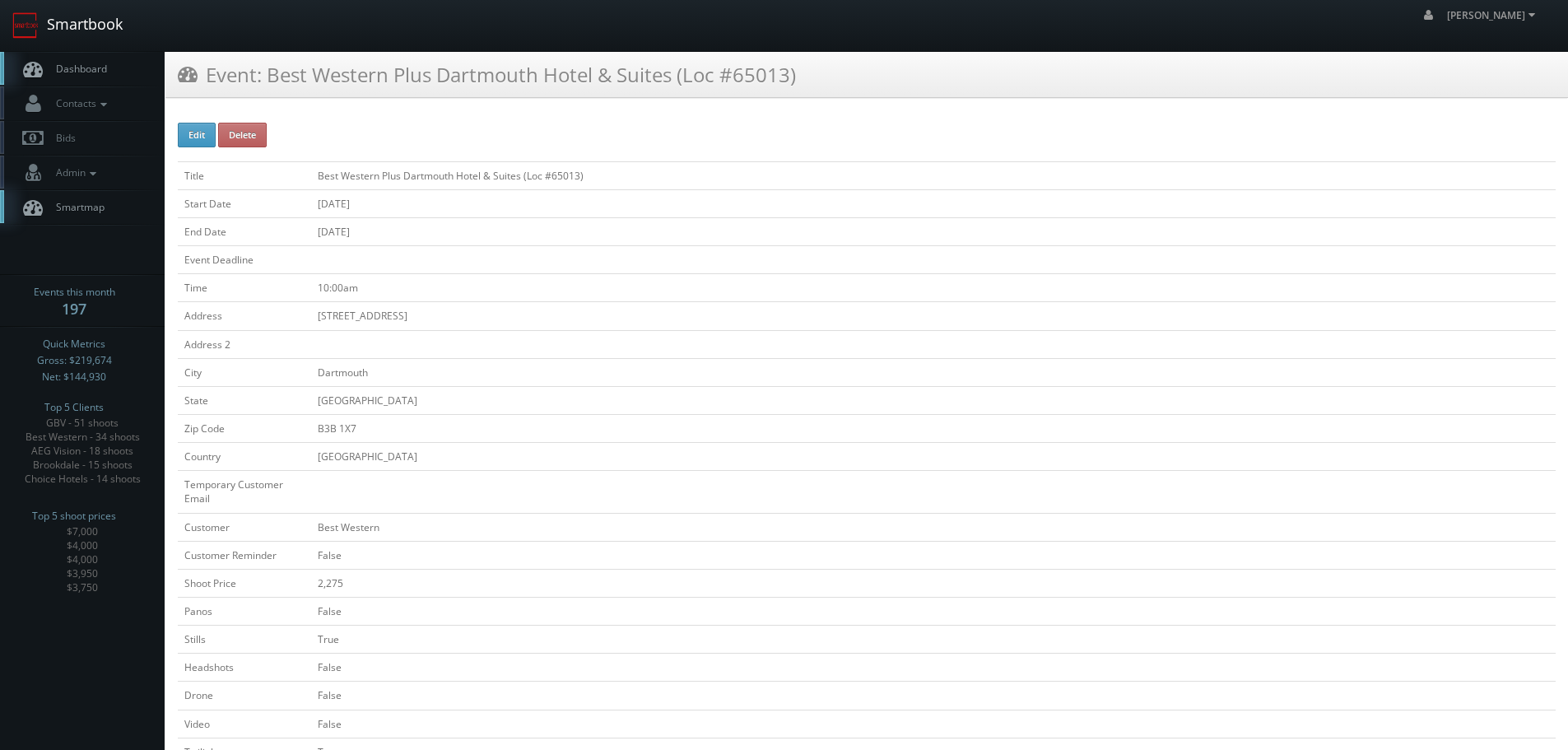
click at [97, 32] on link "Smartbook" at bounding box center [67, 25] width 135 height 51
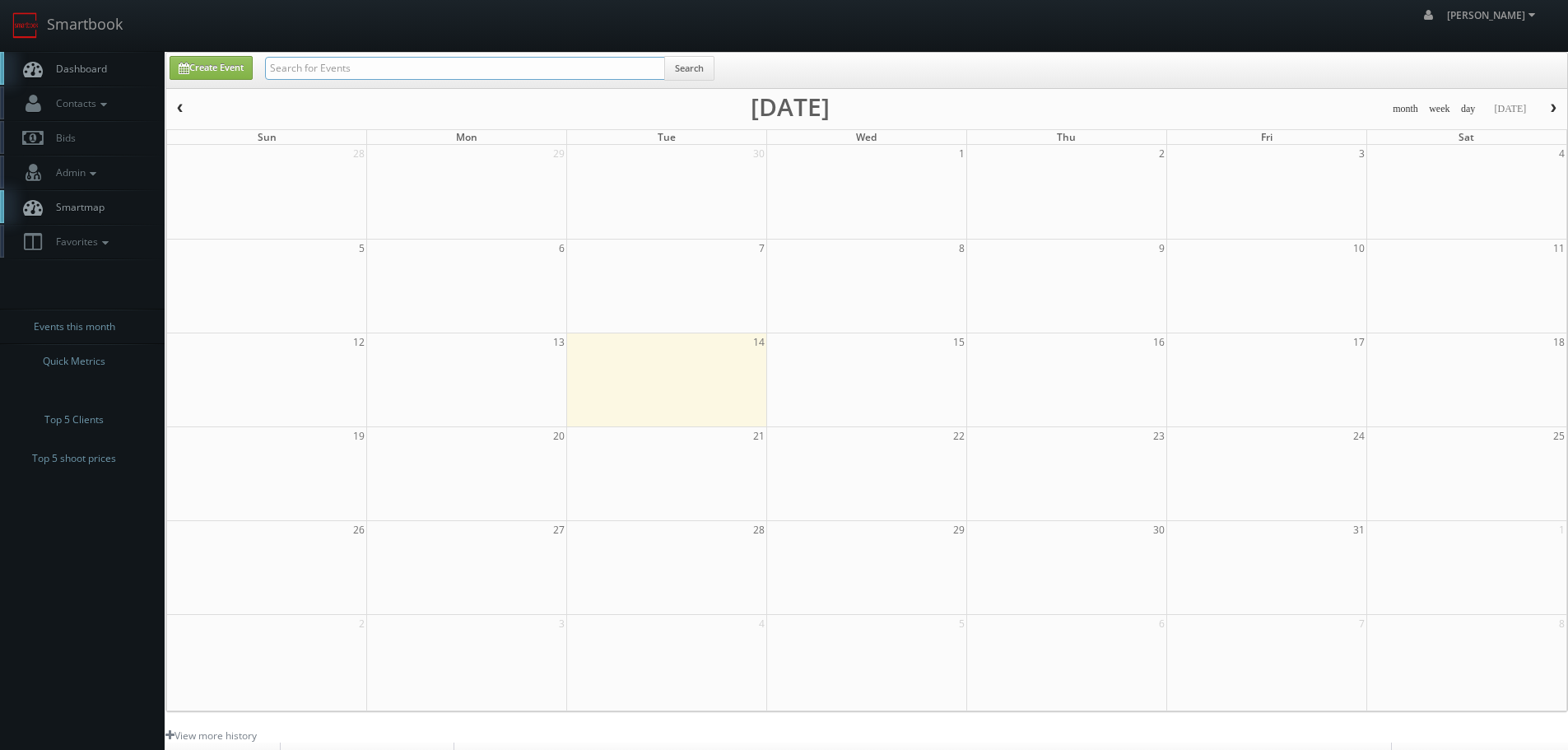
click at [401, 73] on input "text" at bounding box center [464, 68] width 400 height 23
type input "65013"
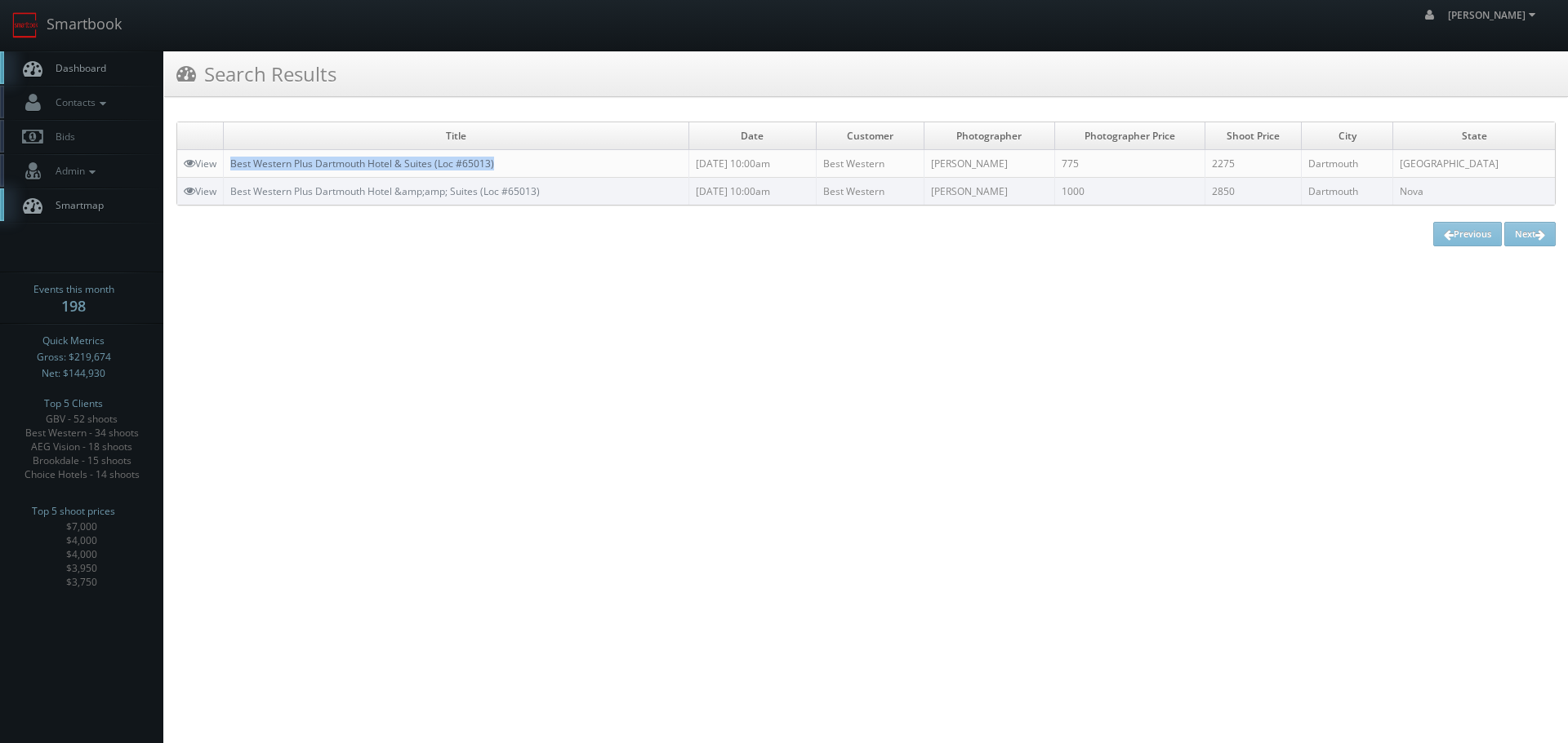
copy link "Best Western Plus Dartmouth Hotel & Suites (Loc #65013)"
drag, startPoint x: 542, startPoint y: 162, endPoint x: 235, endPoint y: 164, distance: 307.0
click at [235, 164] on td "Best Western Plus Dartmouth Hotel & Suites (Loc #65013)" at bounding box center [456, 164] width 465 height 28
click at [200, 162] on link "View" at bounding box center [199, 163] width 32 height 14
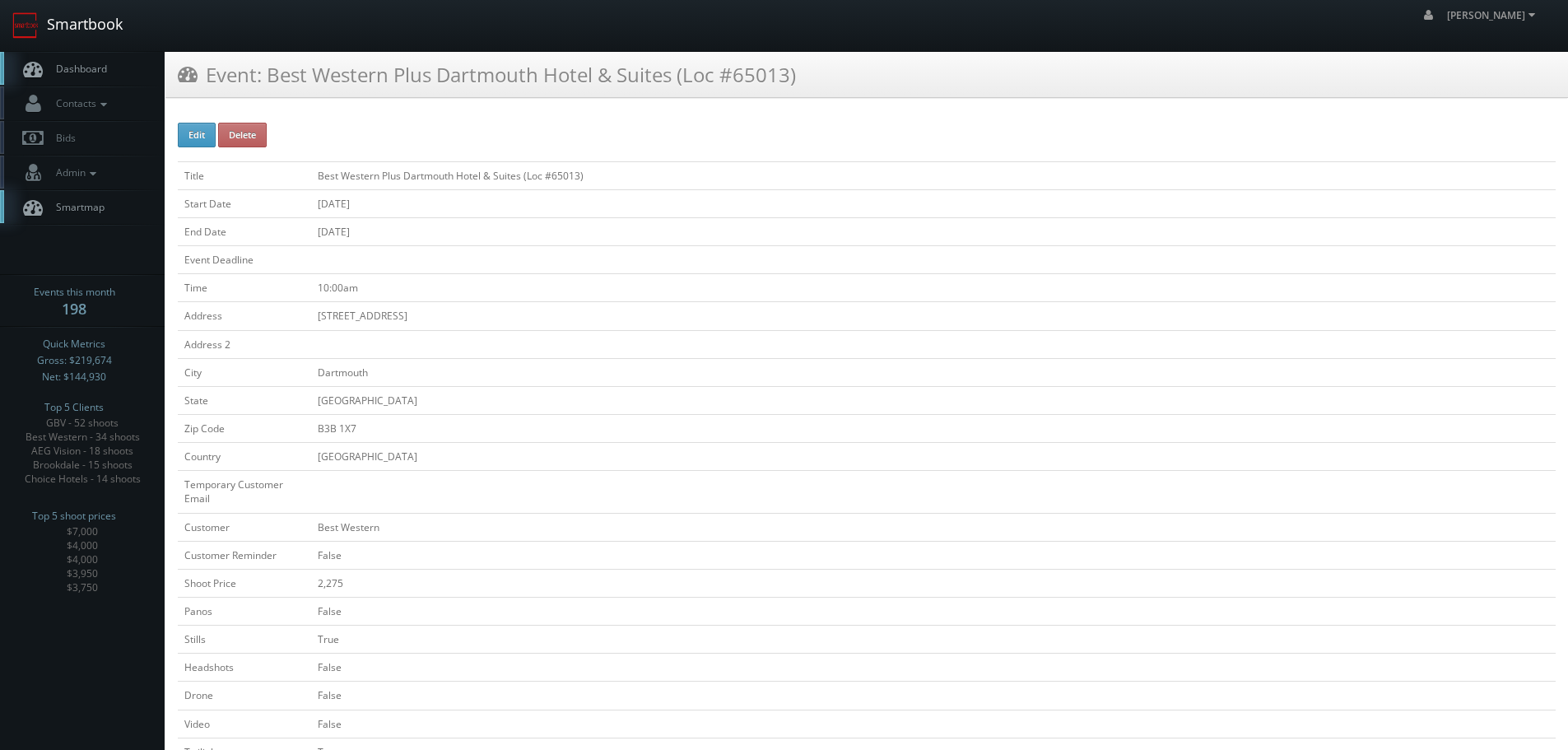
click at [111, 27] on link "Smartbook" at bounding box center [67, 25] width 135 height 51
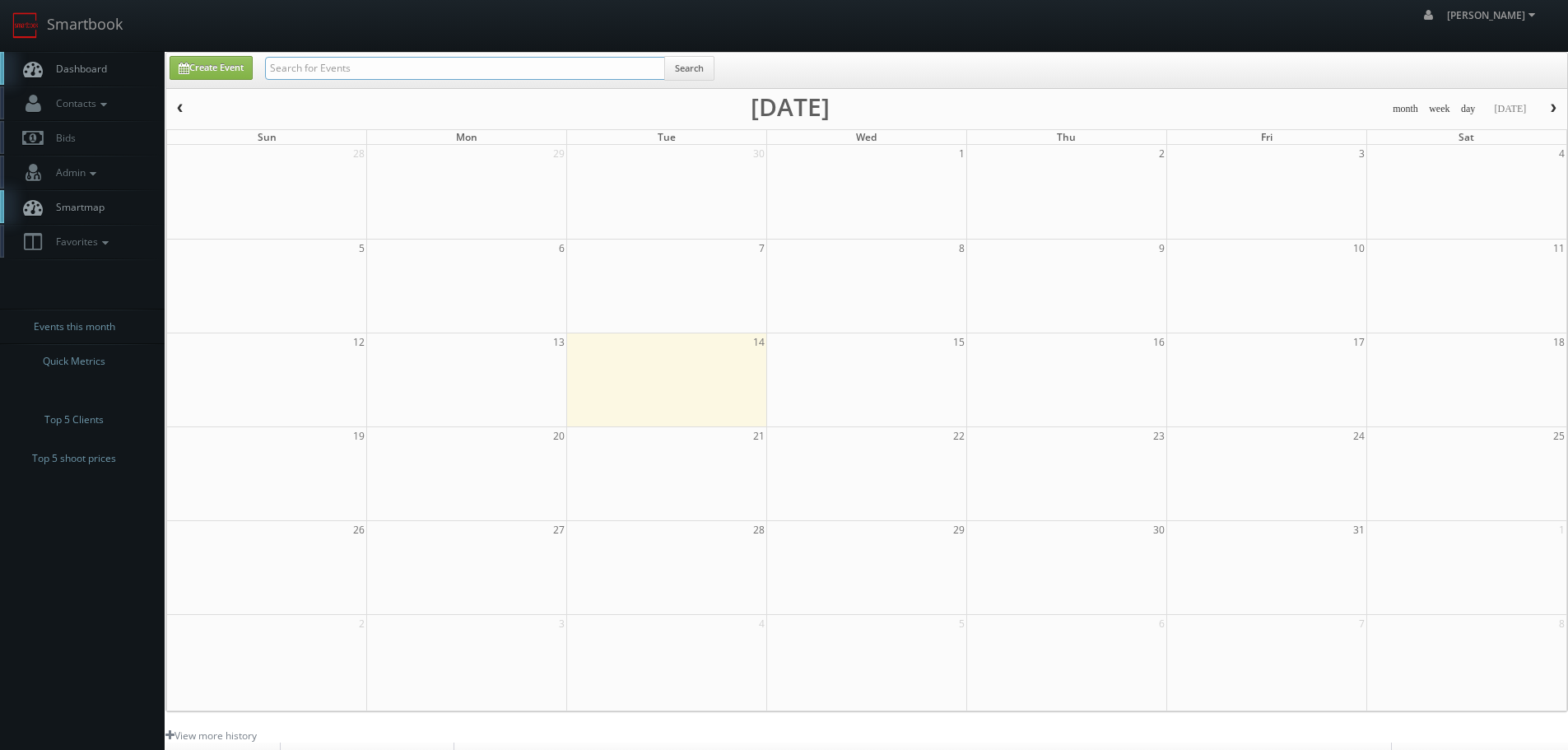
click at [343, 73] on input "text" at bounding box center [464, 68] width 400 height 23
type input "aeg"
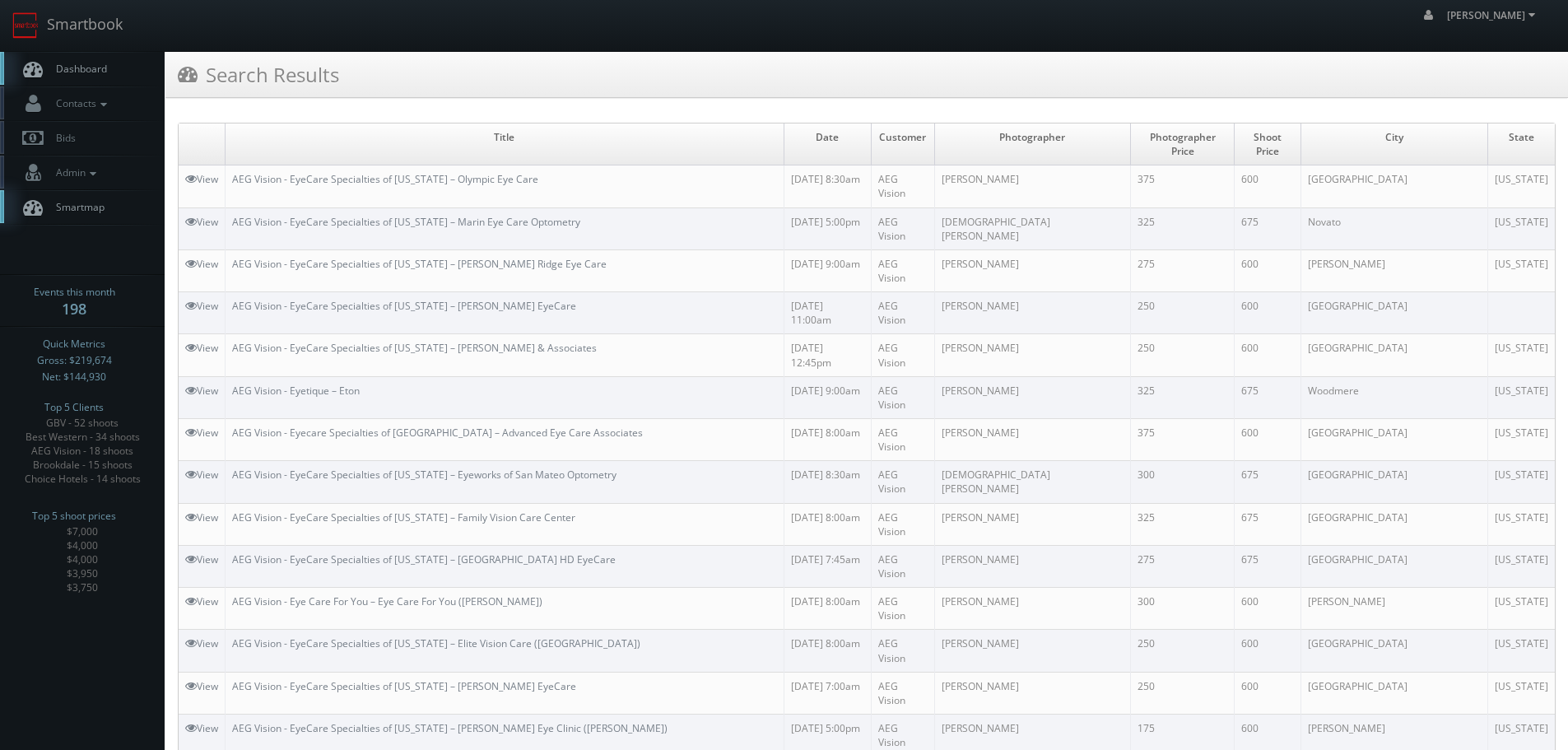
copy link "AEG Vision - EyeCare Specialties of [US_STATE] – [PERSON_NAME] Eye Care"
drag, startPoint x: 586, startPoint y: 584, endPoint x: 236, endPoint y: 584, distance: 350.0
drag, startPoint x: 117, startPoint y: 15, endPoint x: 164, endPoint y: 25, distance: 48.1
click at [117, 15] on link "Smartbook" at bounding box center [67, 25] width 135 height 51
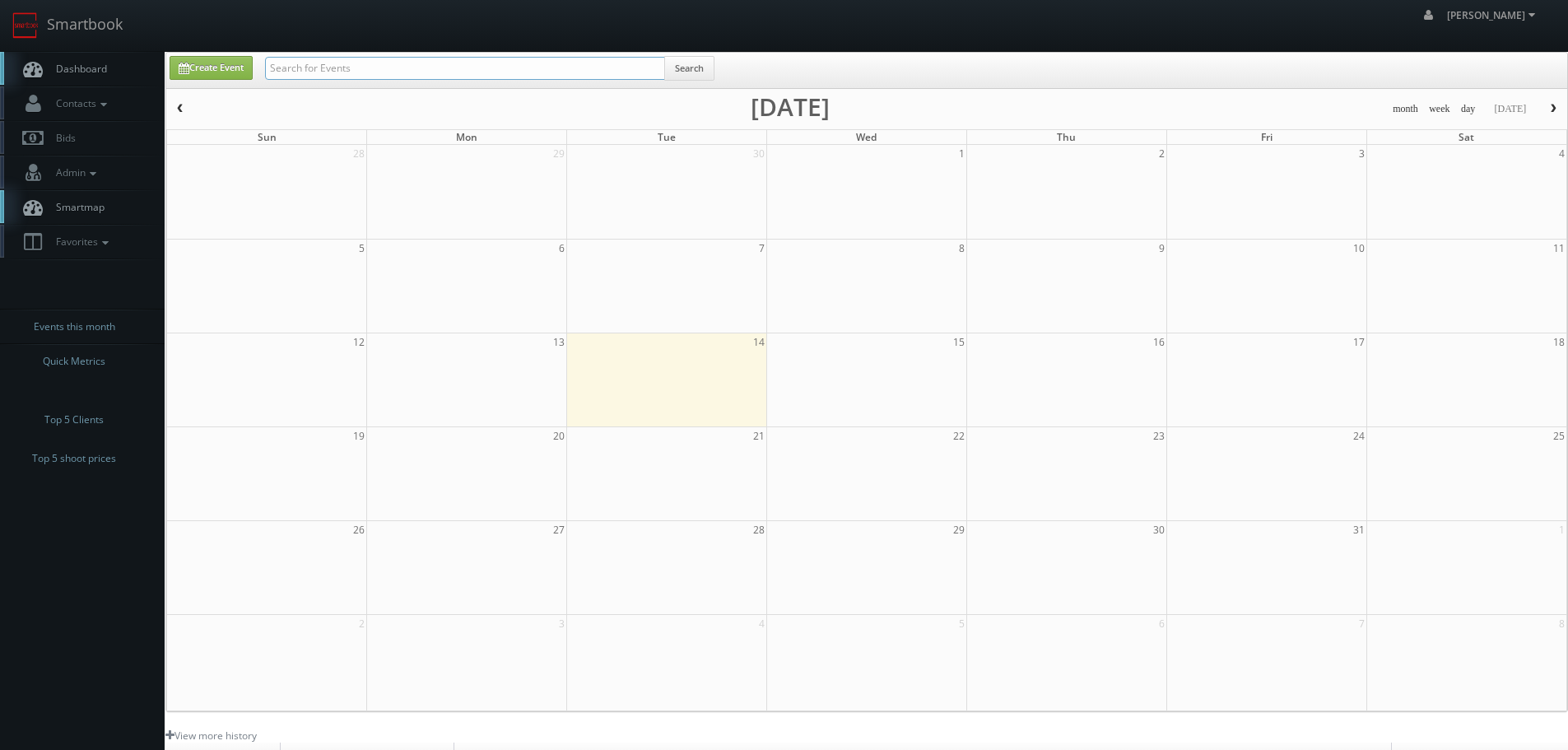
drag, startPoint x: 0, startPoint y: 0, endPoint x: 307, endPoint y: 69, distance: 314.7
click at [307, 69] on input "text" at bounding box center [464, 68] width 400 height 23
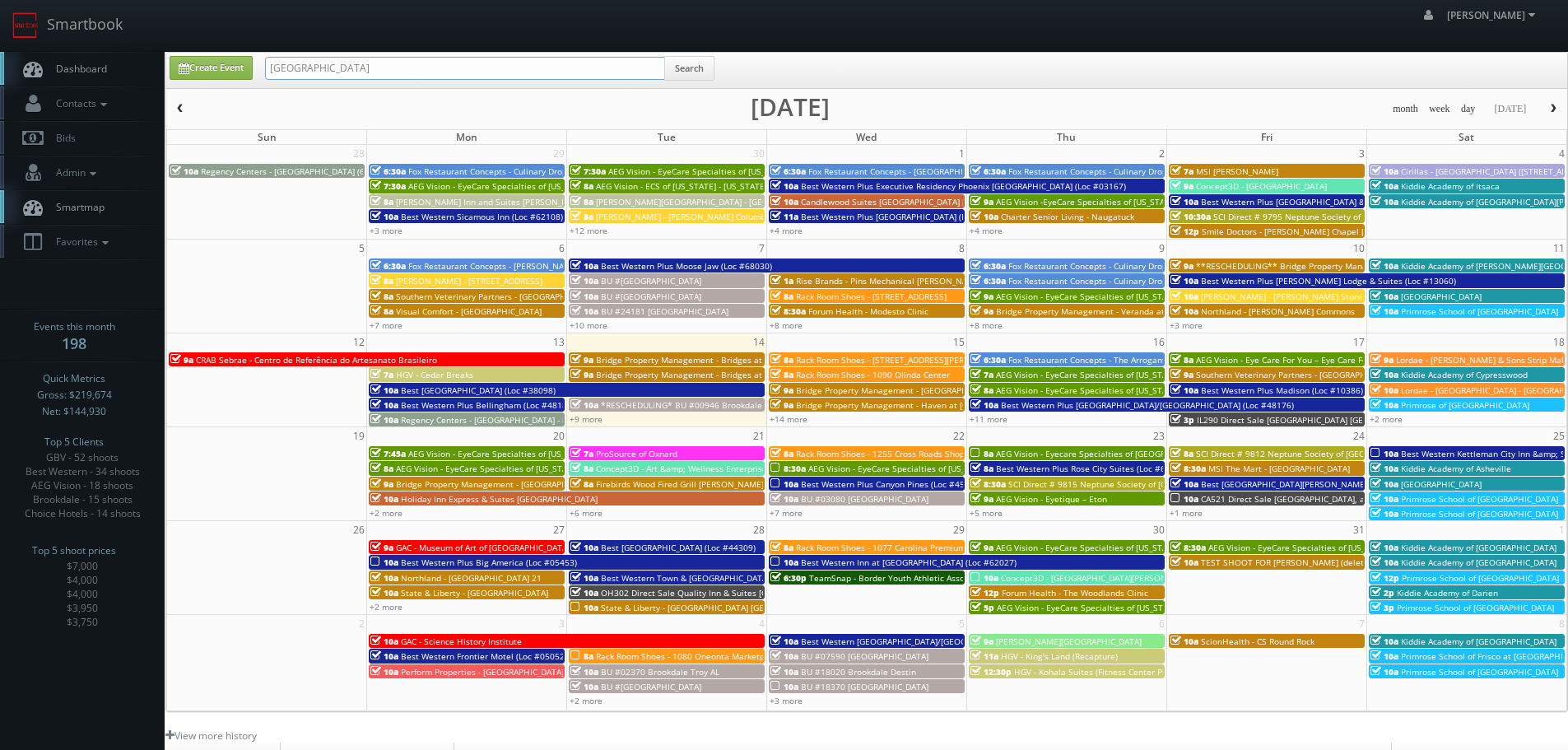
type input "drummondville"
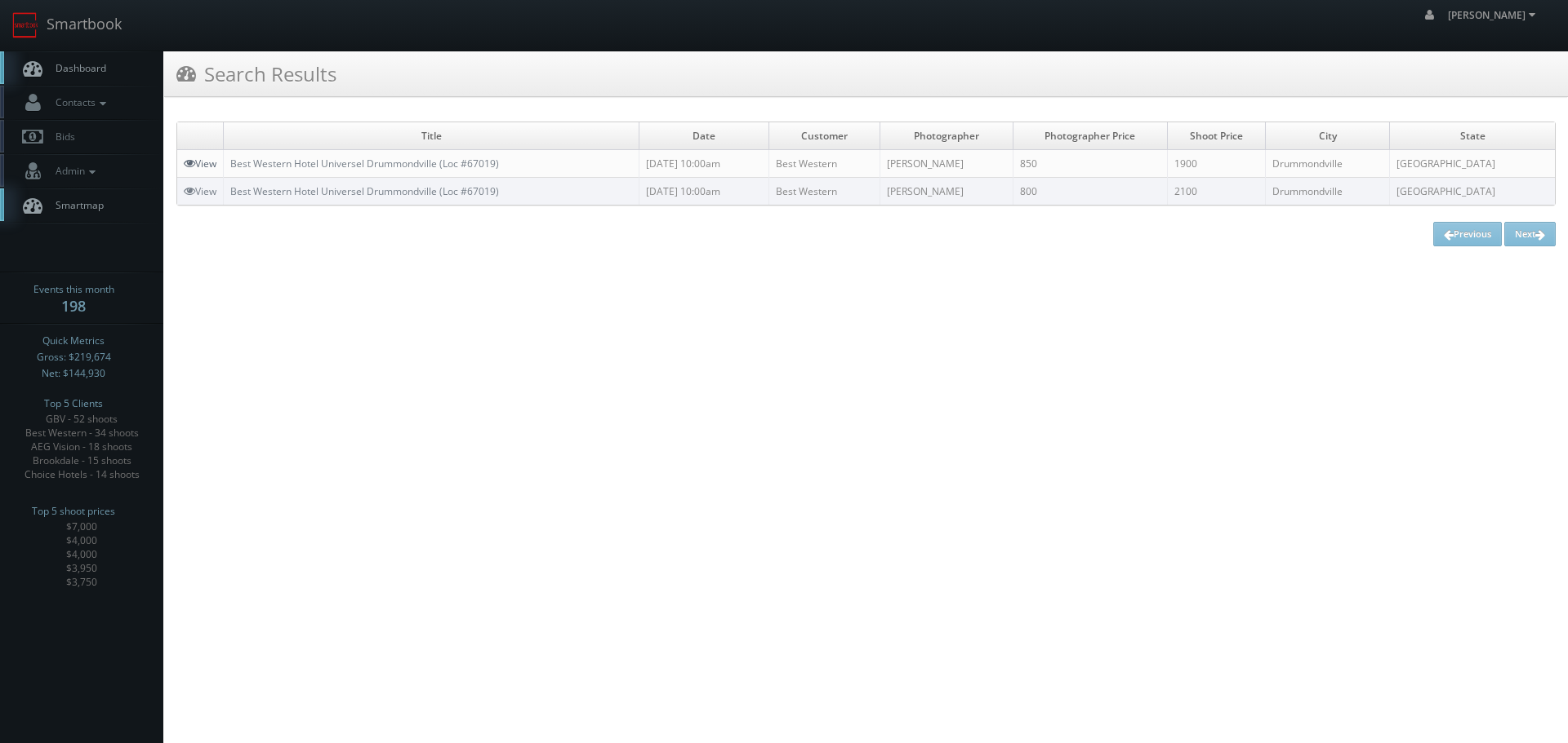
click at [205, 163] on link "View" at bounding box center [199, 163] width 32 height 14
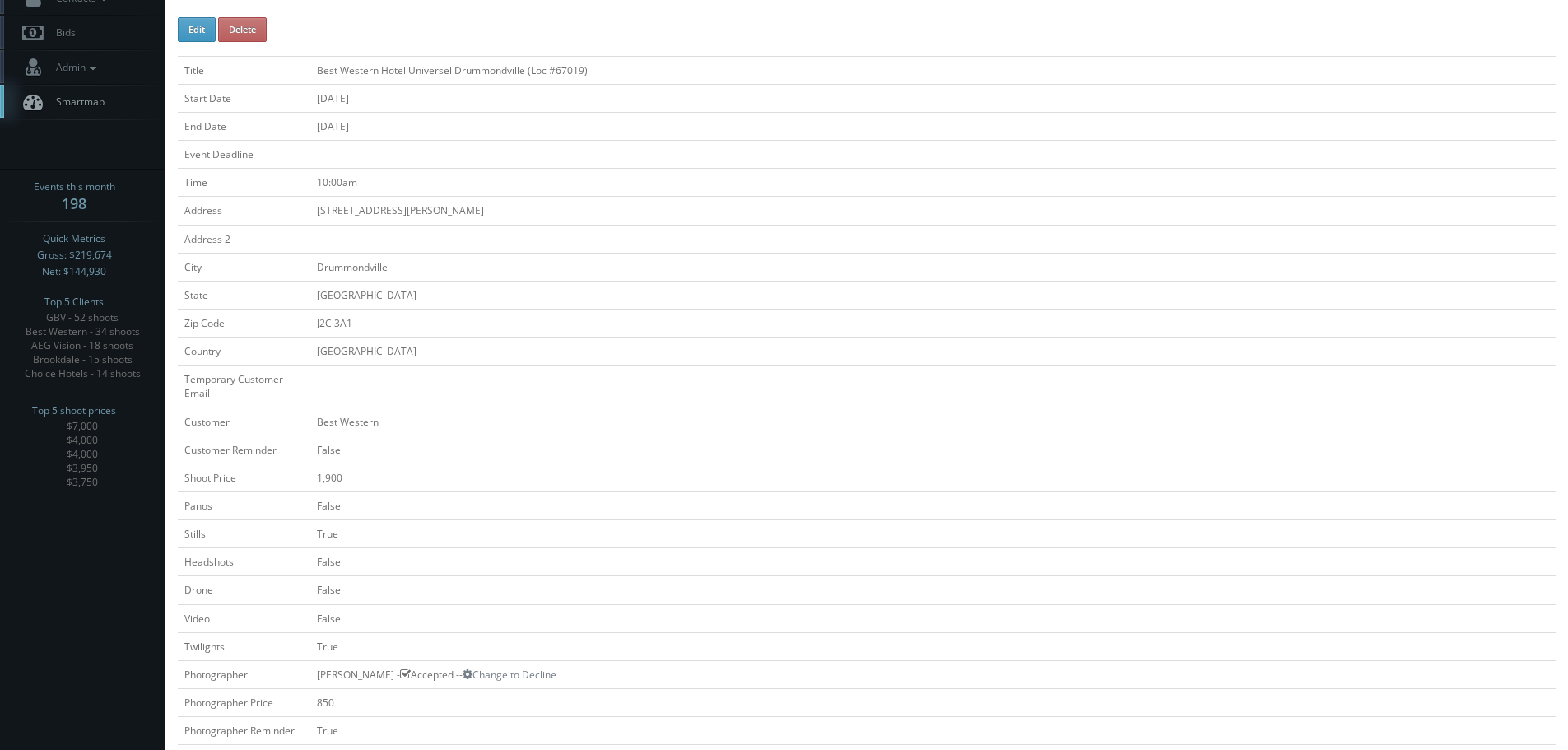
scroll to position [92, 0]
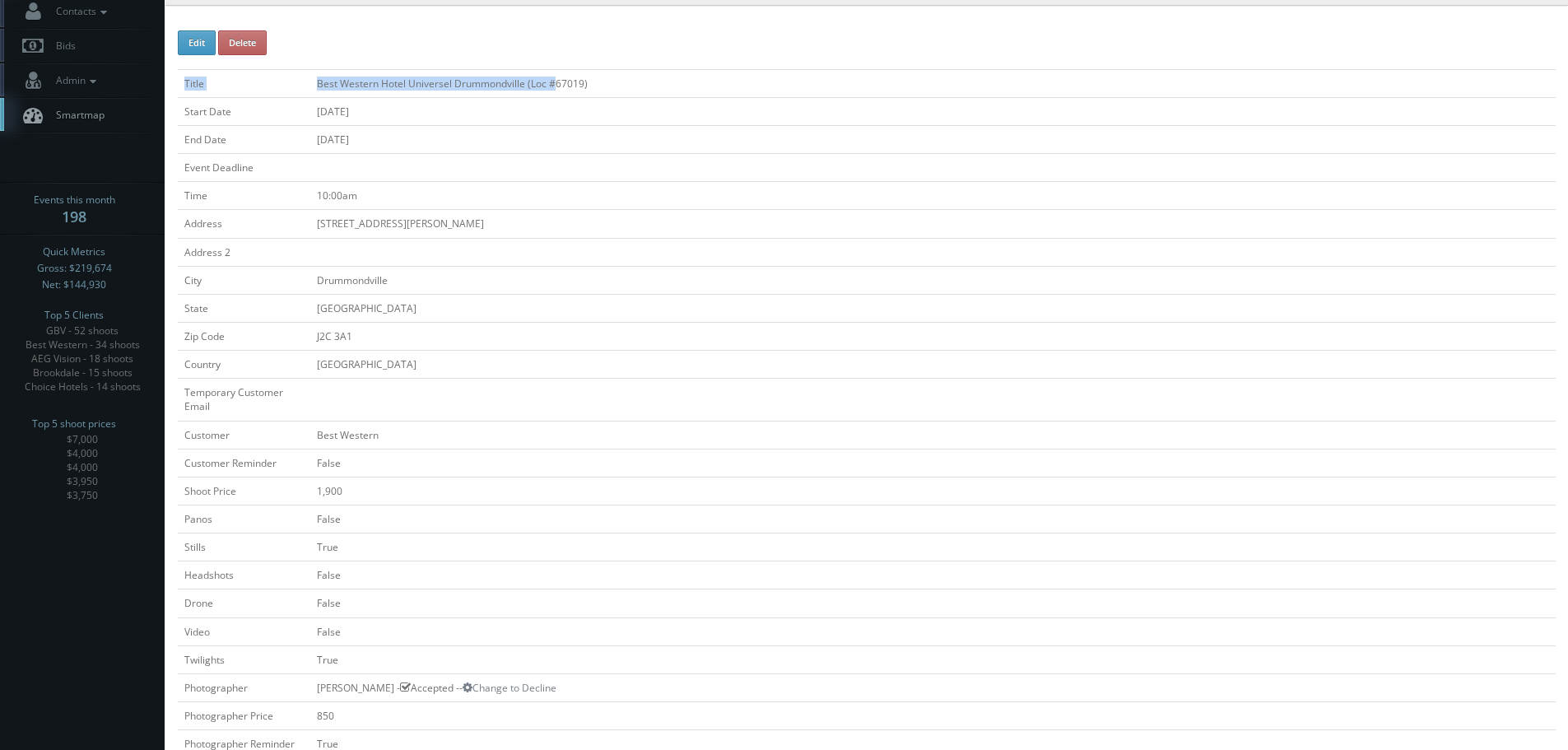
drag, startPoint x: 621, startPoint y: 69, endPoint x: 555, endPoint y: 86, distance: 68.2
click at [651, 87] on td "Best Western Hotel Universel Drummondville (Loc #67019)" at bounding box center [933, 83] width 1246 height 28
drag, startPoint x: 581, startPoint y: 86, endPoint x: 314, endPoint y: 79, distance: 267.1
click at [314, 84] on td "Best Western Hotel Universel Drummondville (Loc #67019)" at bounding box center [933, 83] width 1246 height 28
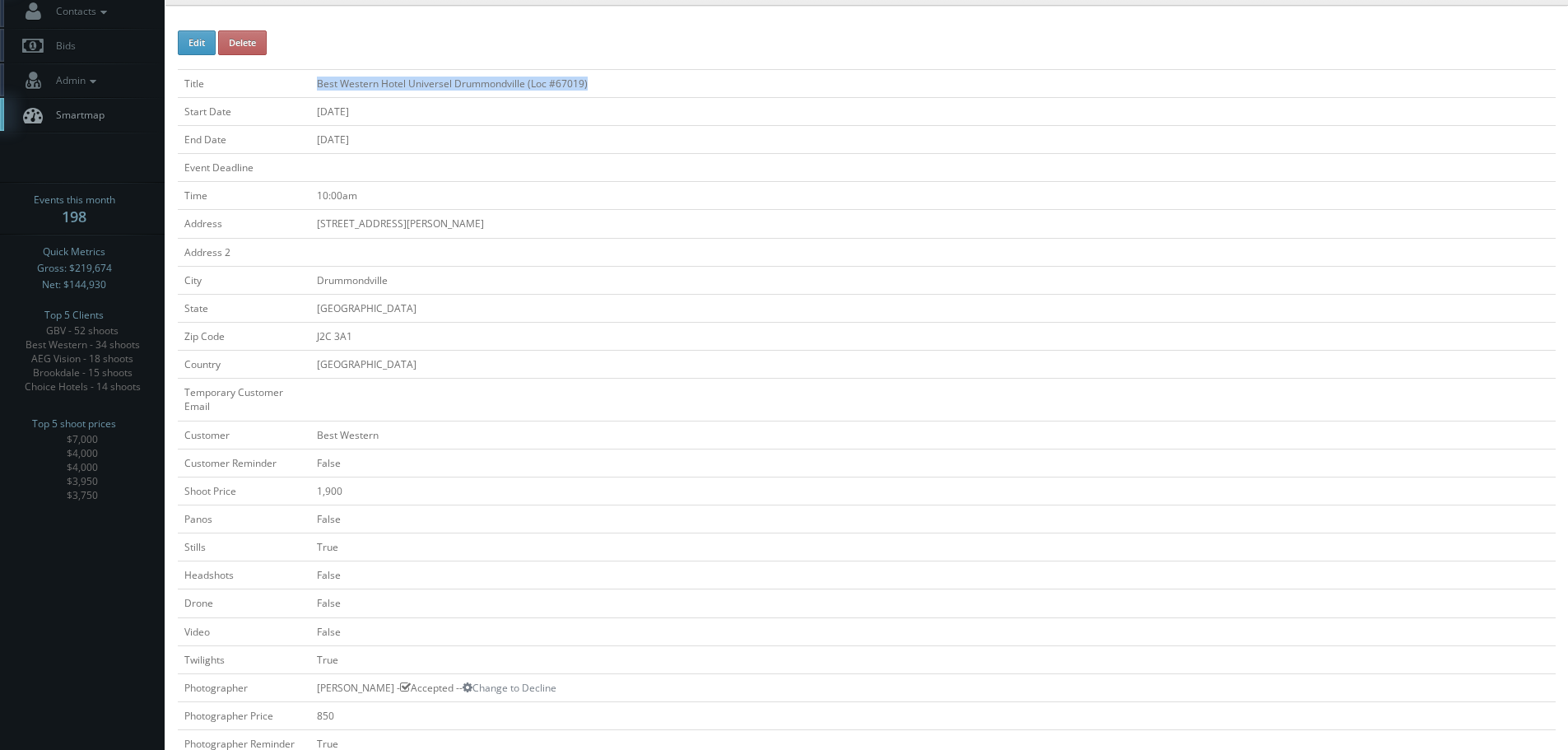
copy td "Best Western Hotel Universel Drummondville (Loc #67019)"
